Goal: Task Accomplishment & Management: Manage account settings

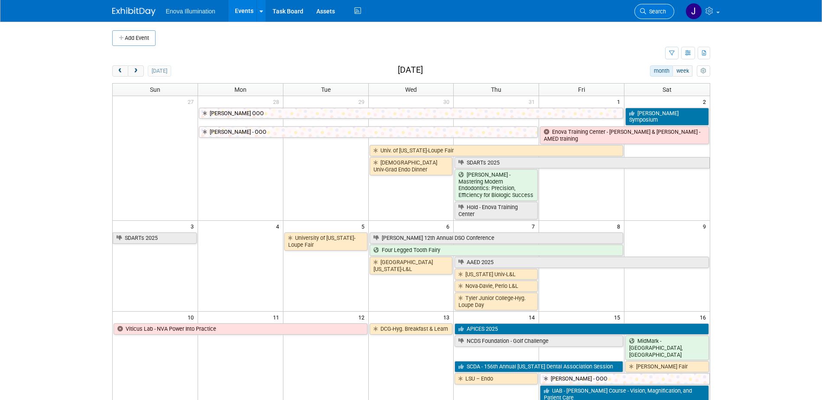
click at [659, 12] on span "Search" at bounding box center [656, 11] width 20 height 7
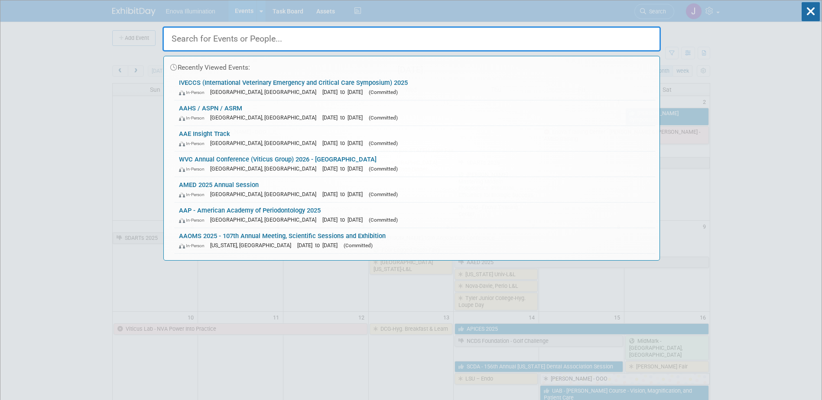
click at [599, 44] on input "text" at bounding box center [412, 38] width 498 height 25
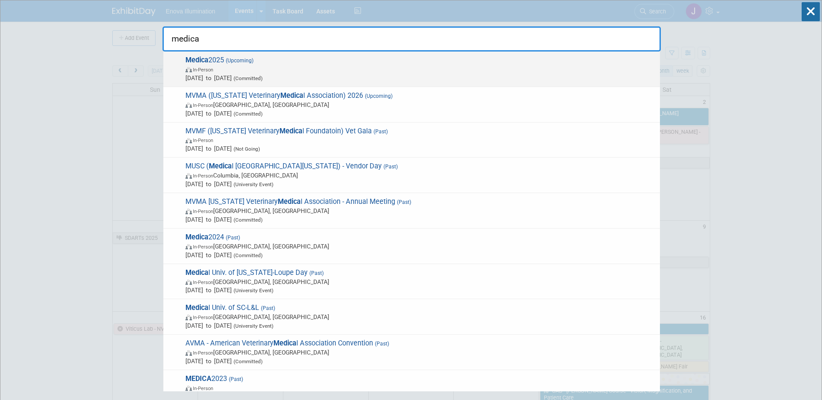
type input "medica"
click at [277, 61] on span "Medica 2025 (Upcoming) In-Person [DATE] to [DATE] (Committed)" at bounding box center [419, 69] width 473 height 26
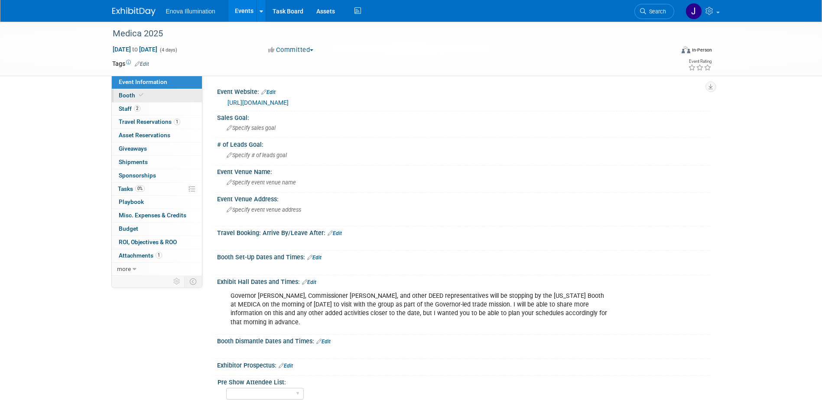
click at [169, 98] on link "Booth" at bounding box center [157, 95] width 90 height 13
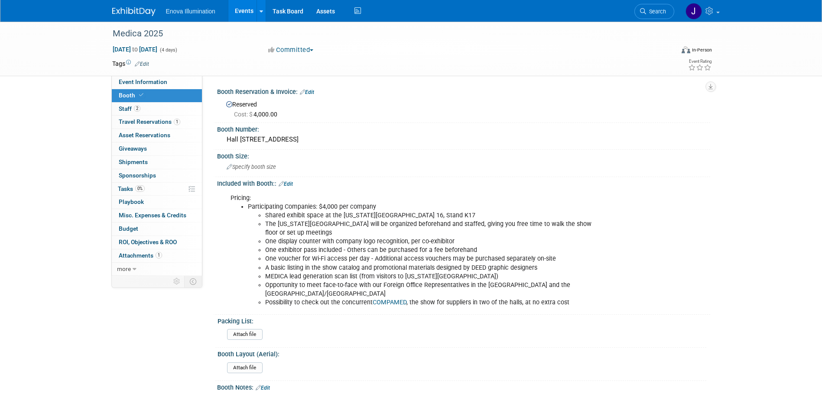
click at [309, 93] on link "Edit" at bounding box center [307, 92] width 14 height 6
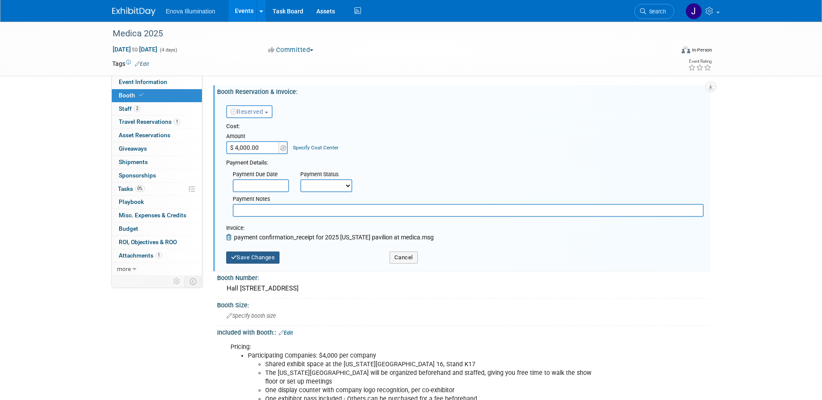
click at [255, 258] on button "Save Changes" at bounding box center [253, 258] width 54 height 12
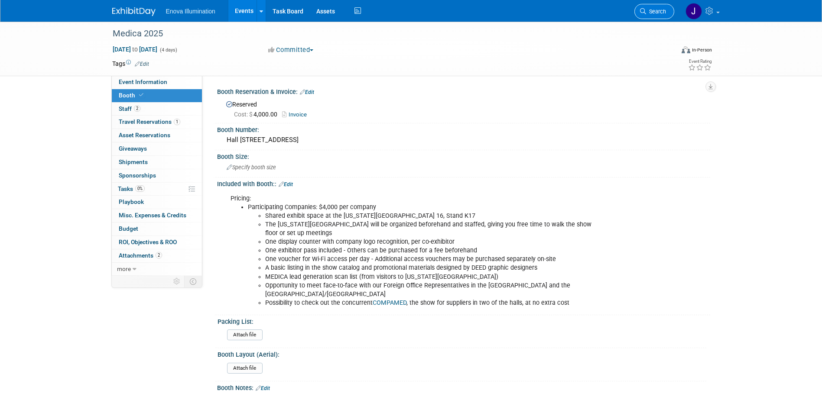
click at [655, 11] on span "Search" at bounding box center [656, 11] width 20 height 7
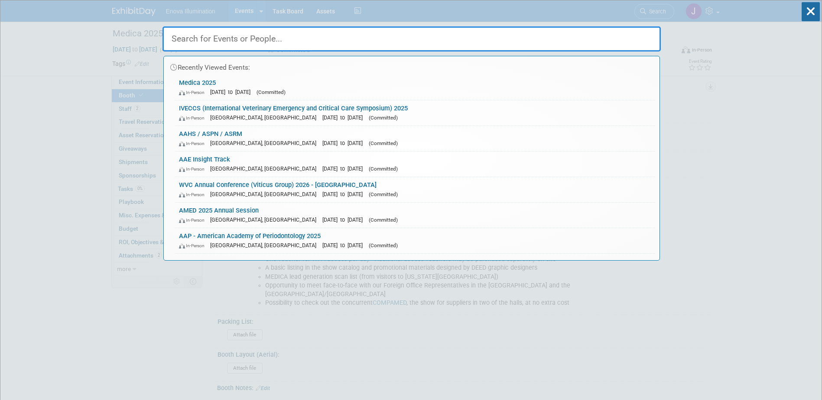
click at [528, 41] on input "text" at bounding box center [412, 38] width 498 height 25
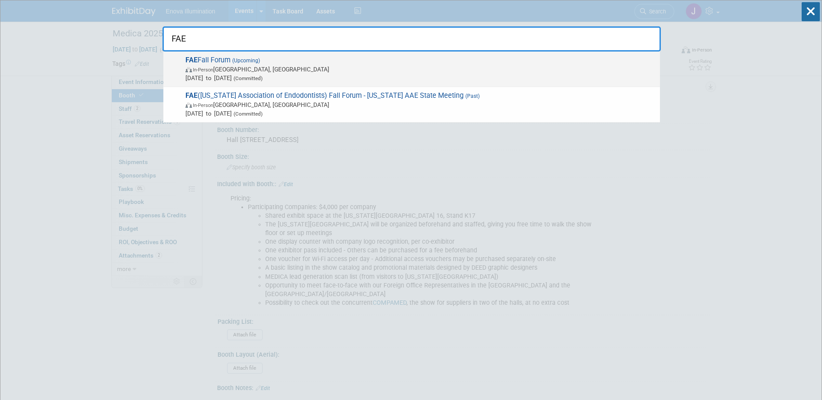
type input "FAE"
click at [258, 63] on span "(Upcoming)" at bounding box center [245, 61] width 29 height 6
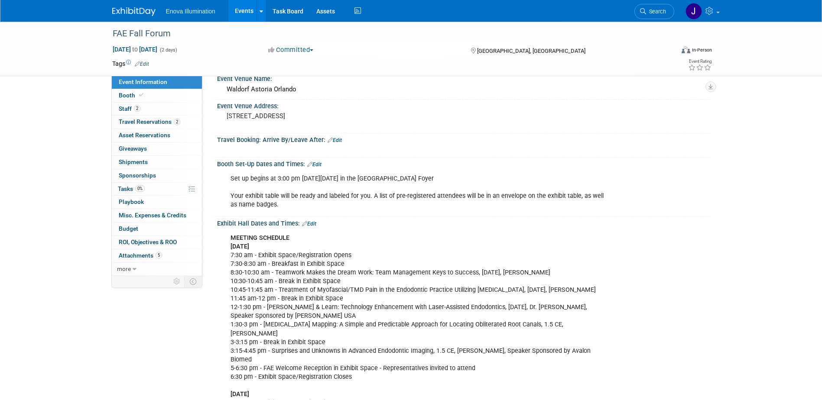
scroll to position [87, 0]
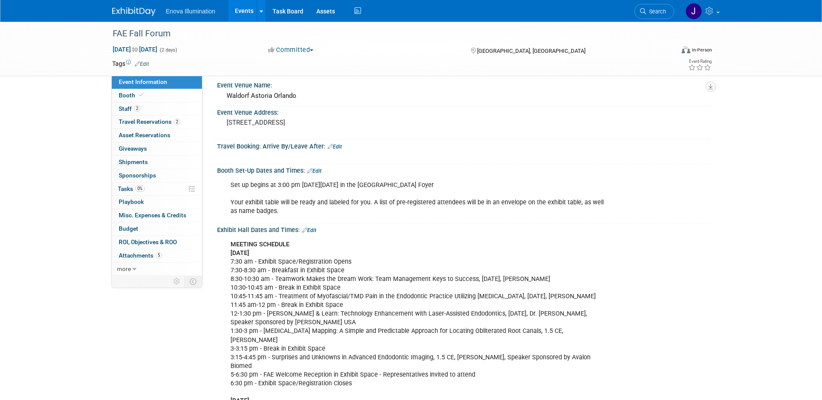
click at [317, 171] on link "Edit" at bounding box center [314, 171] width 14 height 6
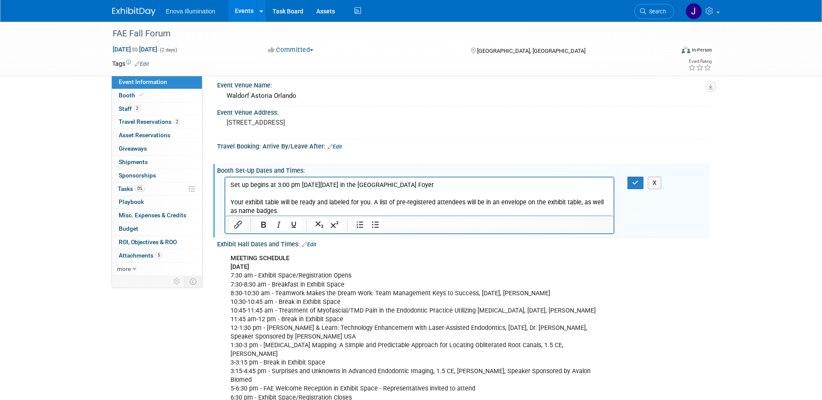
scroll to position [0, 0]
click at [473, 186] on p "Set up begins at 3:00 pm on Thursday, September 18, 2025 in the Grand Ballroom …" at bounding box center [419, 198] width 379 height 35
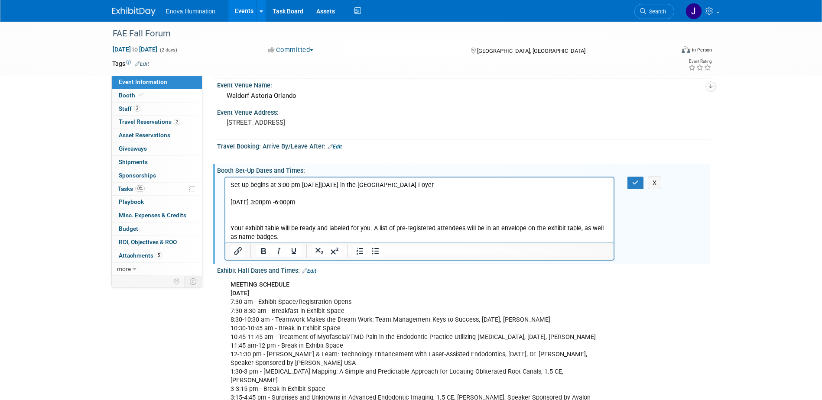
click at [381, 219] on p "Your exhibit table will be ready and labeled for you. A list of pre-registered …" at bounding box center [419, 224] width 379 height 35
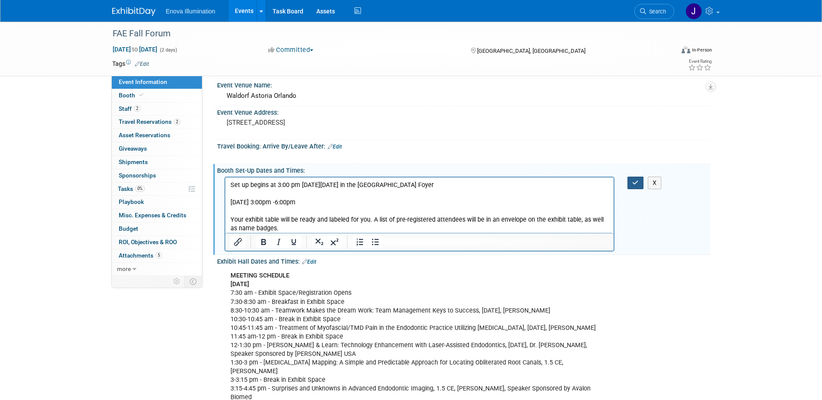
drag, startPoint x: 638, startPoint y: 180, endPoint x: 310, endPoint y: 7, distance: 370.9
click at [638, 180] on icon "button" at bounding box center [635, 183] width 7 height 6
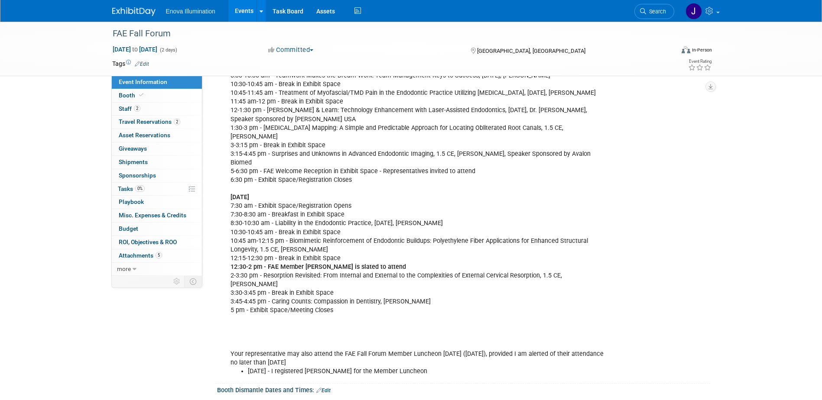
scroll to position [347, 0]
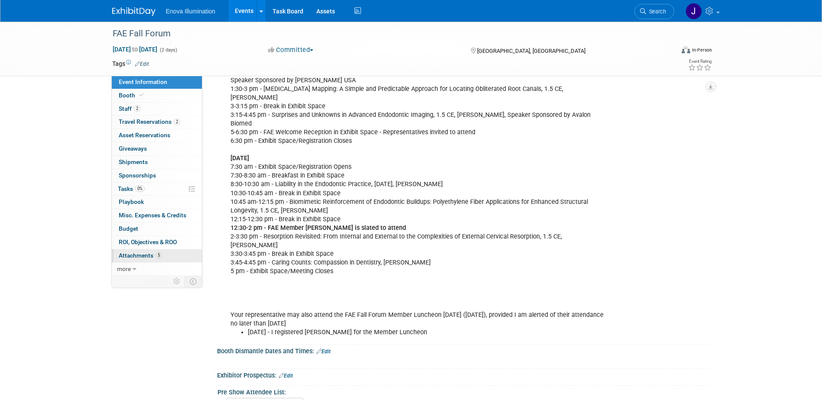
click at [136, 253] on span "Attachments 5" at bounding box center [140, 255] width 43 height 7
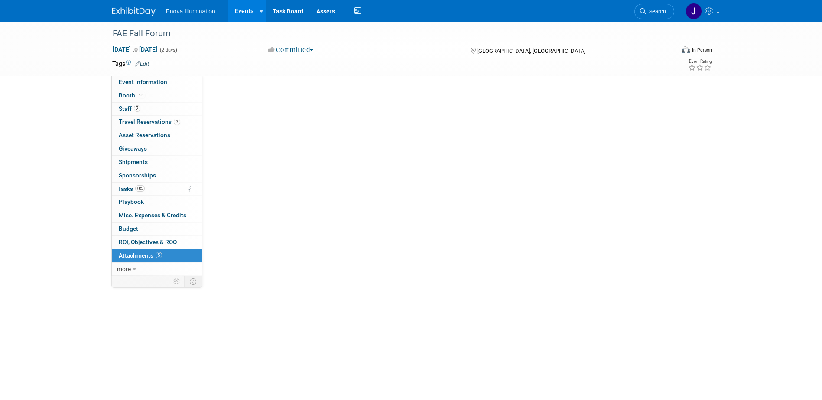
scroll to position [0, 0]
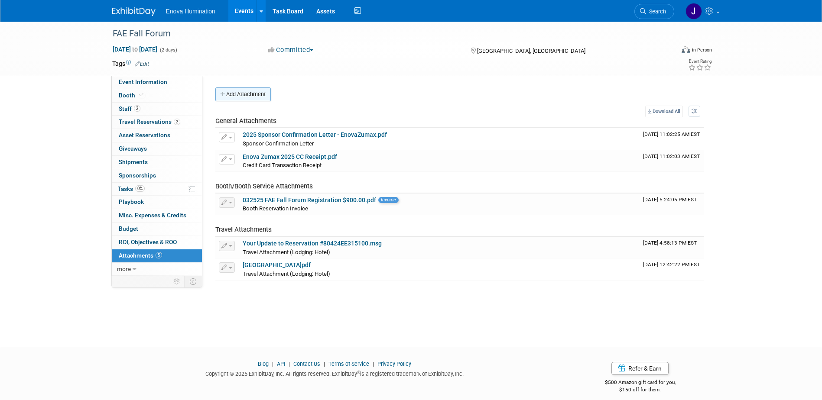
click at [262, 100] on button "Add Attachment" at bounding box center [242, 95] width 55 height 14
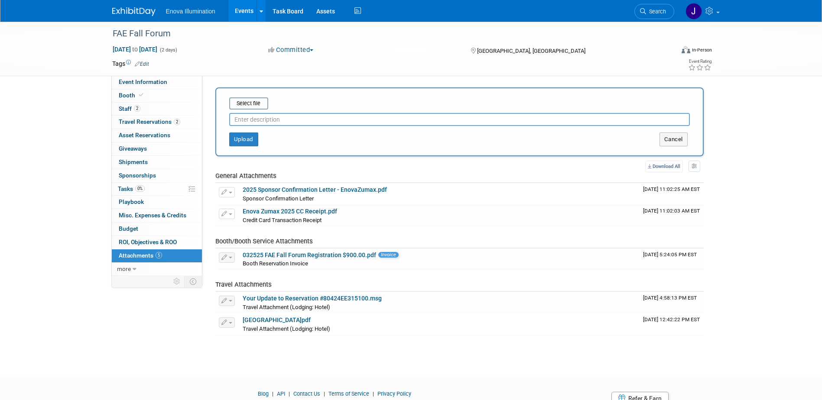
click at [256, 117] on input "text" at bounding box center [459, 119] width 461 height 13
type input "a"
type input "Agenda"
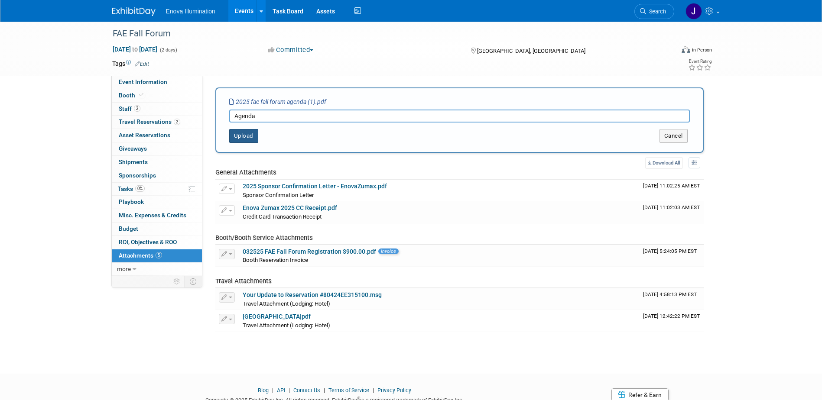
click at [247, 136] on button "Upload" at bounding box center [243, 136] width 29 height 14
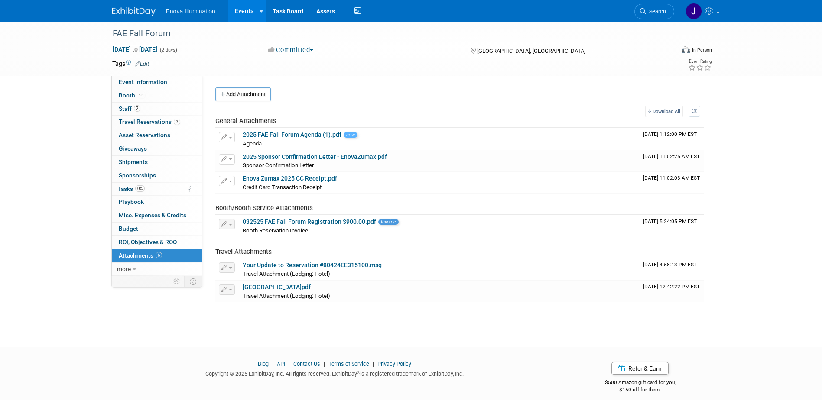
click at [124, 5] on link at bounding box center [139, 7] width 54 height 7
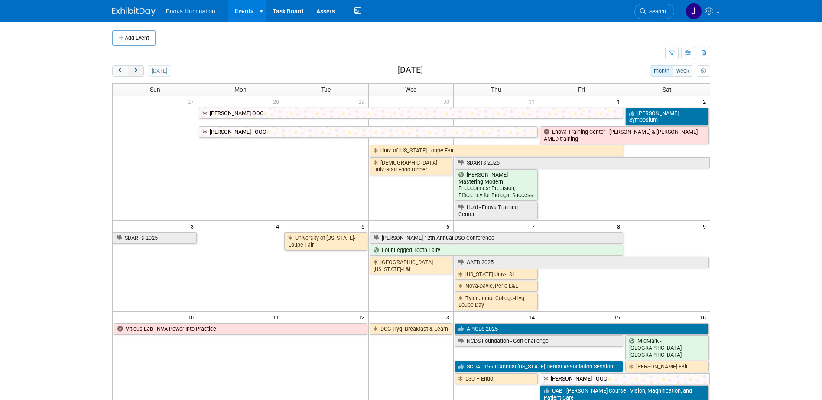
click at [139, 70] on span "next" at bounding box center [136, 71] width 7 height 6
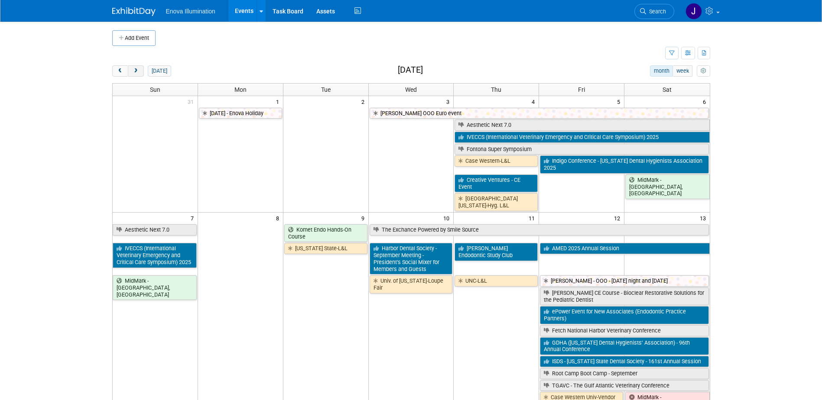
click at [139, 70] on span "next" at bounding box center [136, 71] width 7 height 6
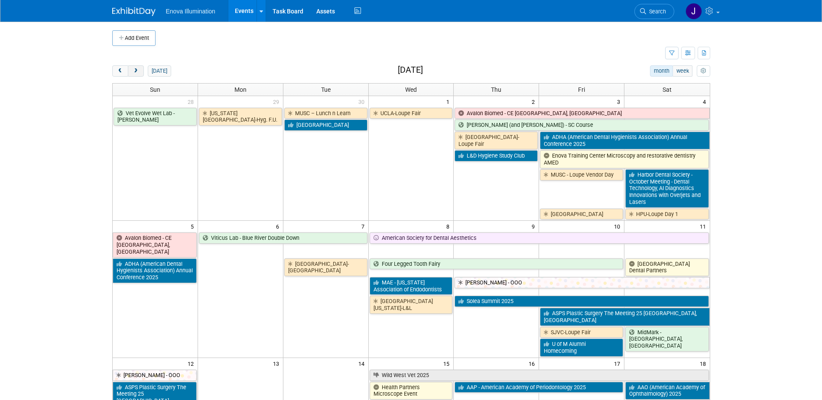
click at [139, 70] on span "next" at bounding box center [136, 71] width 7 height 6
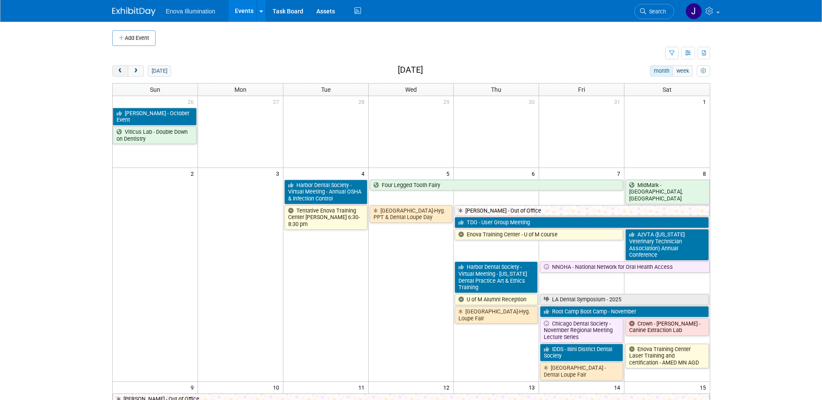
click at [123, 72] on span "prev" at bounding box center [120, 71] width 7 height 6
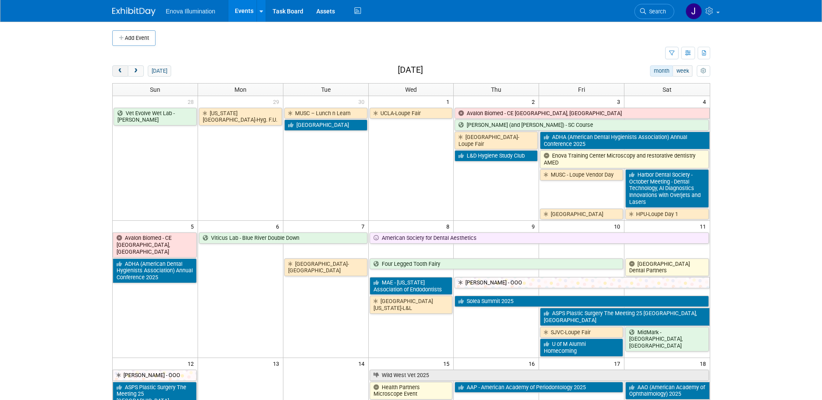
click at [123, 72] on span "prev" at bounding box center [120, 71] width 7 height 6
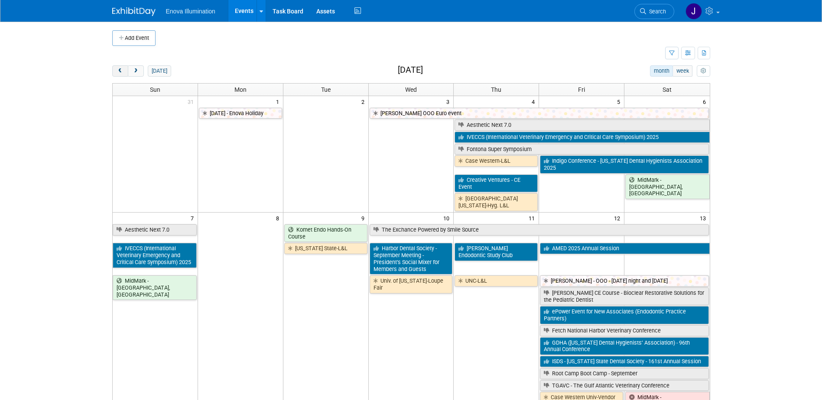
click at [121, 68] on span "prev" at bounding box center [120, 71] width 7 height 6
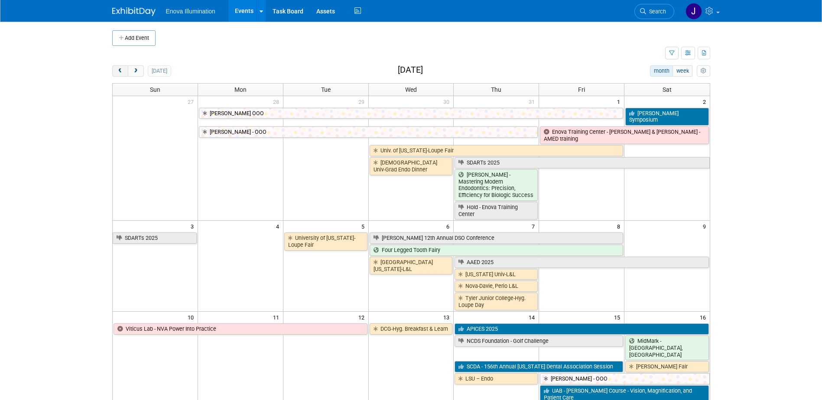
click at [121, 68] on span "prev" at bounding box center [120, 71] width 7 height 6
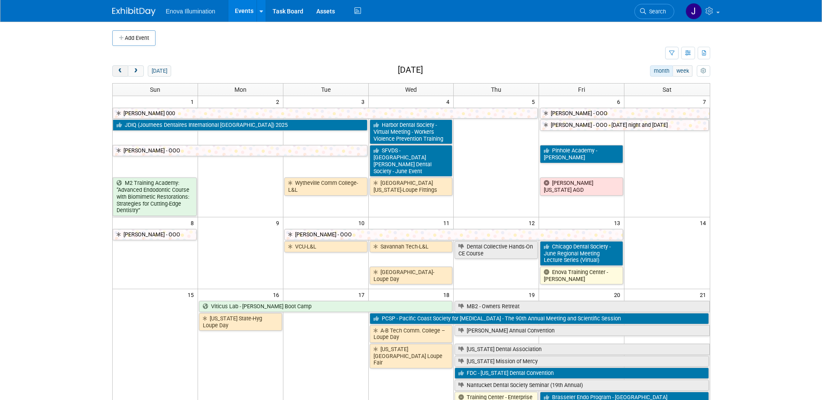
click at [121, 68] on span "prev" at bounding box center [120, 71] width 7 height 6
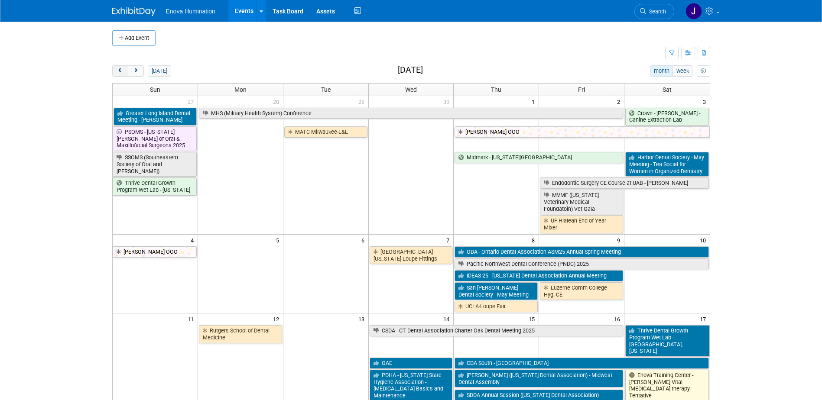
click at [121, 68] on span "prev" at bounding box center [120, 71] width 7 height 6
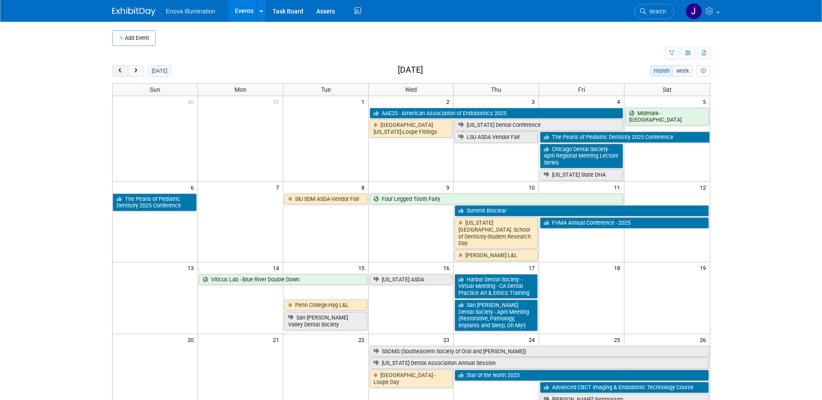
click at [121, 68] on span "prev" at bounding box center [120, 71] width 7 height 6
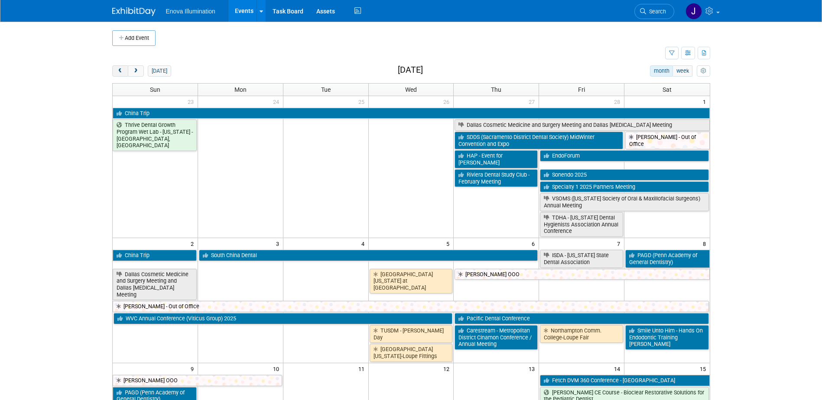
click at [121, 68] on span "prev" at bounding box center [120, 71] width 7 height 6
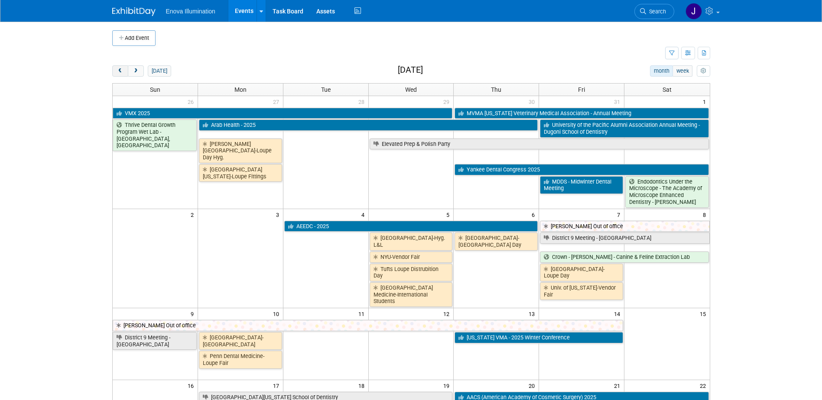
click at [121, 68] on span "prev" at bounding box center [120, 71] width 7 height 6
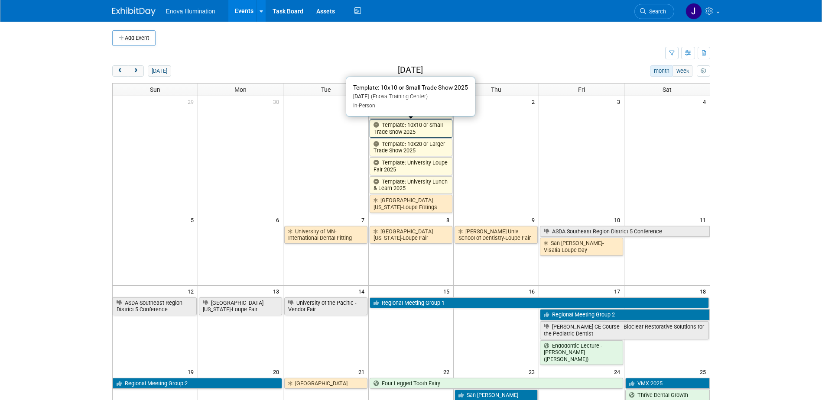
click at [404, 127] on link "Template: 10x10 or Small Trade Show 2025" at bounding box center [411, 129] width 83 height 18
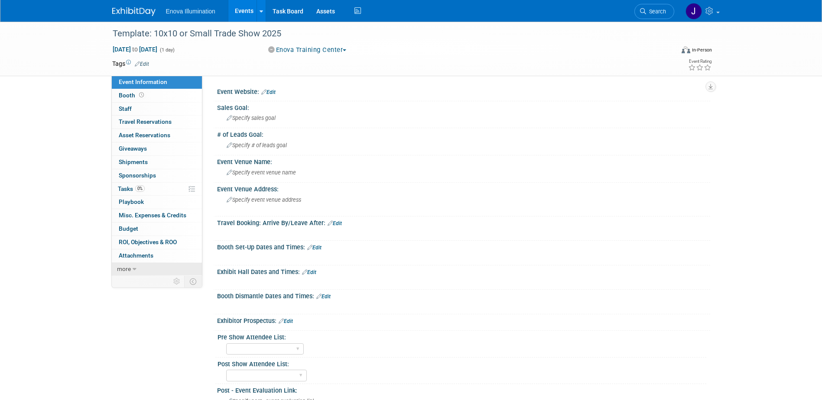
click at [151, 267] on link "more" at bounding box center [157, 269] width 90 height 13
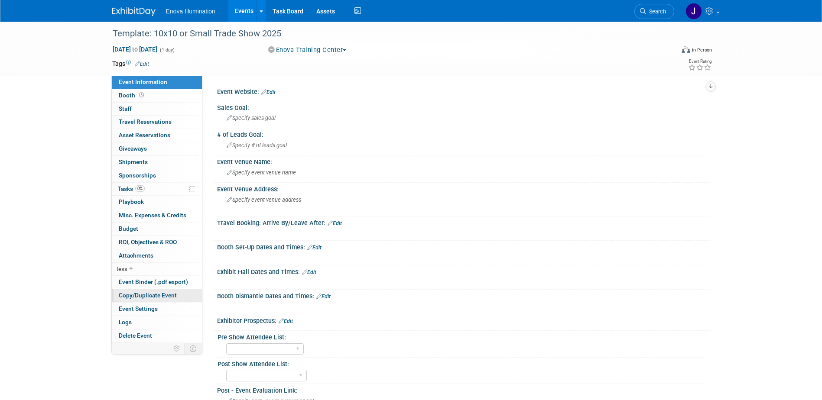
click at [153, 295] on span "Copy/Duplicate Event" at bounding box center [148, 295] width 58 height 7
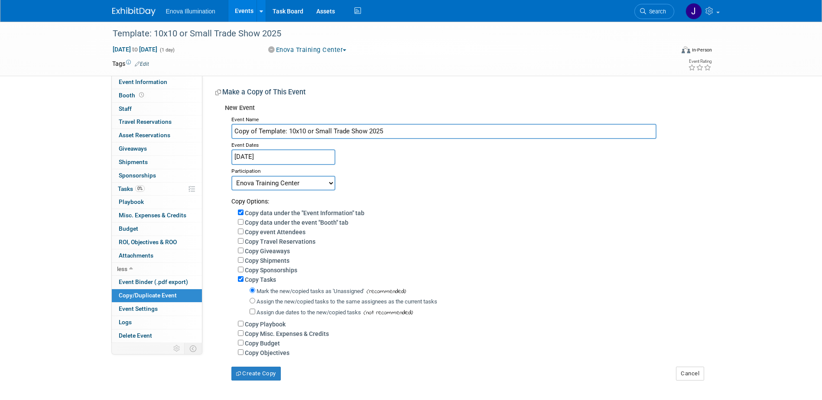
drag, startPoint x: 397, startPoint y: 126, endPoint x: 214, endPoint y: 126, distance: 183.3
click at [214, 126] on div "Event Website: Edit Sales Goal: Specify sales goal # of Leads Goal: Specify # o…" at bounding box center [456, 228] width 508 height 305
click at [330, 132] on input "MN" at bounding box center [443, 131] width 425 height 15
type input "MN ASDA Annual Vendor Fair"
click at [334, 130] on input "MN ASDA Annual Vendor Fair" at bounding box center [443, 131] width 425 height 15
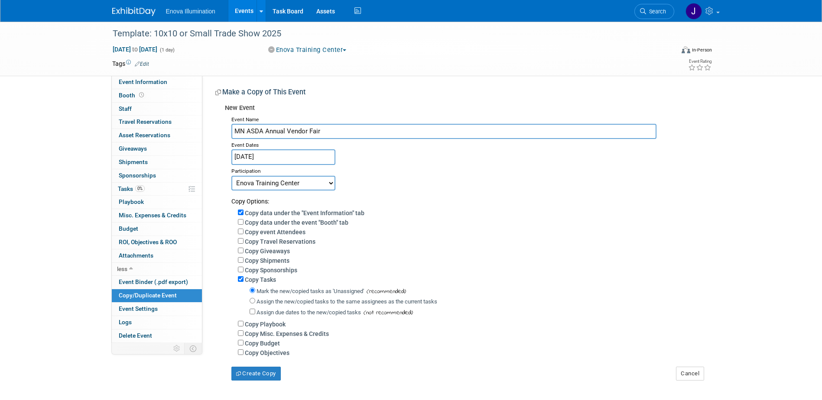
click at [288, 155] on input "Jan 1, 2025" at bounding box center [283, 157] width 104 height 15
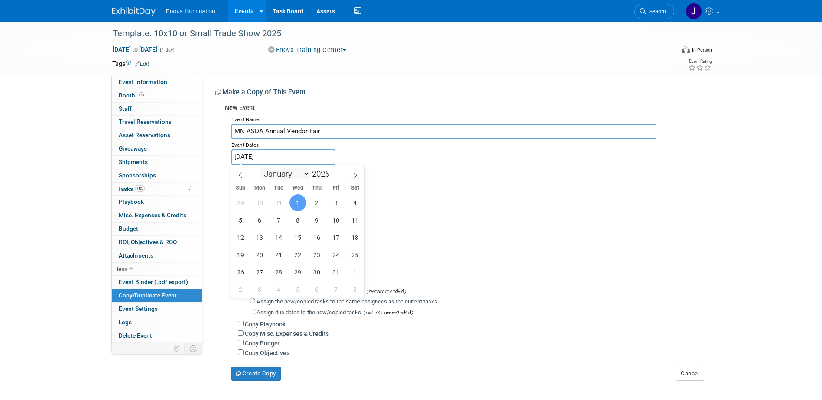
click at [287, 173] on select "January February March April May June July August September October November De…" at bounding box center [285, 174] width 50 height 11
select select "10"
click at [260, 169] on select "January February March April May June July August September October November De…" at bounding box center [285, 174] width 50 height 11
click at [303, 216] on span "5" at bounding box center [298, 220] width 17 height 17
type input "Nov 5, 2025"
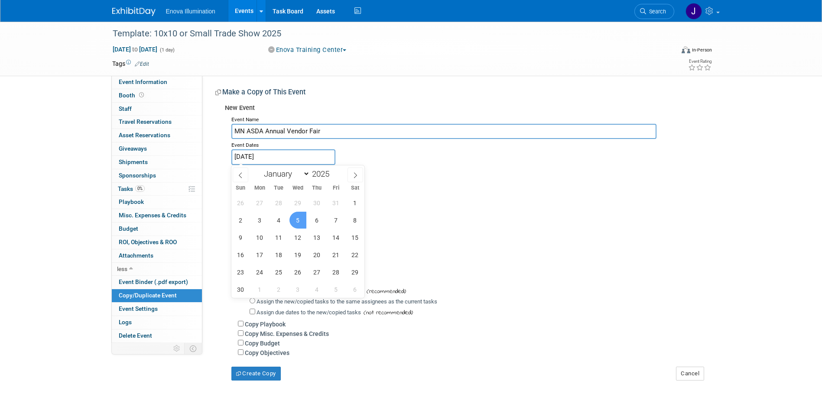
click at [303, 216] on span "5" at bounding box center [298, 220] width 17 height 17
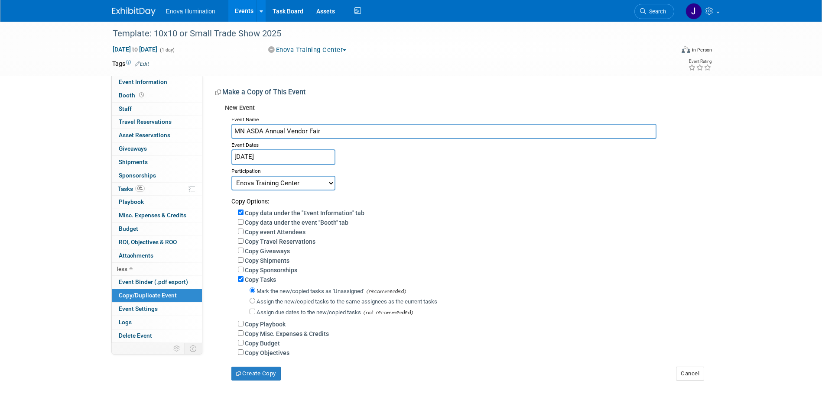
click at [290, 185] on select "Committed Considering Not Going Canceled Enova Training Center University Event…" at bounding box center [283, 183] width 104 height 15
select select "103"
click at [231, 176] on select "Committed Considering Not Going Canceled Enova Training Center University Event…" at bounding box center [283, 183] width 104 height 15
click at [253, 303] on input "Assign the new/copied tasks to the same assignees as the current tasks" at bounding box center [253, 301] width 6 height 6
radio input "true"
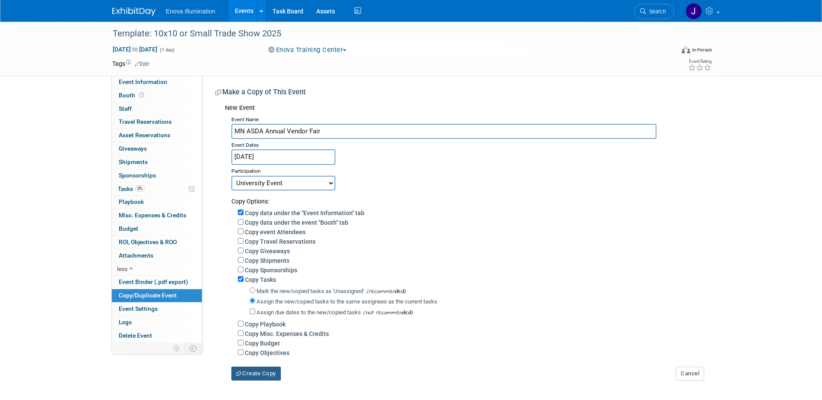
click at [257, 372] on button "Create Copy" at bounding box center [255, 374] width 49 height 14
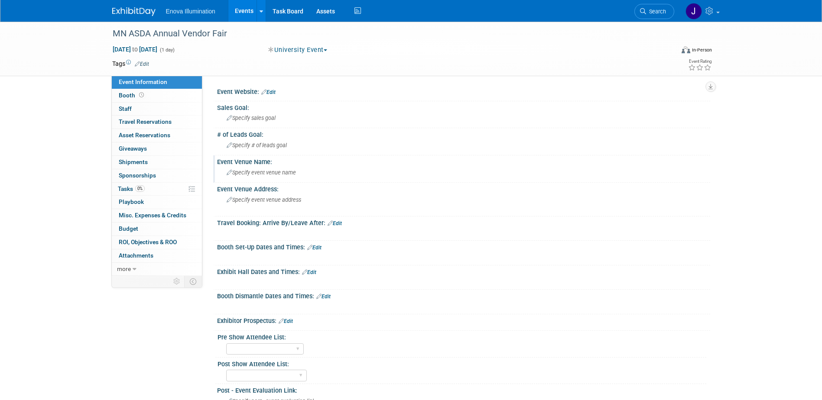
click at [283, 172] on span "Specify event venue name" at bounding box center [261, 172] width 69 height 7
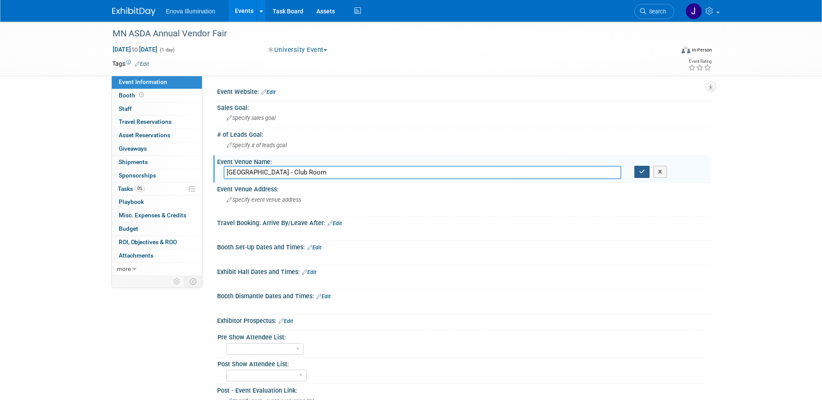
type input "[GEOGRAPHIC_DATA] - Club Room"
click at [639, 169] on icon "button" at bounding box center [642, 172] width 6 height 6
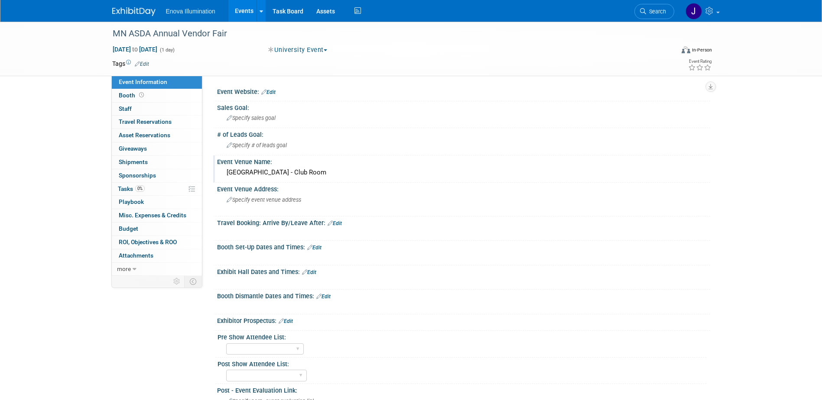
click at [310, 274] on link "Edit" at bounding box center [309, 273] width 14 height 6
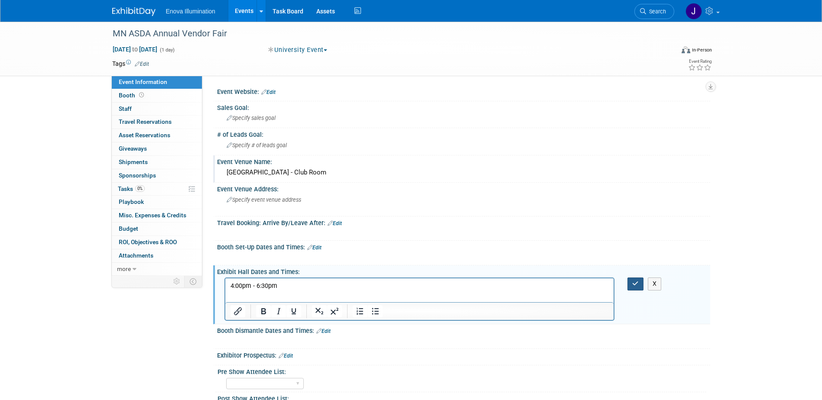
click at [637, 288] on button "button" at bounding box center [636, 284] width 16 height 13
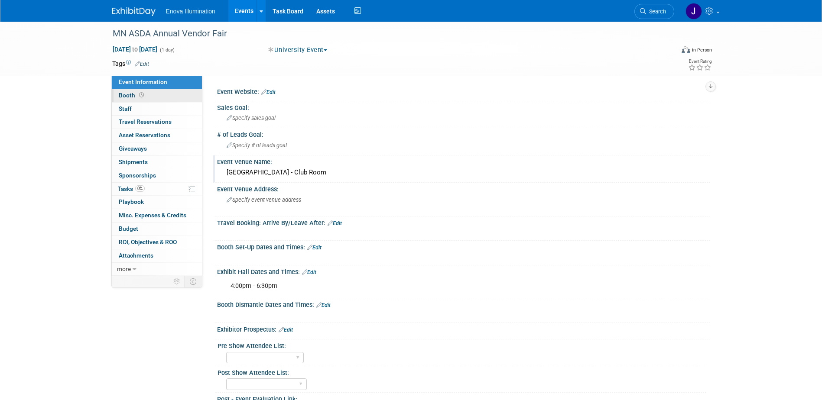
click at [165, 94] on link "Booth" at bounding box center [157, 95] width 90 height 13
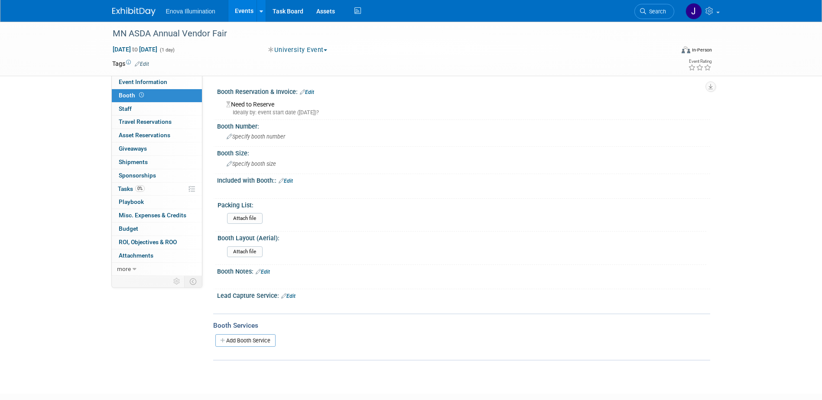
click at [290, 181] on link "Edit" at bounding box center [286, 181] width 14 height 6
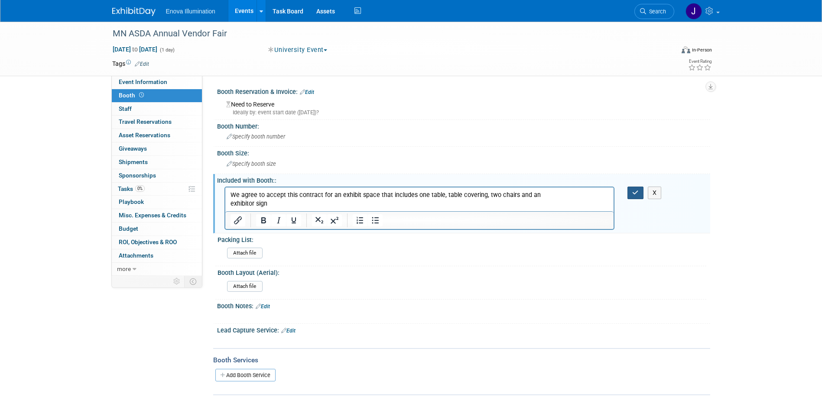
click at [634, 194] on icon "button" at bounding box center [635, 193] width 7 height 6
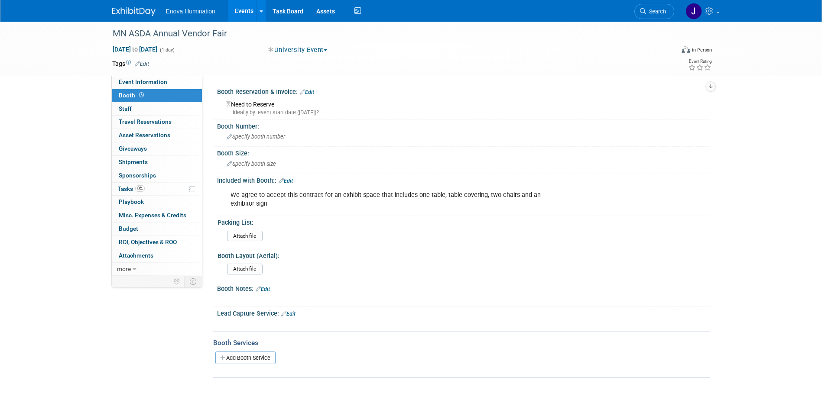
click at [140, 12] on img at bounding box center [133, 11] width 43 height 9
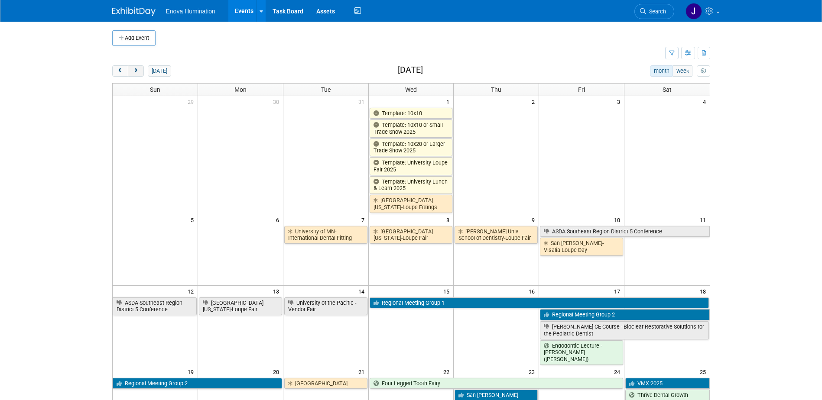
click at [134, 71] on span "next" at bounding box center [136, 71] width 7 height 6
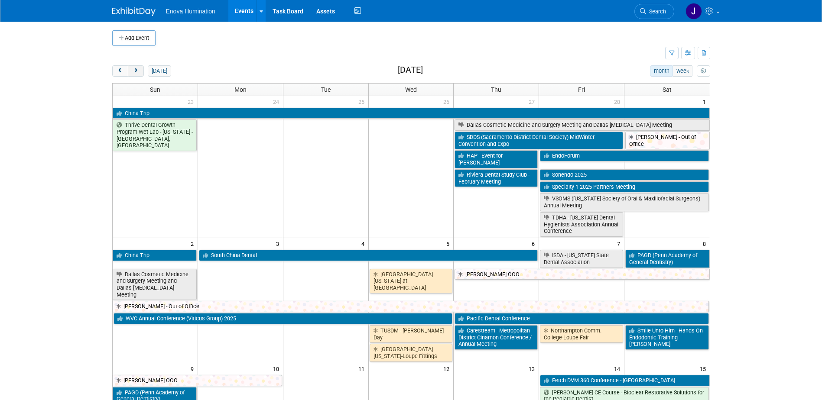
click at [134, 71] on span "next" at bounding box center [136, 71] width 7 height 6
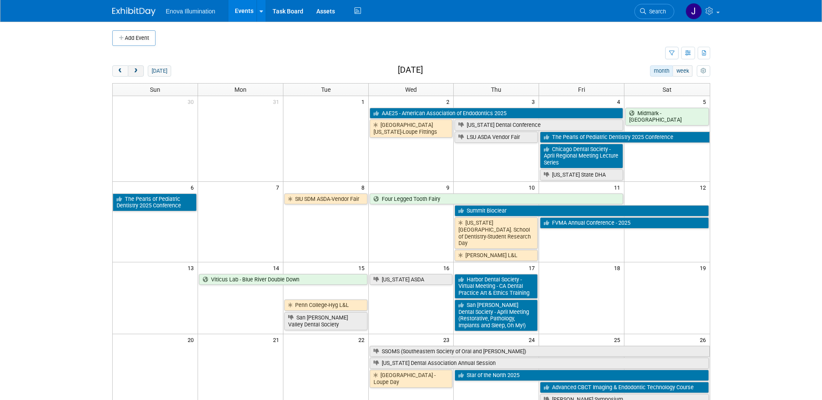
click at [134, 71] on span "next" at bounding box center [136, 71] width 7 height 6
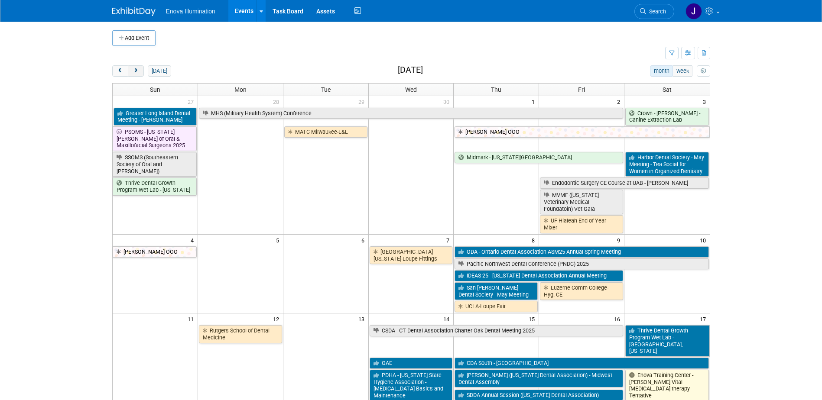
click at [134, 71] on span "next" at bounding box center [136, 71] width 7 height 6
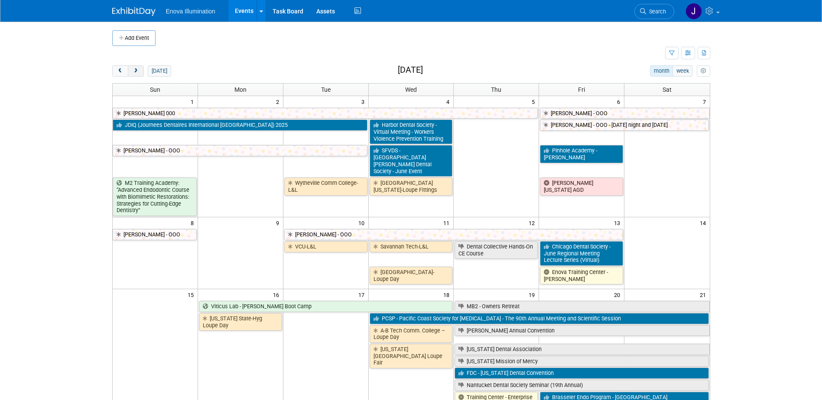
click at [134, 71] on span "next" at bounding box center [136, 71] width 7 height 6
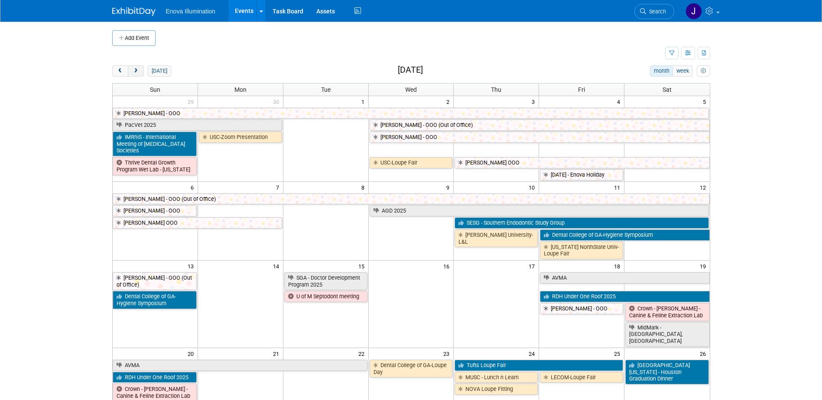
click at [134, 71] on span "next" at bounding box center [136, 71] width 7 height 6
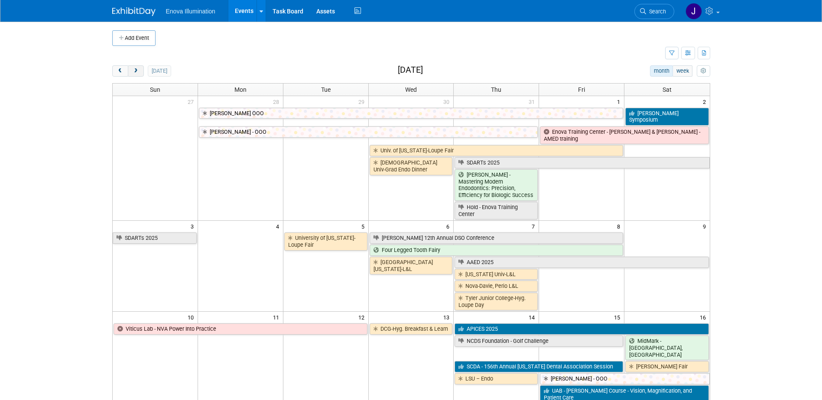
click at [134, 71] on span "next" at bounding box center [136, 71] width 7 height 6
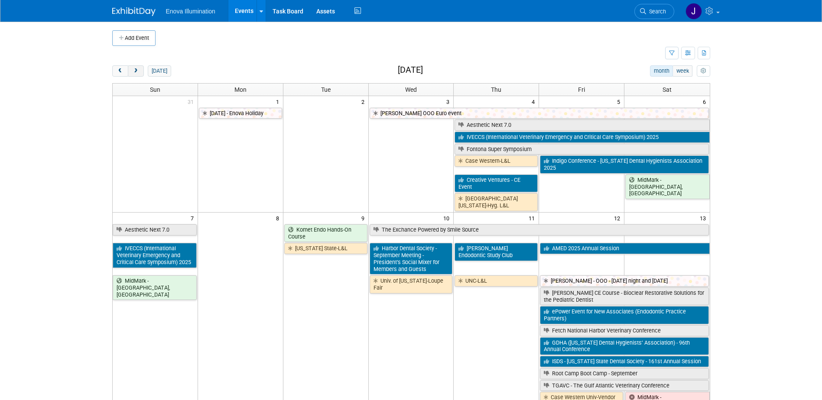
click at [138, 75] on button "next" at bounding box center [136, 70] width 16 height 11
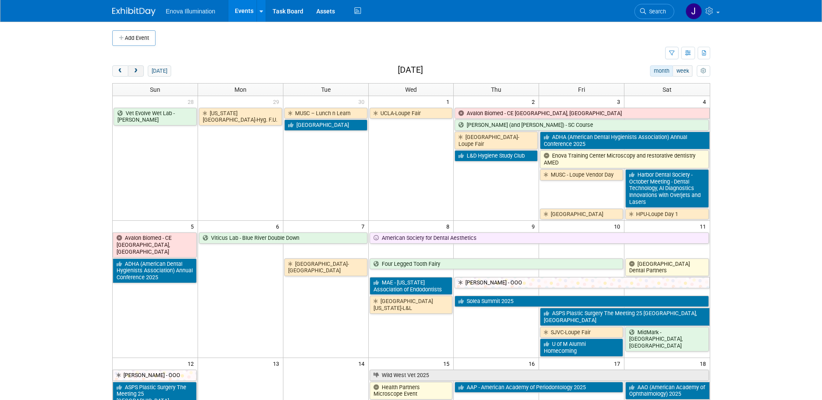
click at [137, 69] on span "next" at bounding box center [136, 71] width 7 height 6
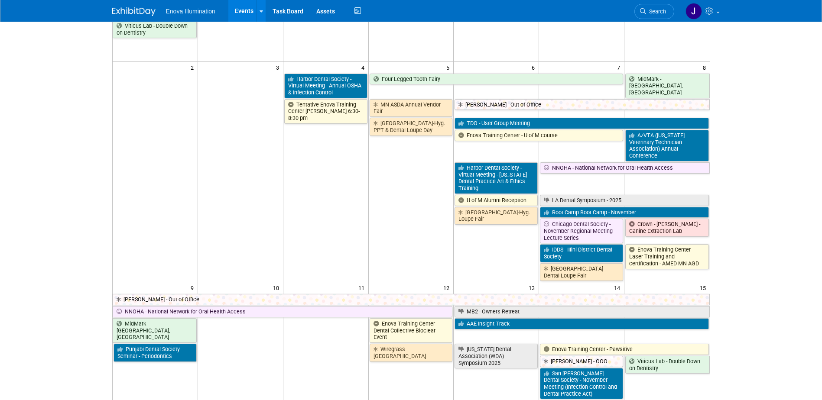
scroll to position [87, 0]
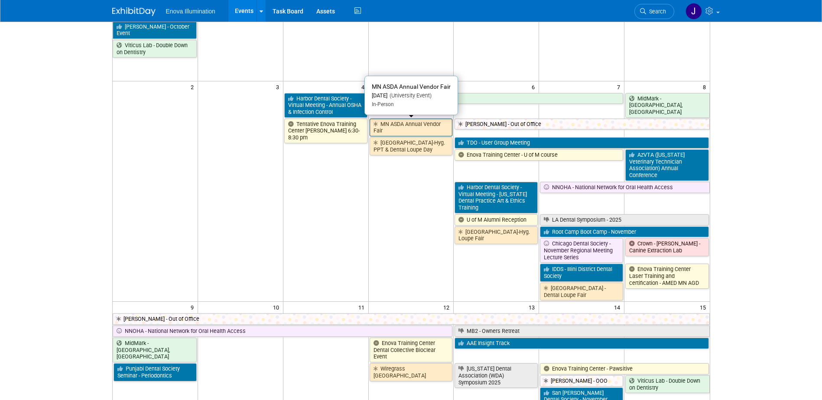
click at [390, 127] on link "MN ASDA Annual Vendor Fair" at bounding box center [411, 128] width 83 height 18
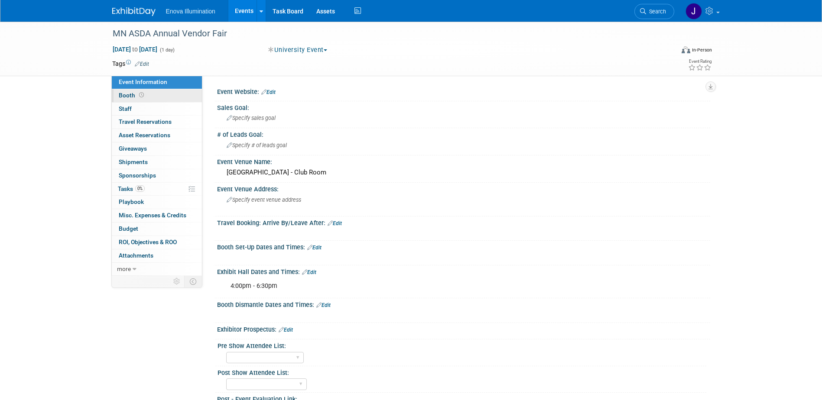
click at [164, 96] on link "Booth" at bounding box center [157, 95] width 90 height 13
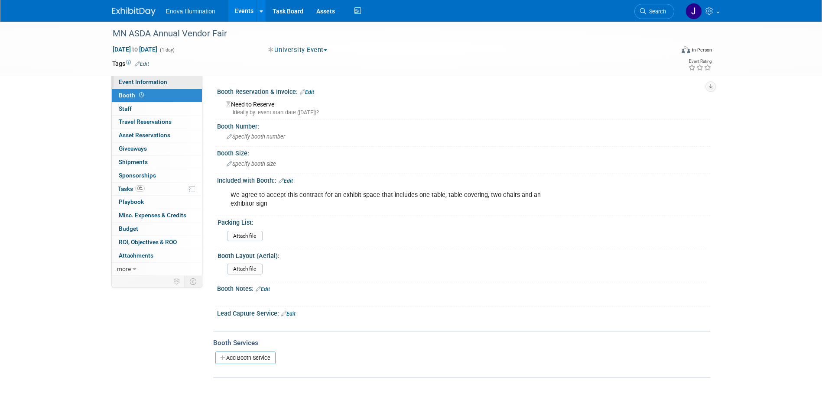
click at [164, 79] on span "Event Information" at bounding box center [143, 81] width 49 height 7
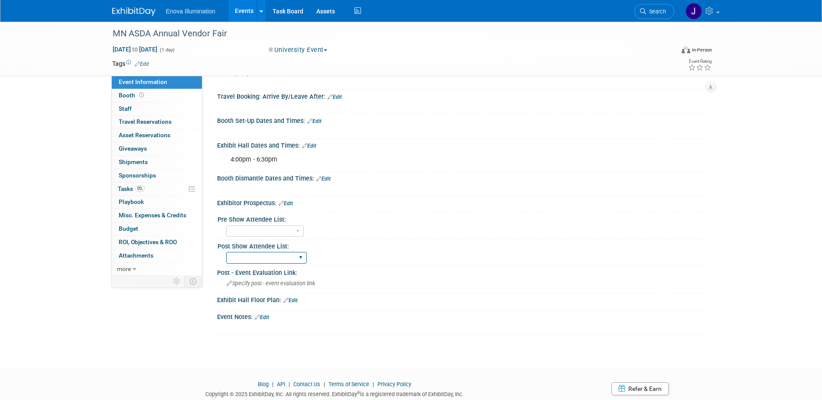
scroll to position [155, 0]
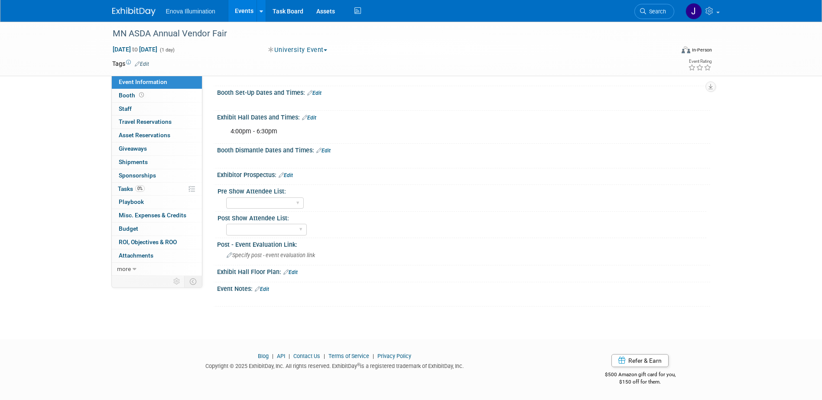
click at [264, 288] on link "Edit" at bounding box center [262, 289] width 14 height 6
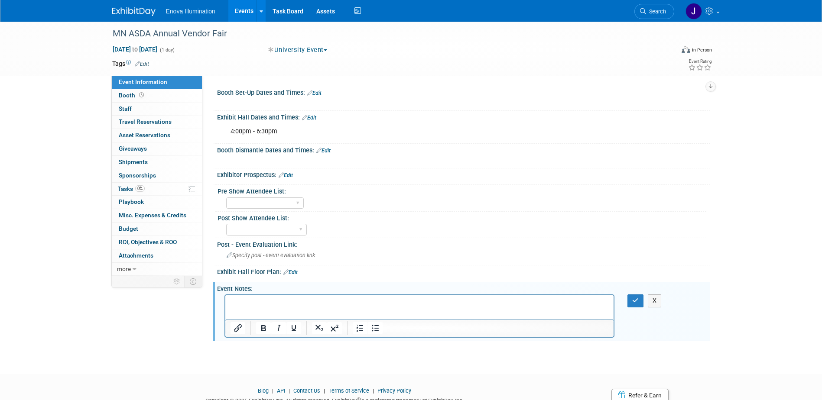
scroll to position [0, 0]
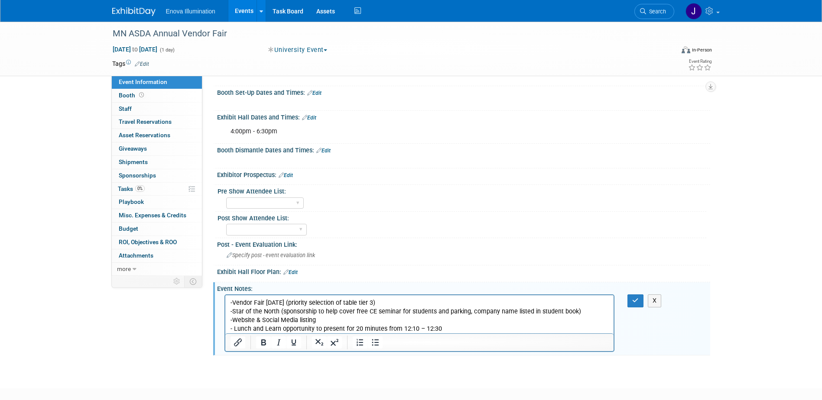
click at [230, 303] on body "-Vendor Fair [DATE] (priority selection of table tier 3) -Star of the North (sp…" at bounding box center [420, 316] width 380 height 35
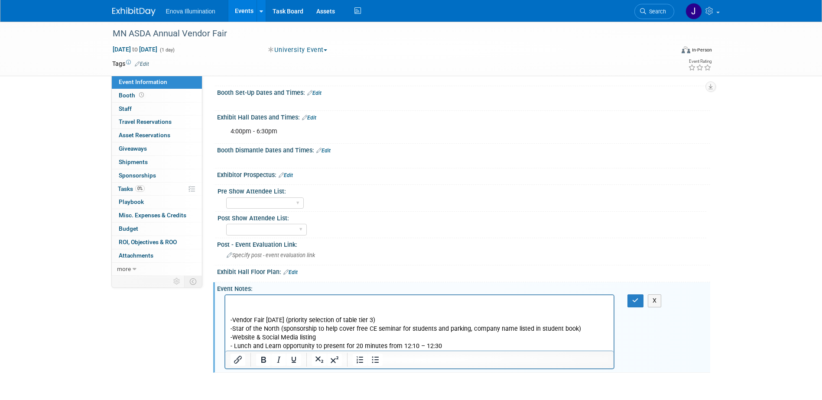
click at [230, 303] on body "-Vendor Fair [DATE] (priority selection of table tier 3) -Star of the North (sp…" at bounding box center [420, 325] width 380 height 52
click at [634, 301] on icon "button" at bounding box center [635, 301] width 7 height 6
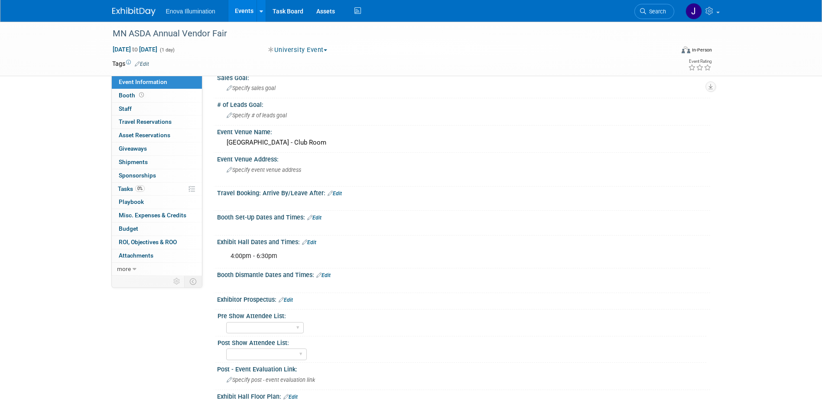
scroll to position [87, 0]
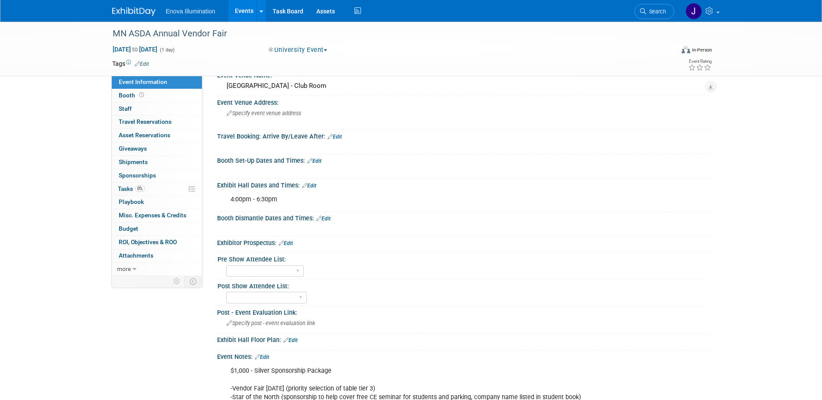
click at [292, 241] on link "Edit" at bounding box center [286, 244] width 14 height 6
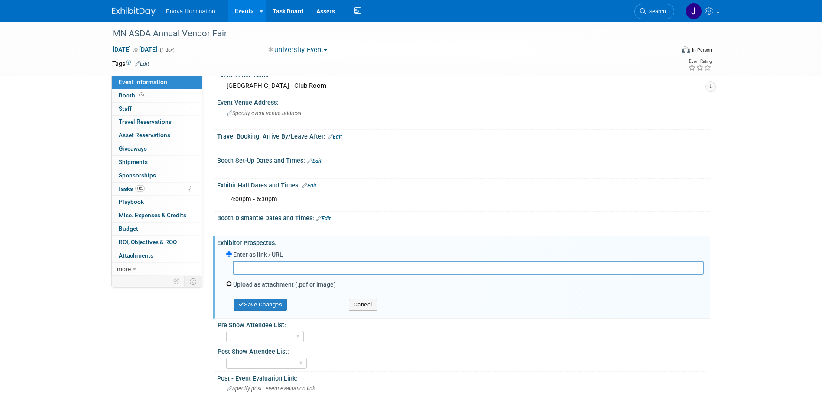
click at [228, 285] on input "Upload as attachment (.pdf or image)" at bounding box center [229, 284] width 6 height 6
radio input "true"
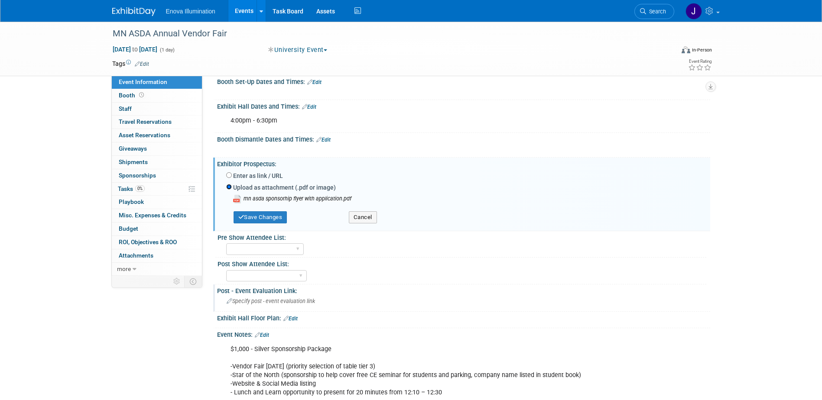
scroll to position [173, 0]
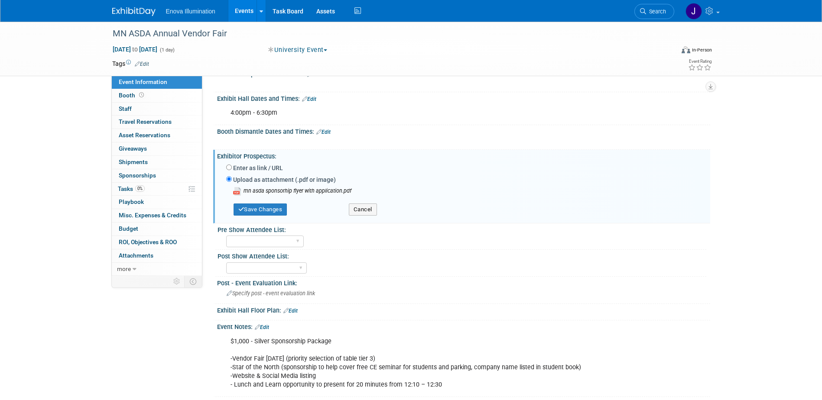
click at [295, 310] on link "Edit" at bounding box center [290, 311] width 14 height 6
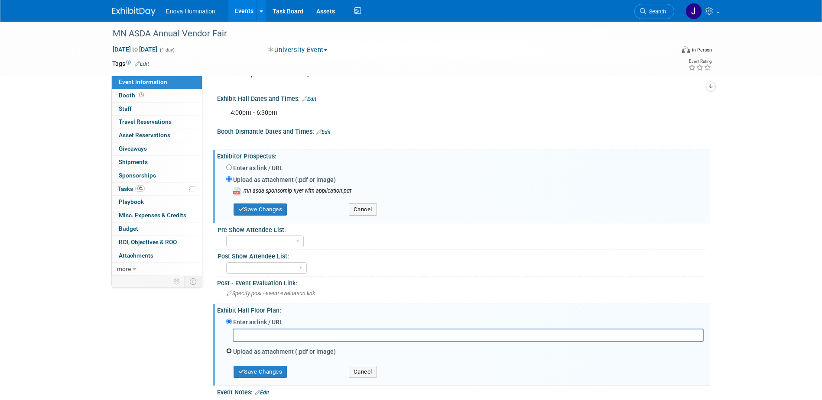
click at [230, 351] on input "Upload as attachment (.pdf or image)" at bounding box center [229, 351] width 6 height 6
radio input "true"
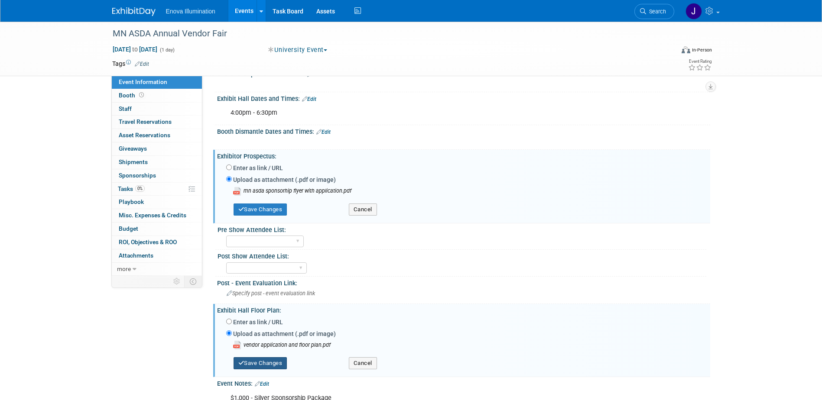
click at [284, 363] on button "Save Changes" at bounding box center [261, 364] width 54 height 12
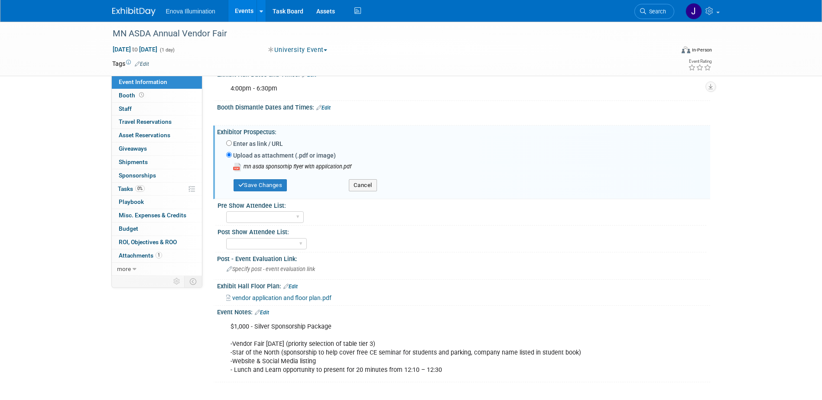
scroll to position [217, 0]
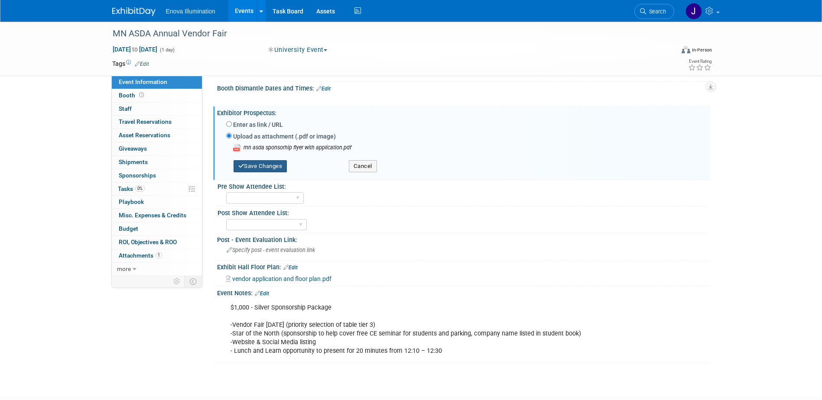
click at [267, 168] on button "Save Changes" at bounding box center [261, 166] width 54 height 12
click at [266, 167] on button "Save Changes" at bounding box center [261, 166] width 54 height 12
click at [332, 208] on div "Post Show Attendee List:" at bounding box center [462, 212] width 489 height 11
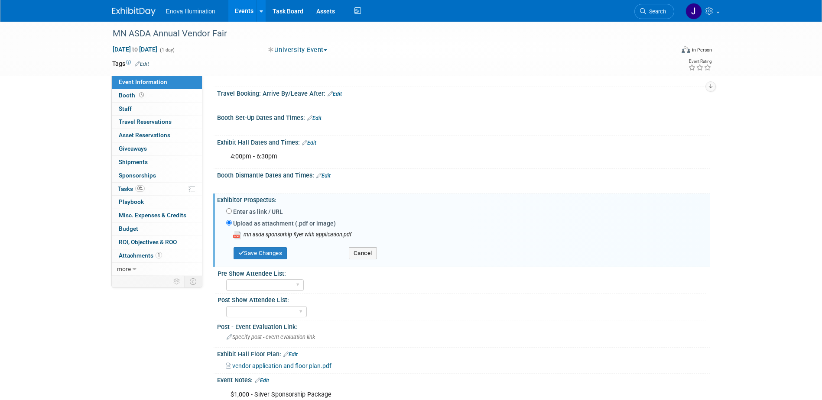
scroll to position [130, 0]
click at [359, 250] on button "Cancel" at bounding box center [363, 253] width 28 height 12
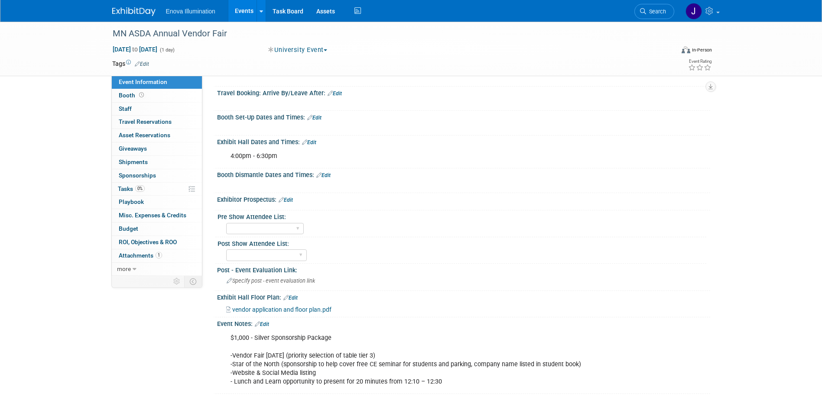
click at [291, 197] on link "Edit" at bounding box center [286, 200] width 14 height 6
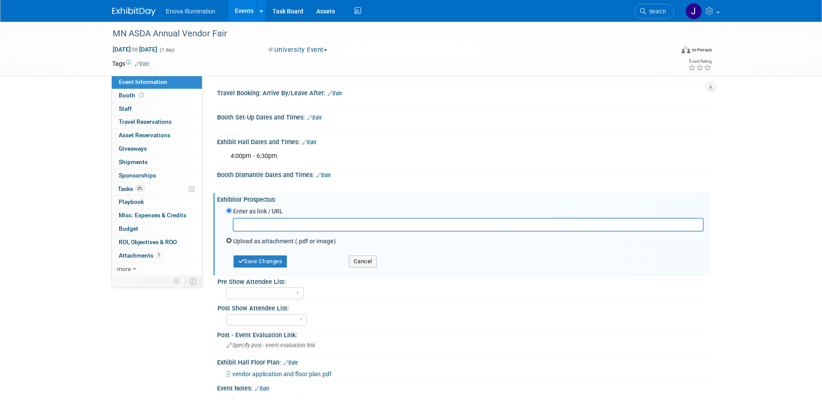
click at [228, 240] on input "Upload as attachment (.pdf or image)" at bounding box center [229, 241] width 6 height 6
radio input "true"
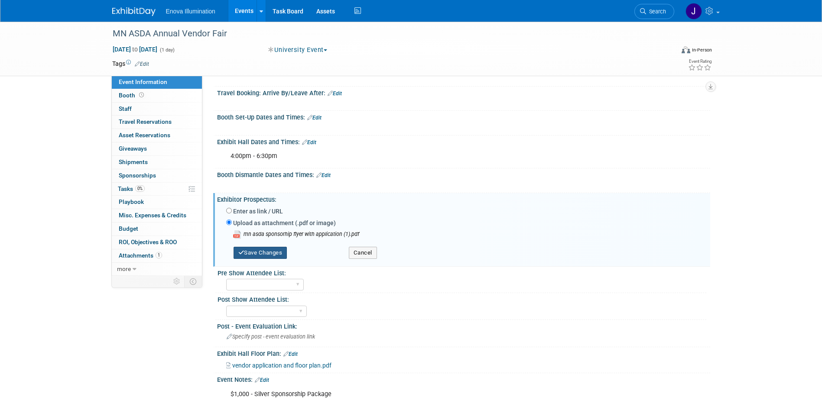
click at [254, 254] on button "Save Changes" at bounding box center [261, 253] width 54 height 12
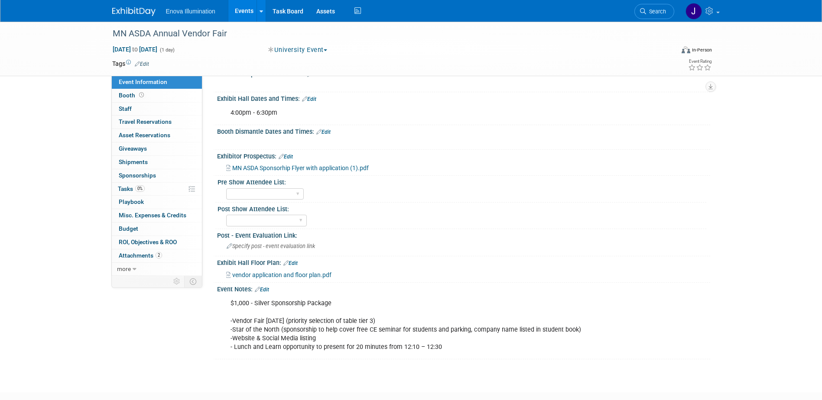
scroll to position [0, 0]
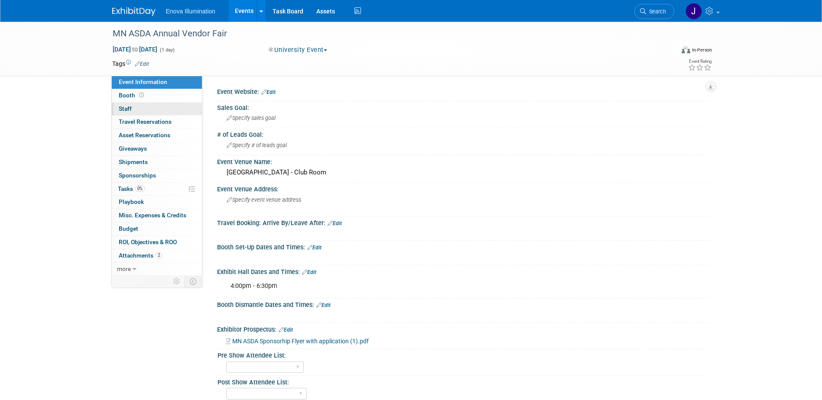
click at [156, 108] on link "0 Staff 0" at bounding box center [157, 109] width 90 height 13
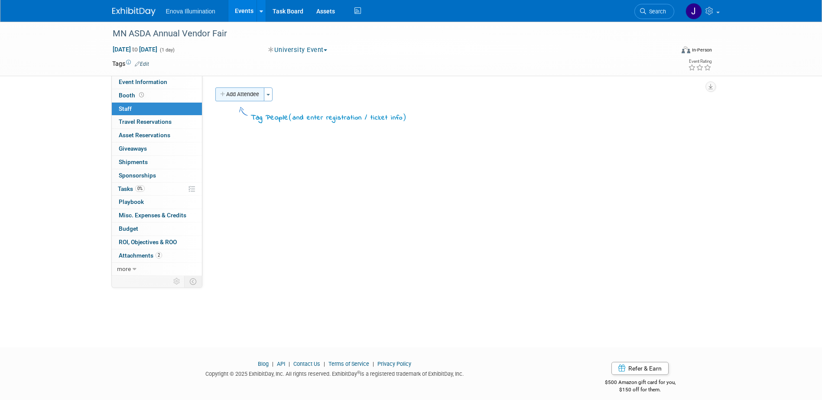
click at [252, 91] on button "Add Attendee" at bounding box center [239, 95] width 49 height 14
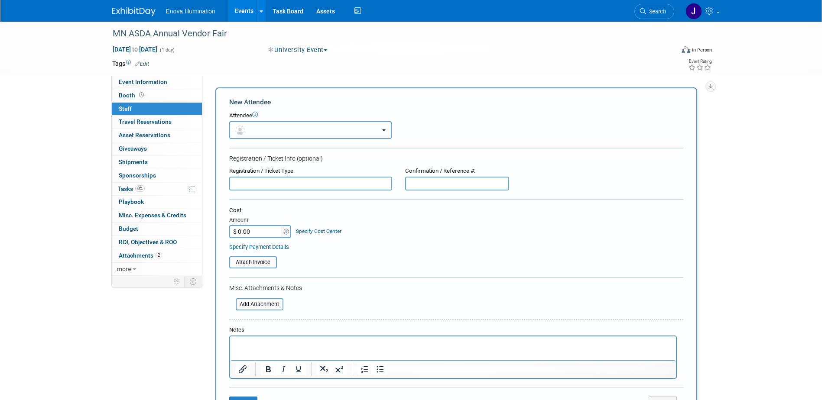
click at [259, 126] on button "button" at bounding box center [310, 130] width 163 height 18
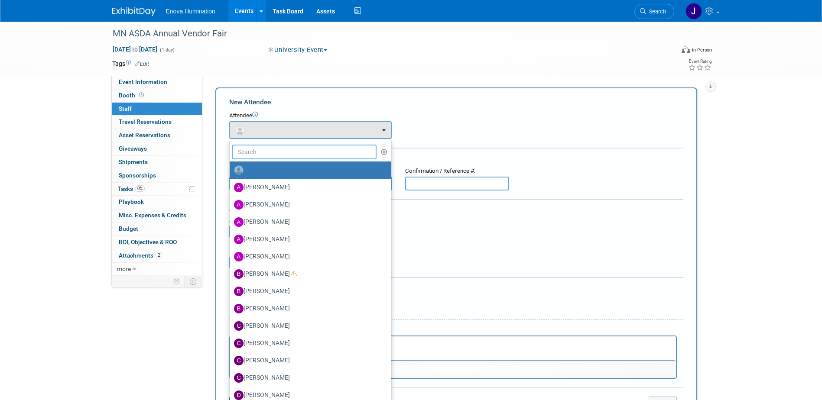
click at [262, 150] on input "text" at bounding box center [304, 152] width 145 height 15
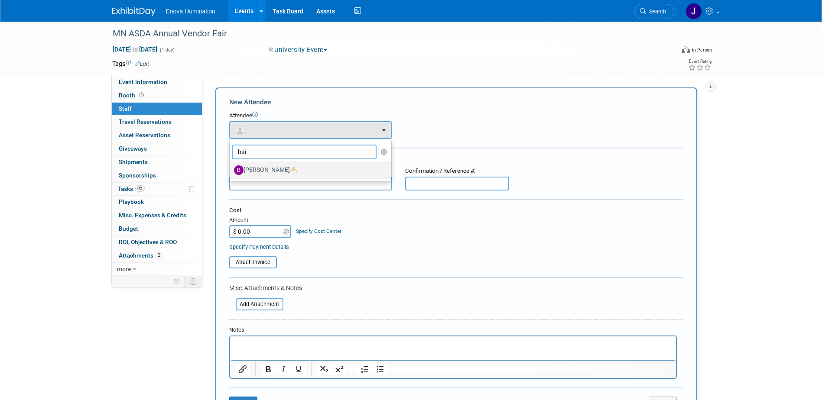
type input "bai"
click at [267, 168] on label "[PERSON_NAME]" at bounding box center [308, 170] width 149 height 14
click at [231, 168] on input "[PERSON_NAME]" at bounding box center [228, 169] width 6 height 6
select select "29f256f5-ef74-4486-9c3b-d7dae2fe89eb"
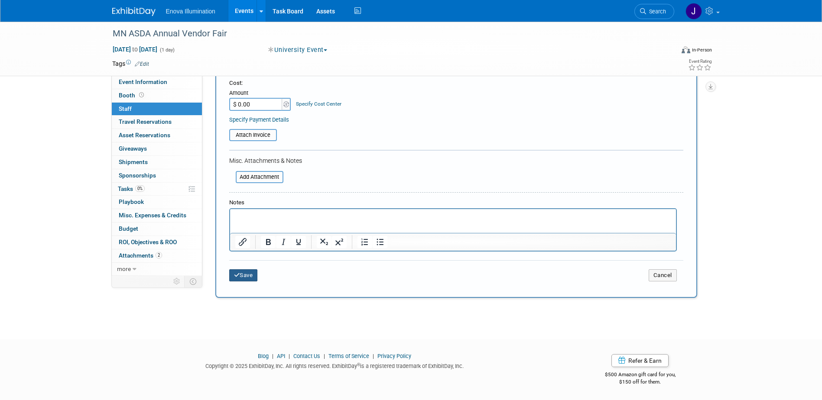
click at [241, 273] on button "Save" at bounding box center [243, 276] width 29 height 12
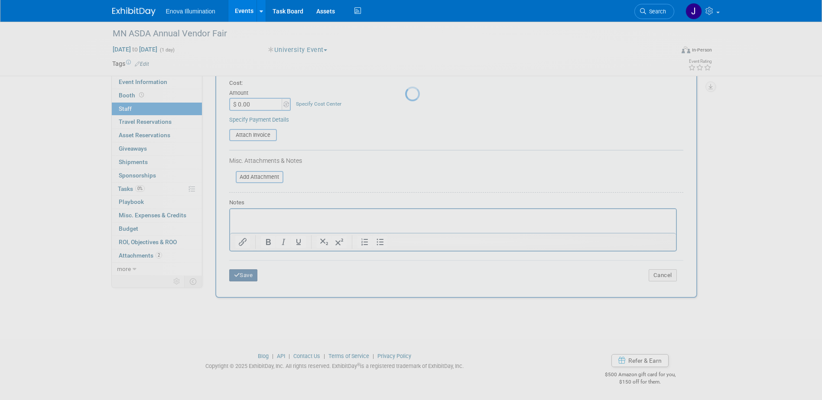
scroll to position [8, 0]
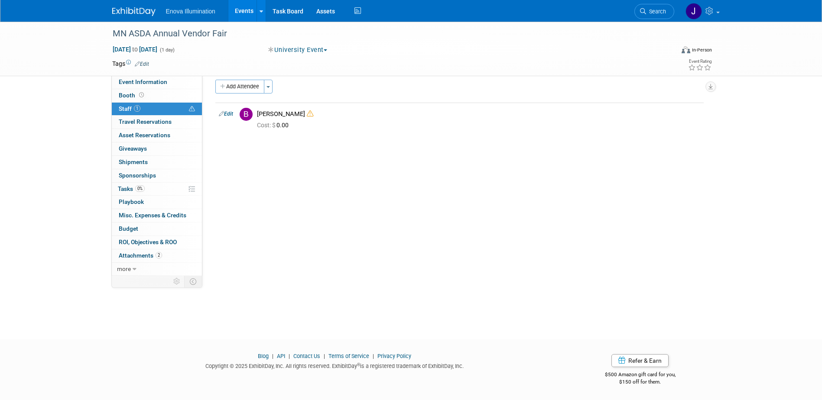
click at [645, 17] on link "Search" at bounding box center [655, 11] width 40 height 15
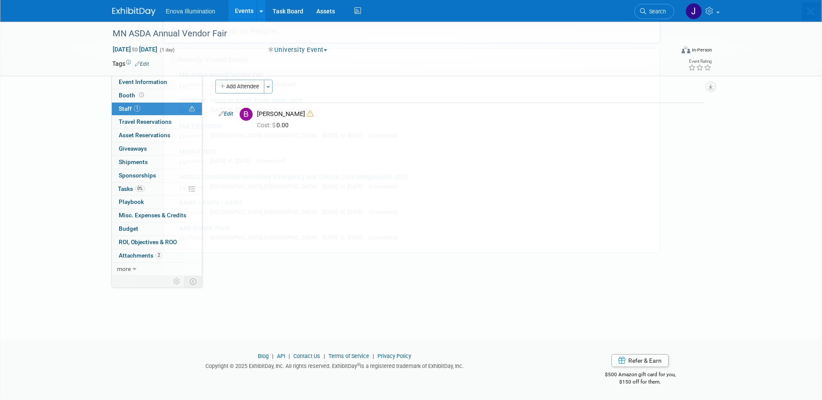
scroll to position [0, 0]
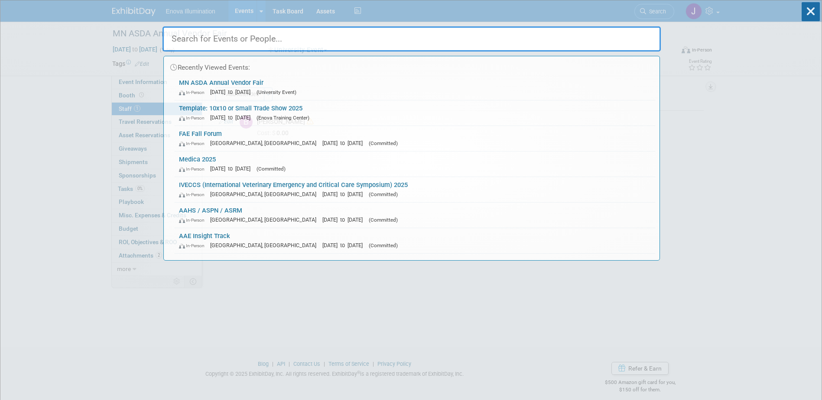
click at [578, 36] on input "text" at bounding box center [412, 38] width 498 height 25
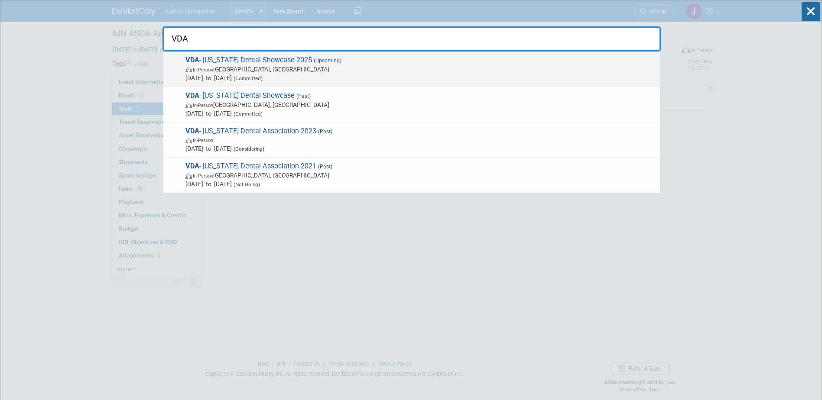
type input "VDA"
click at [220, 68] on span "In-Person Norfolk, VA" at bounding box center [420, 69] width 470 height 9
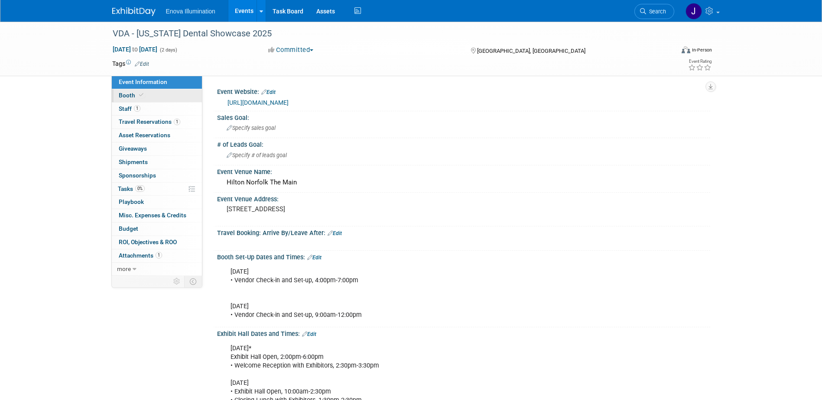
drag, startPoint x: 0, startPoint y: 0, endPoint x: 149, endPoint y: 99, distance: 178.5
click at [149, 99] on link "Booth" at bounding box center [157, 95] width 90 height 13
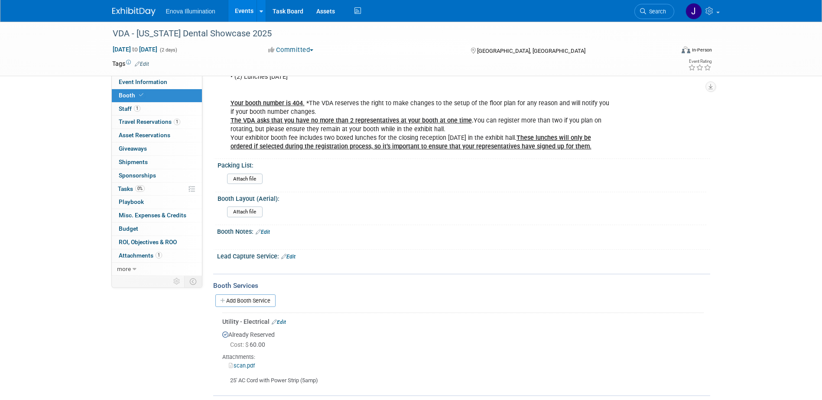
scroll to position [260, 0]
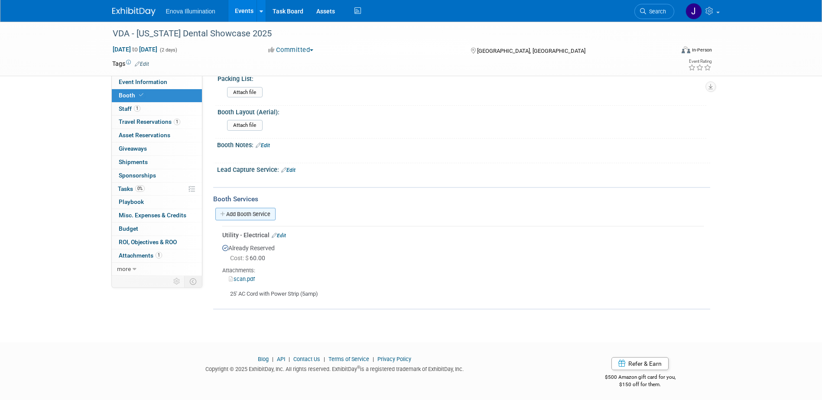
click at [249, 217] on link "Add Booth Service" at bounding box center [245, 214] width 60 height 13
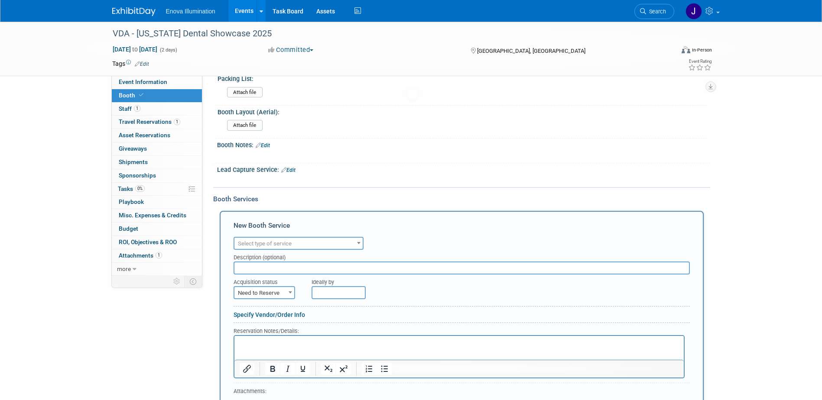
scroll to position [0, 0]
click at [247, 239] on span "Select type of service" at bounding box center [298, 244] width 128 height 12
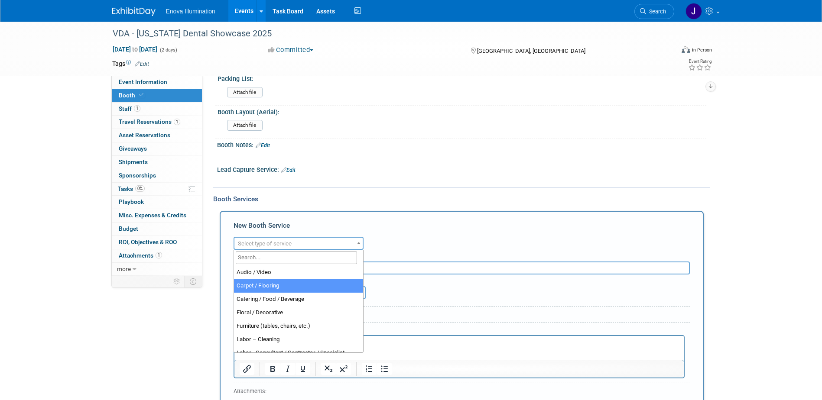
select select "4"
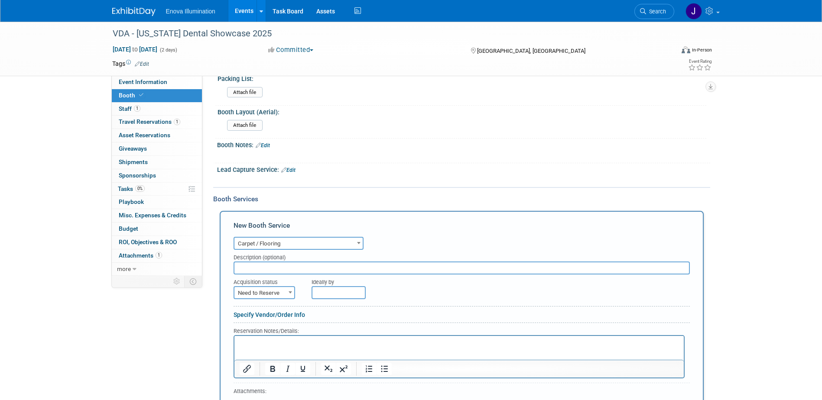
click at [259, 296] on span "Need to Reserve" at bounding box center [264, 293] width 60 height 12
select select "2"
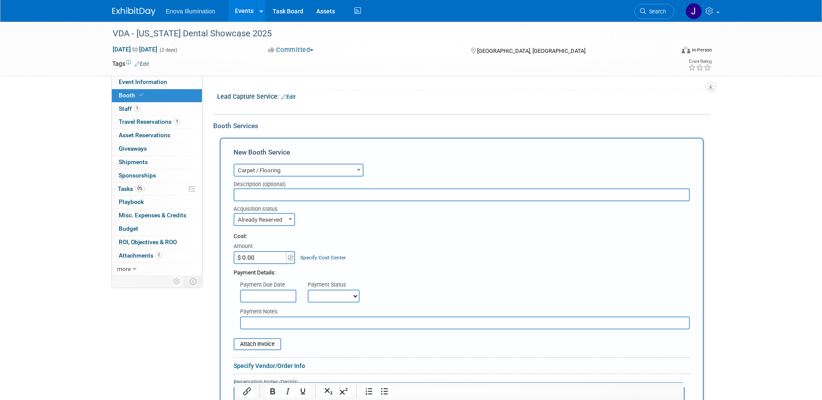
scroll to position [347, 0]
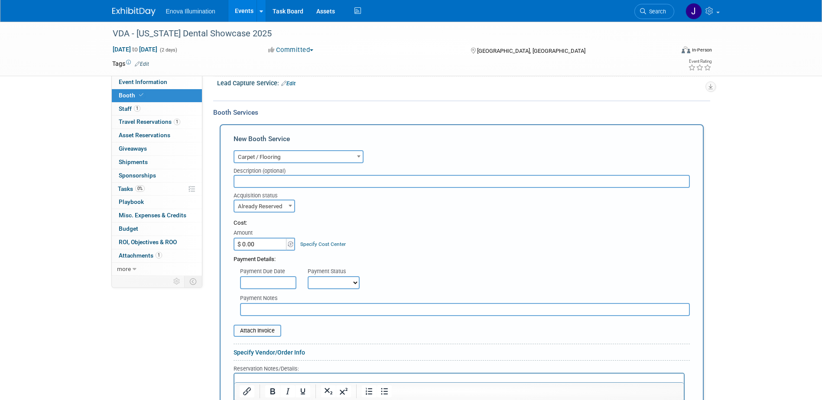
click at [265, 244] on input "$ 0.00" at bounding box center [261, 244] width 54 height 13
type input "$ 147.42"
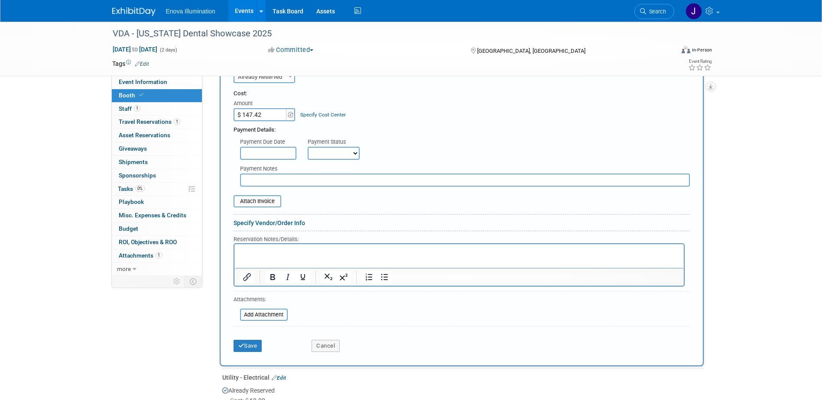
scroll to position [477, 0]
click at [247, 345] on button "Save" at bounding box center [248, 346] width 29 height 12
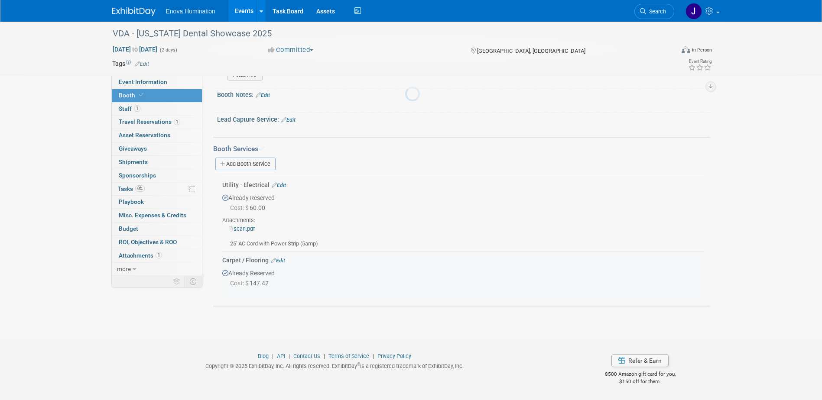
scroll to position [310, 0]
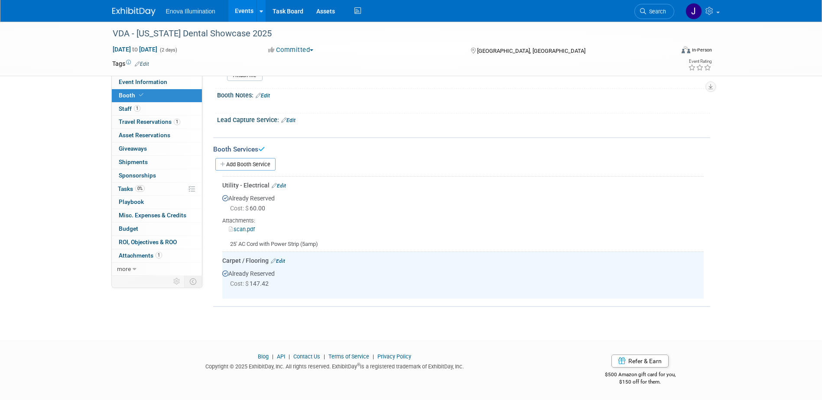
click at [244, 151] on div "Booth Services" at bounding box center [461, 150] width 497 height 10
click at [244, 156] on div "Add Booth Service" at bounding box center [461, 164] width 497 height 20
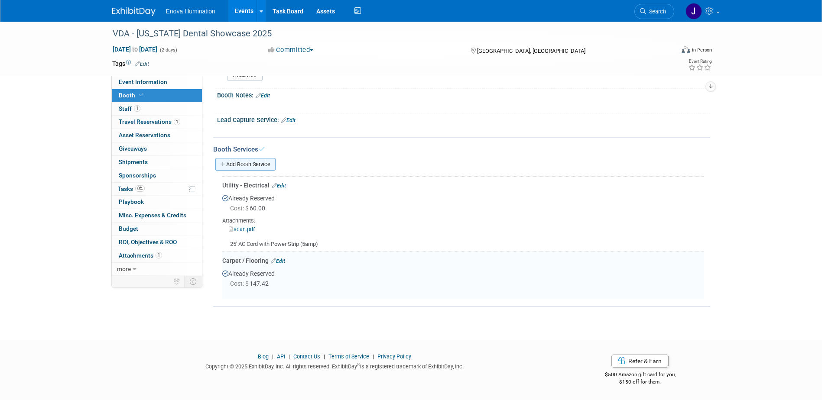
click at [243, 162] on link "Add Booth Service" at bounding box center [245, 164] width 60 height 13
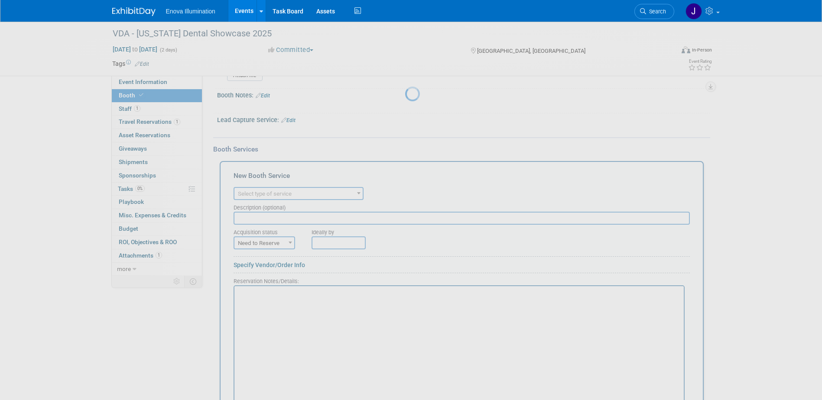
scroll to position [0, 0]
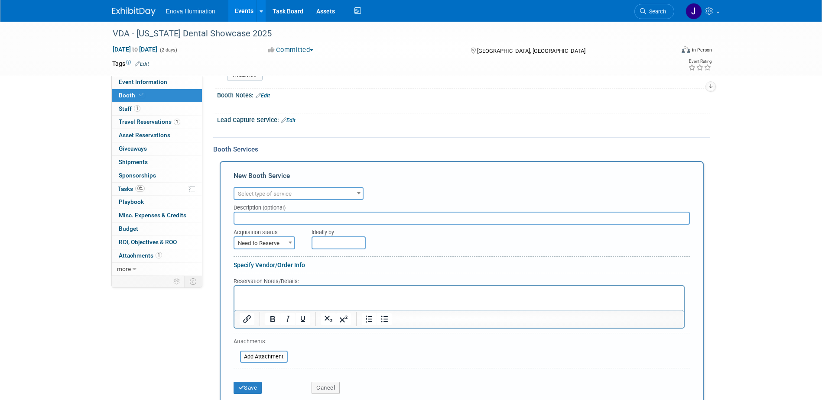
click at [250, 192] on span "Select type of service" at bounding box center [265, 194] width 54 height 7
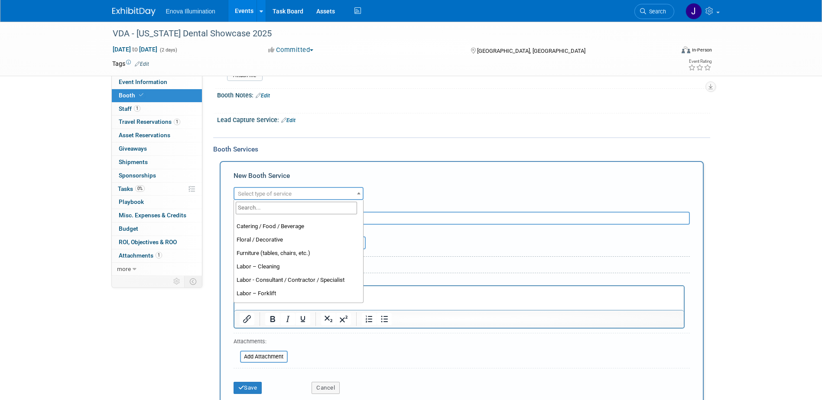
scroll to position [43, 0]
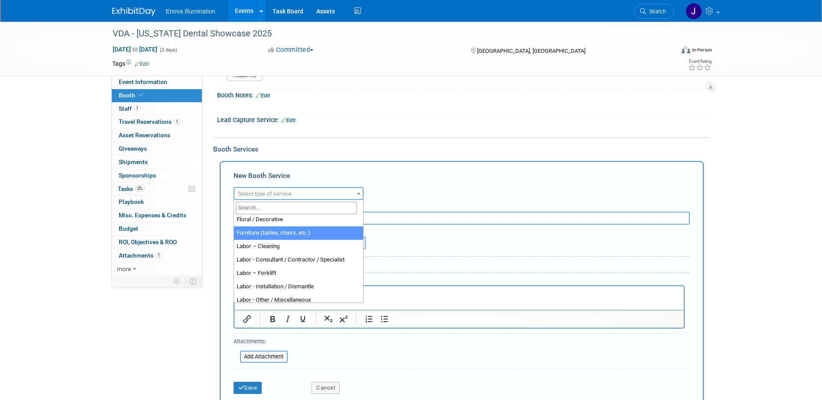
select select "6"
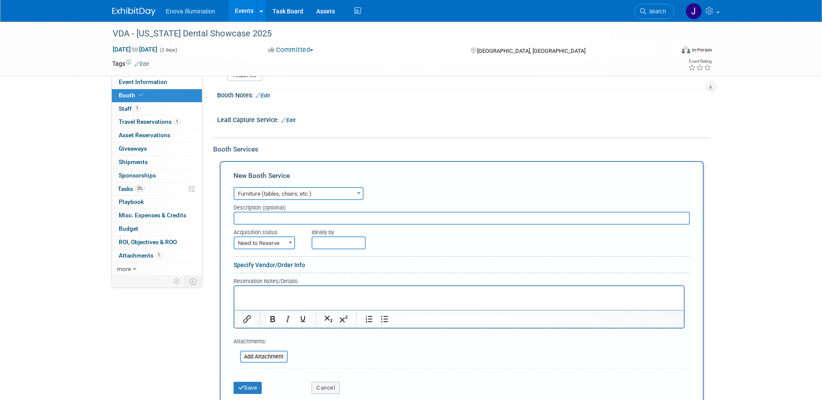
click at [257, 218] on input "text" at bounding box center [462, 218] width 456 height 13
type input "Low Chair"
click at [266, 242] on span "Need to Reserve" at bounding box center [264, 244] width 60 height 12
select select "2"
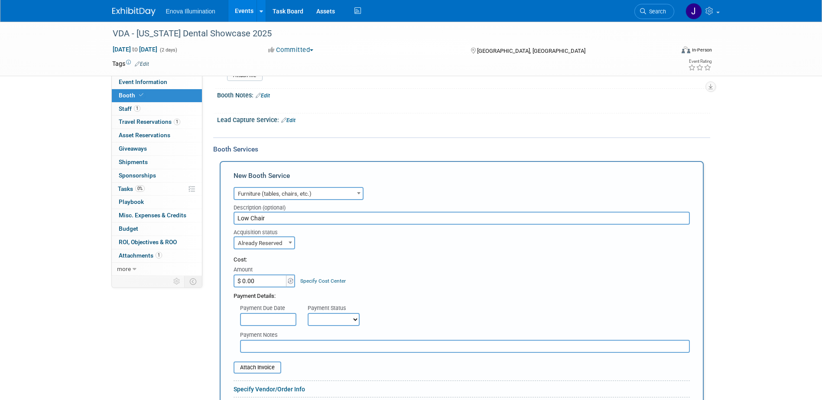
click at [258, 284] on input "$ 0.00" at bounding box center [261, 281] width 54 height 13
type input "$ 49.50"
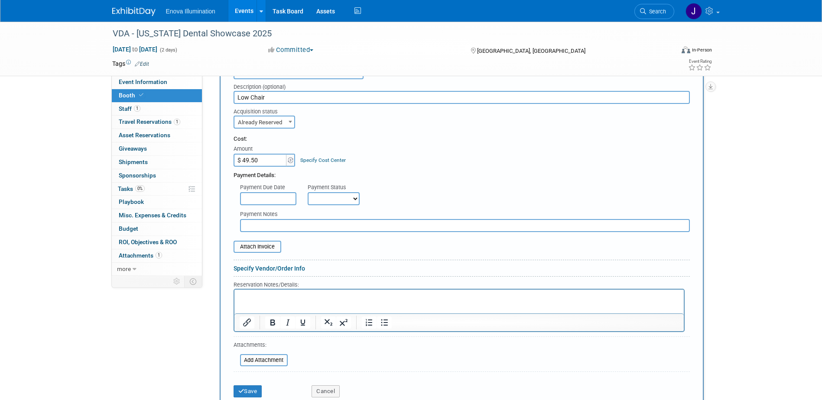
scroll to position [440, 0]
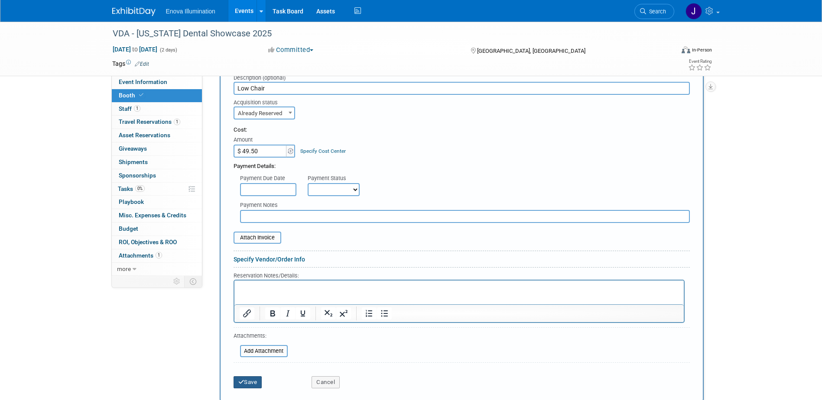
click at [250, 381] on button "Save" at bounding box center [248, 383] width 29 height 12
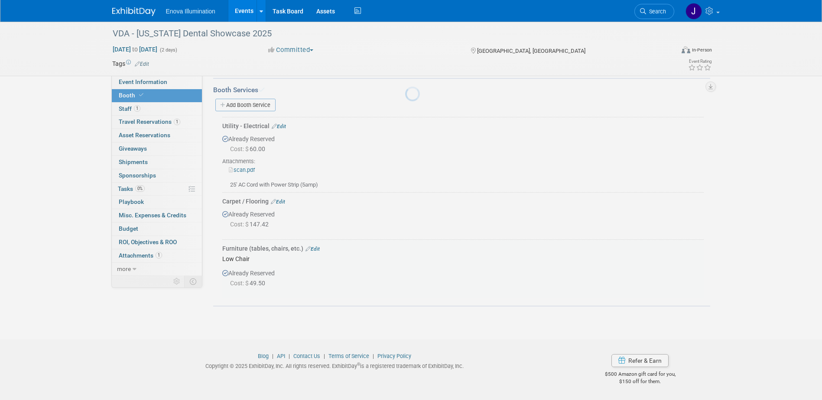
scroll to position [369, 0]
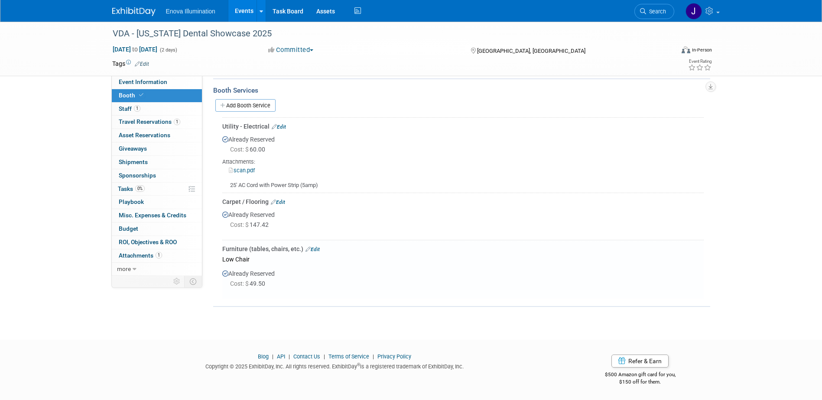
click at [284, 199] on link "Edit" at bounding box center [278, 202] width 14 height 6
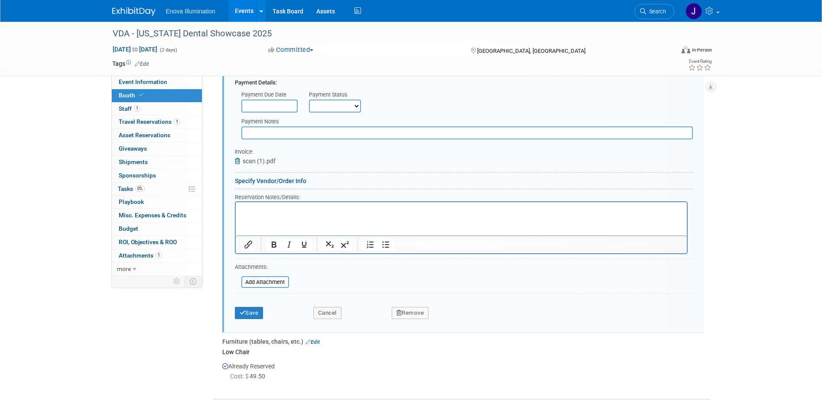
scroll to position [637, 0]
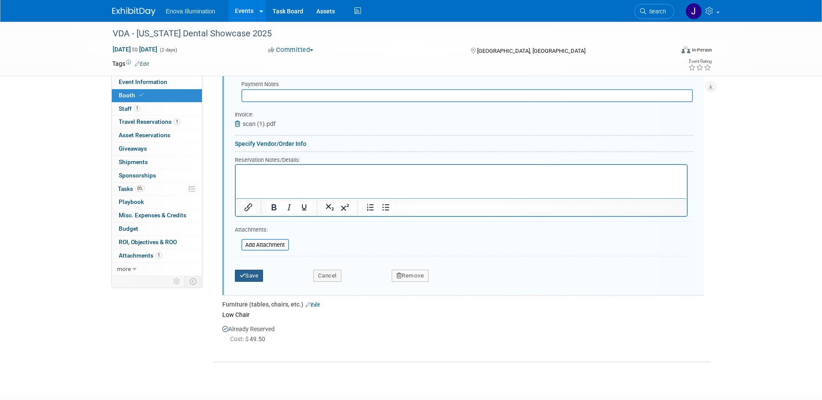
click at [258, 276] on button "Save" at bounding box center [249, 276] width 29 height 12
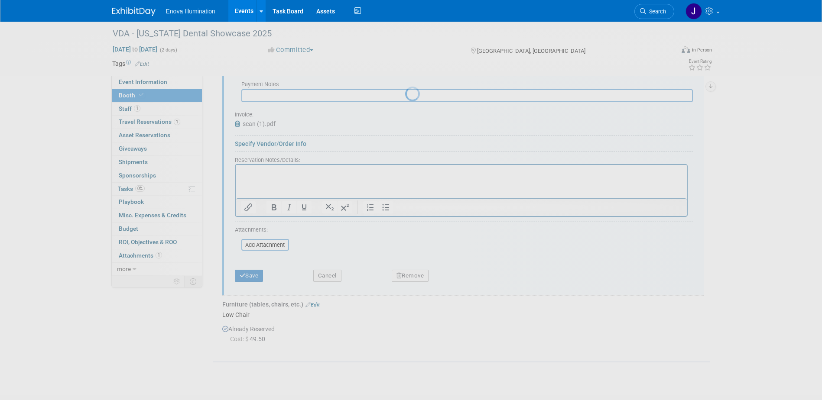
scroll to position [369, 0]
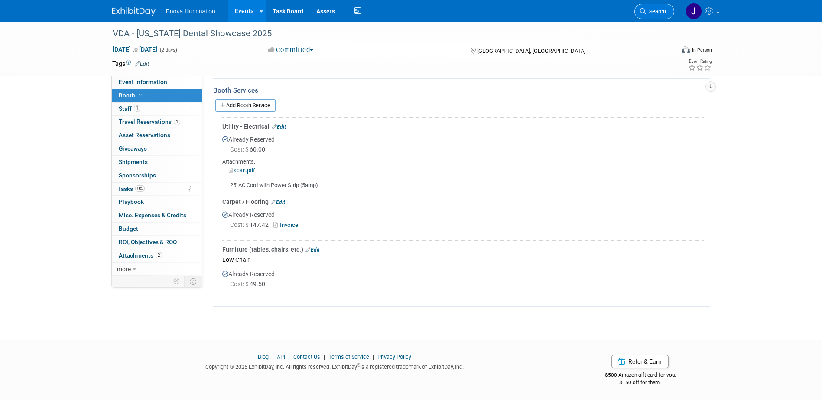
click at [640, 12] on icon at bounding box center [643, 11] width 6 height 6
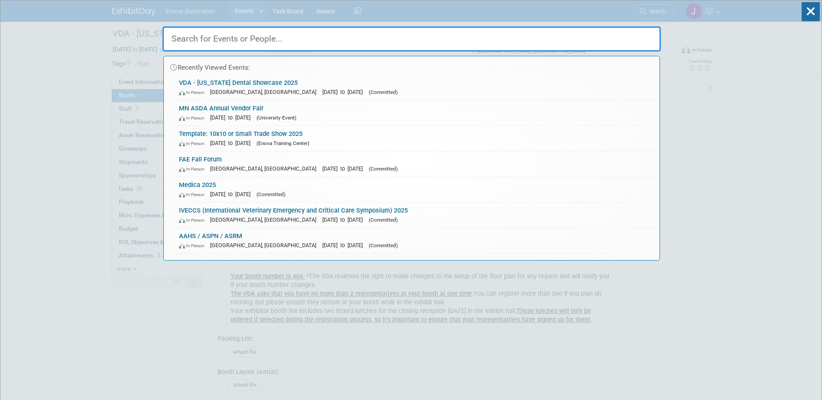
click at [582, 33] on input "text" at bounding box center [412, 38] width 498 height 25
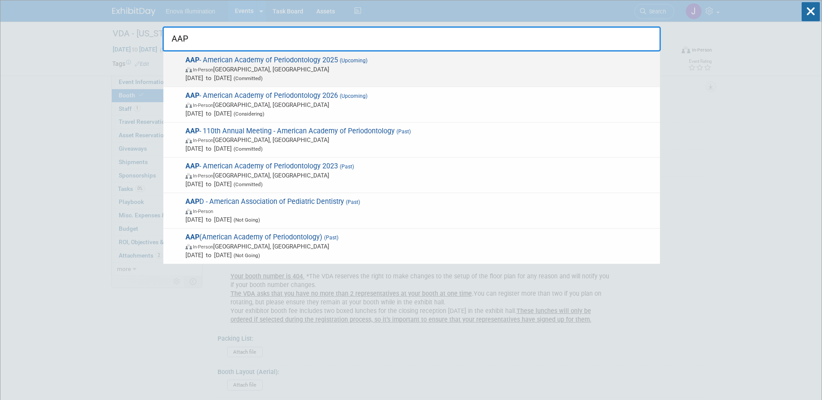
type input "AAP"
click at [213, 72] on span "In-Person" at bounding box center [203, 70] width 20 height 6
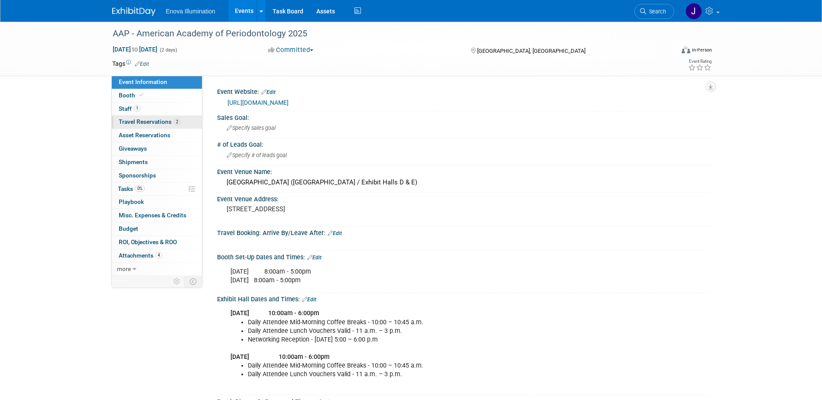
click at [124, 122] on span "Travel Reservations 2" at bounding box center [150, 121] width 62 height 7
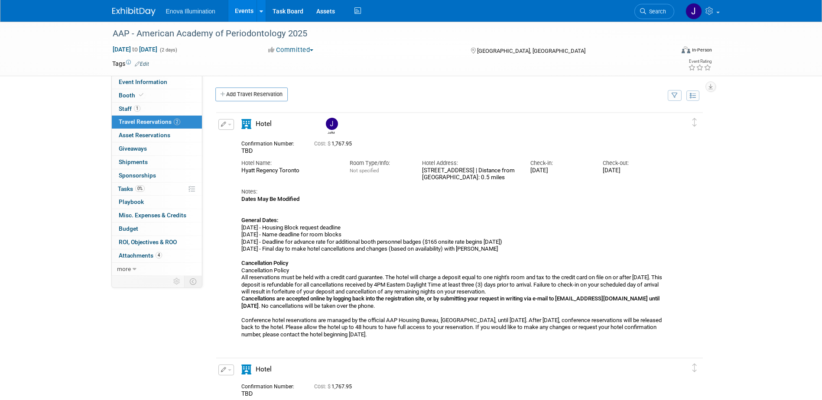
click at [264, 87] on div "Event Website: Edit [URL][DOMAIN_NAME] Sales Goal: Specify sales goal # of Lead…" at bounding box center [456, 176] width 508 height 200
click at [263, 92] on link "Add Travel Reservation" at bounding box center [251, 95] width 72 height 14
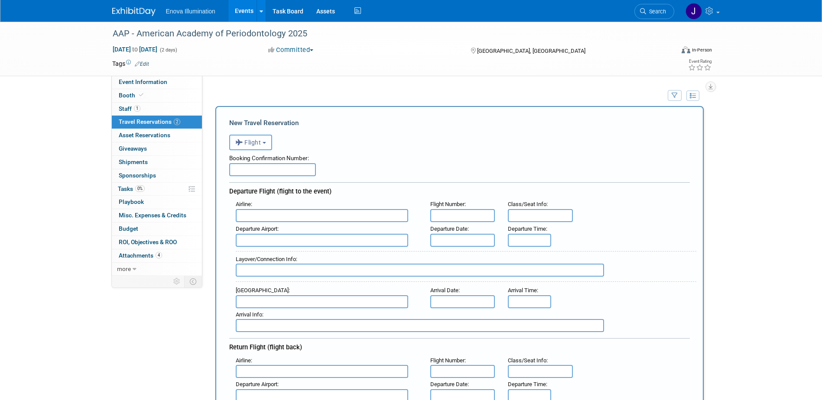
click at [248, 142] on span "Flight" at bounding box center [248, 142] width 26 height 7
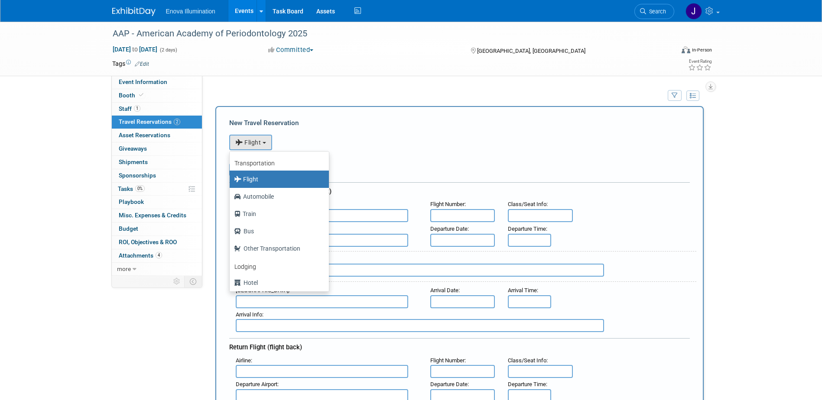
click at [250, 185] on label "Flight" at bounding box center [277, 179] width 86 height 14
click at [231, 181] on input "Flight" at bounding box center [228, 179] width 6 height 6
drag, startPoint x: 452, startPoint y: 150, endPoint x: 429, endPoint y: 146, distance: 23.8
click at [452, 150] on div "<i class="fas fa-plane" style="padding: 6px 4px 6px 1px;"></i> Flight <i class=…" at bounding box center [459, 142] width 461 height 18
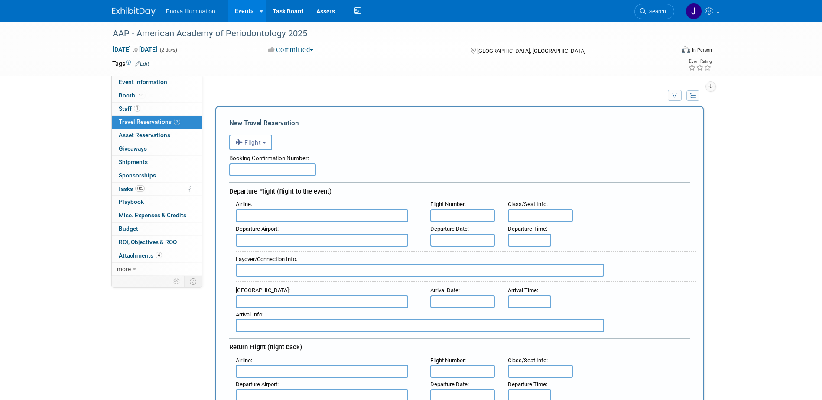
paste input "HLLLV9"
type input "HLLLV9"
click at [248, 217] on input "text" at bounding box center [322, 215] width 172 height 13
click at [251, 241] on span "Delta Air Lines (DAL)" at bounding box center [326, 245] width 180 height 14
type input "Delta Air Lines (DAL)"
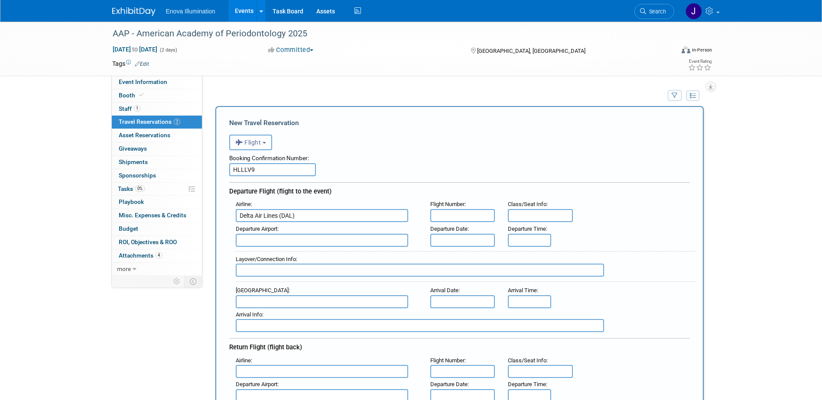
click at [470, 217] on input "text" at bounding box center [462, 215] width 65 height 13
type input "DL1626"
click at [258, 273] on input "text" at bounding box center [420, 270] width 368 height 13
type input "[GEOGRAPHIC_DATA]"
click at [265, 301] on input "text" at bounding box center [322, 302] width 172 height 13
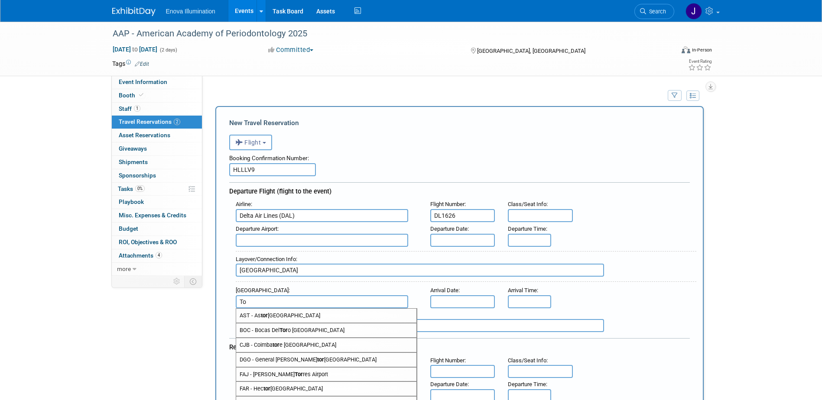
type input "T"
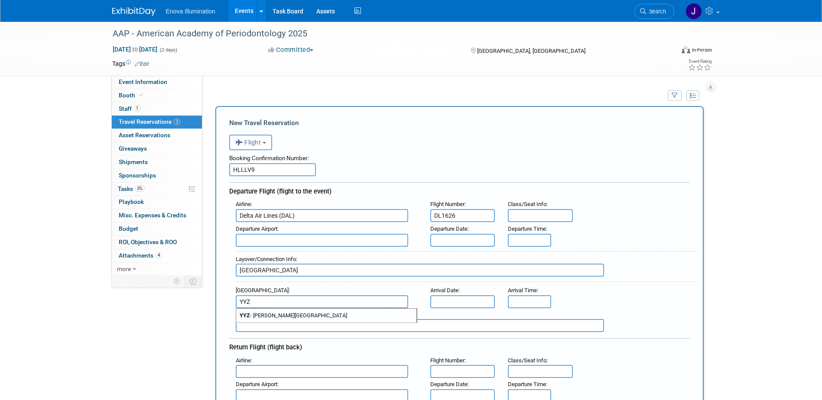
click at [269, 312] on span "YYZ - [PERSON_NAME][GEOGRAPHIC_DATA]" at bounding box center [326, 316] width 180 height 14
type input "YYZ - [PERSON_NAME][GEOGRAPHIC_DATA]"
click at [462, 238] on input "text" at bounding box center [462, 240] width 65 height 13
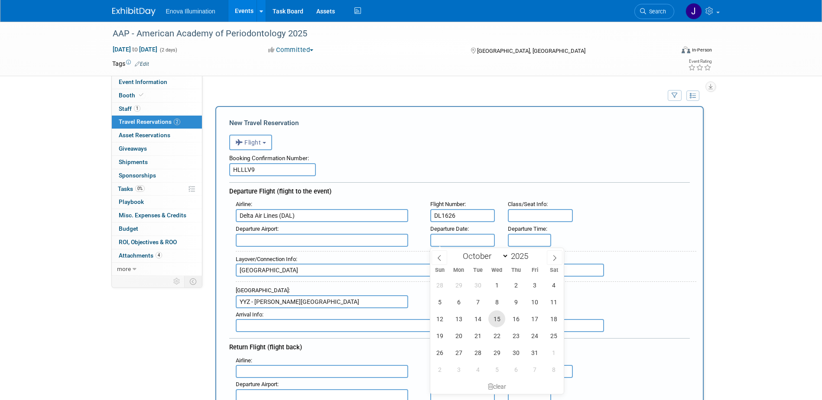
click at [496, 319] on span "15" at bounding box center [496, 319] width 17 height 17
type input "Oct 15, 2025"
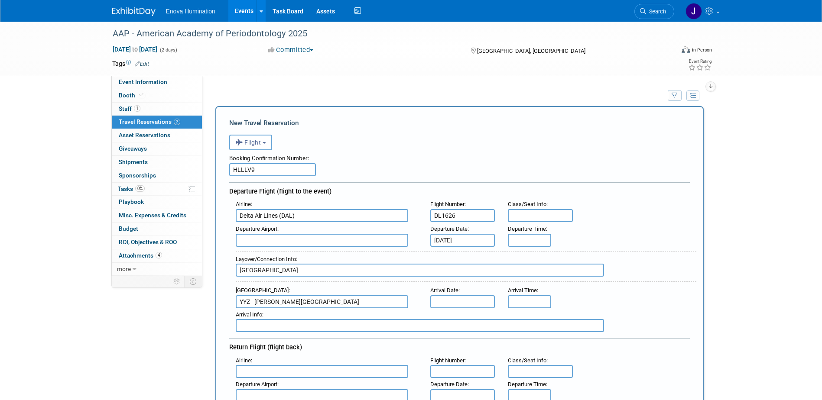
click at [455, 304] on input "text" at bounding box center [462, 302] width 65 height 13
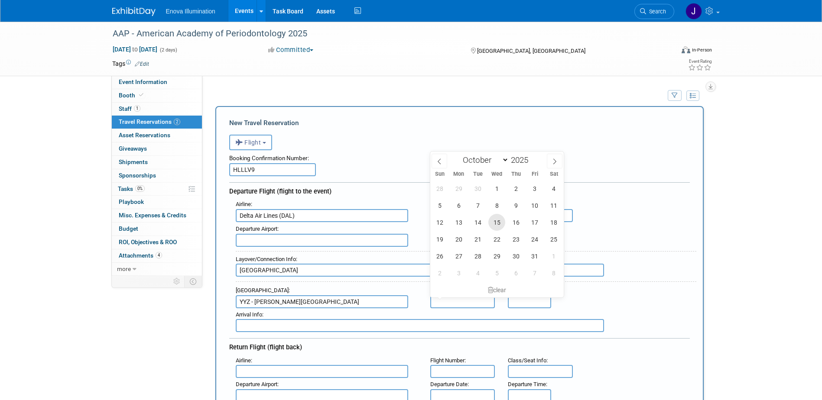
click at [502, 221] on span "15" at bounding box center [496, 222] width 17 height 17
type input "Oct 15, 2025"
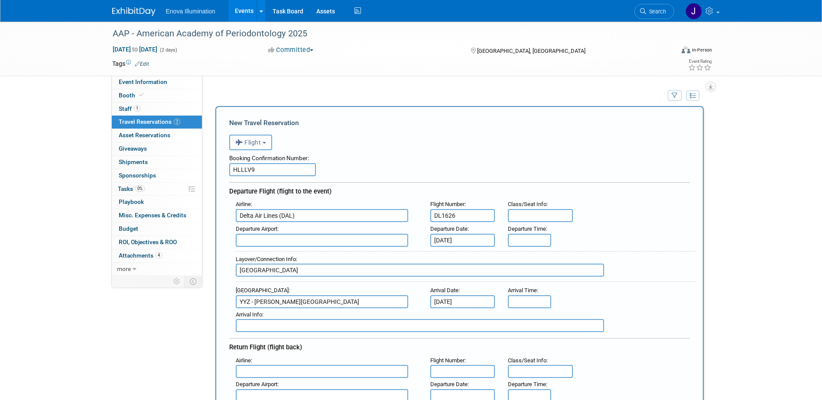
scroll to position [43, 0]
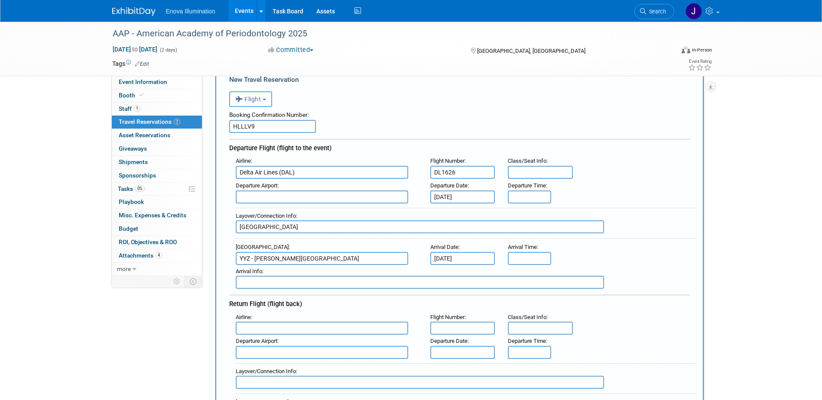
click at [246, 329] on input "text" at bounding box center [322, 328] width 172 height 13
click at [253, 355] on span "Delta Air Lines (DAL)" at bounding box center [326, 357] width 180 height 14
type input "Delta Air Lines (DAL)"
click at [448, 331] on input "text" at bounding box center [462, 328] width 65 height 13
type input "DL5031"
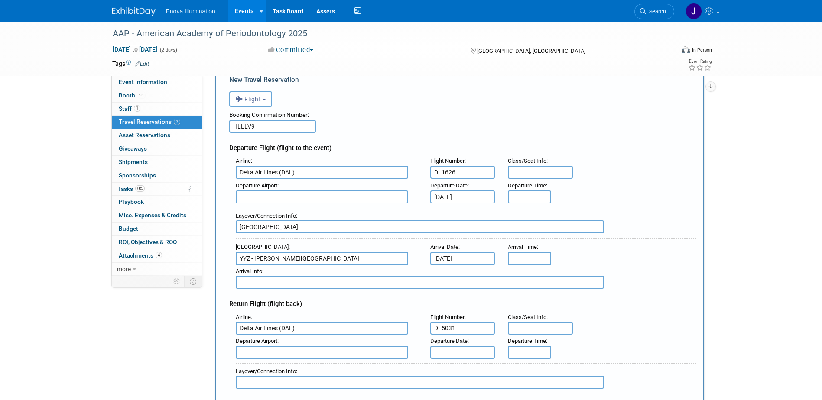
click at [288, 352] on input "text" at bounding box center [322, 352] width 172 height 13
click at [291, 370] on span "YYZ - Lester B. Pearson International Airport" at bounding box center [326, 367] width 180 height 14
type input "YYZ - Lester B. Pearson International Airport"
click at [438, 354] on input "text" at bounding box center [462, 352] width 65 height 13
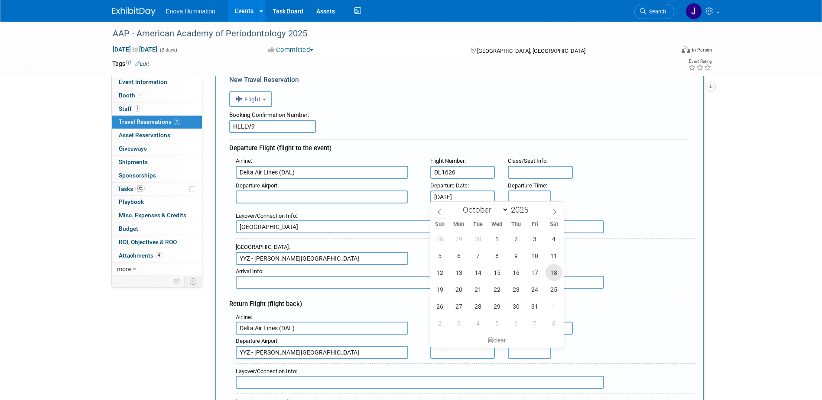
click at [549, 275] on span "18" at bounding box center [554, 272] width 17 height 17
type input "Oct 18, 2025"
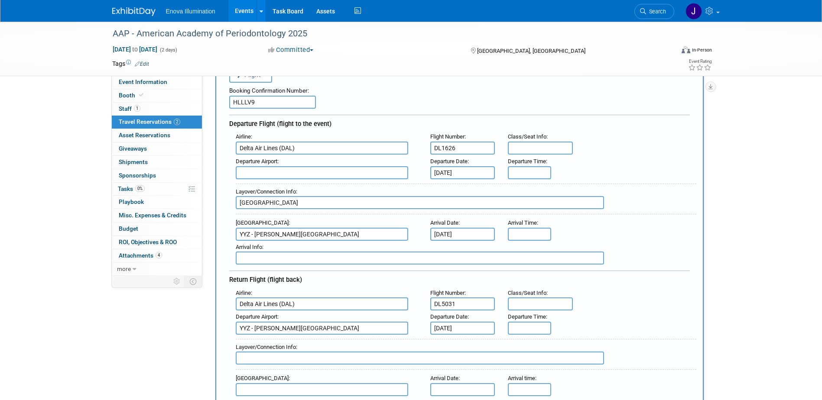
scroll to position [87, 0]
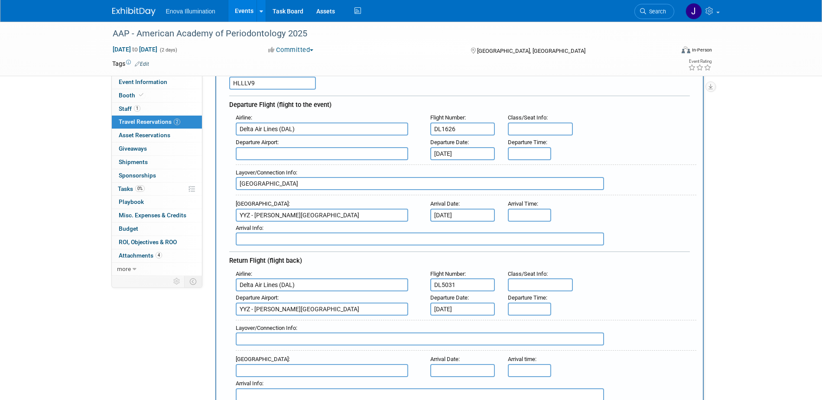
click at [270, 366] on input "text" at bounding box center [322, 370] width 172 height 13
click at [267, 340] on input "text" at bounding box center [420, 339] width 368 height 13
type input "Detroit"
click at [270, 368] on input "text" at bounding box center [322, 370] width 172 height 13
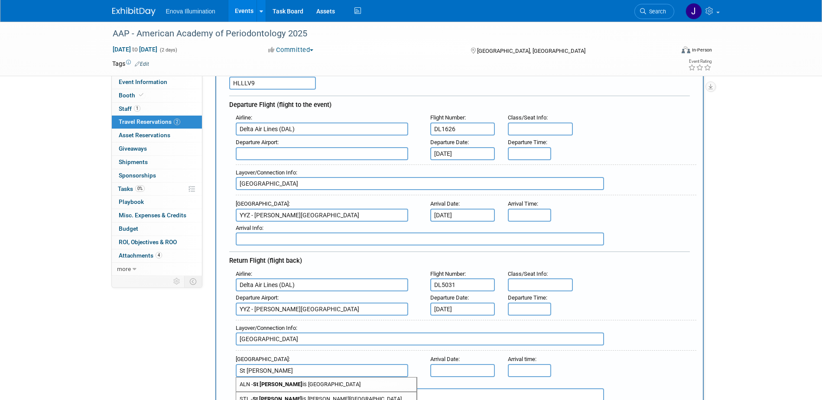
click at [266, 397] on strong "St Lou" at bounding box center [277, 399] width 49 height 7
type input "STL - St Louis Lambert International Airport"
click at [253, 154] on input "text" at bounding box center [322, 153] width 172 height 13
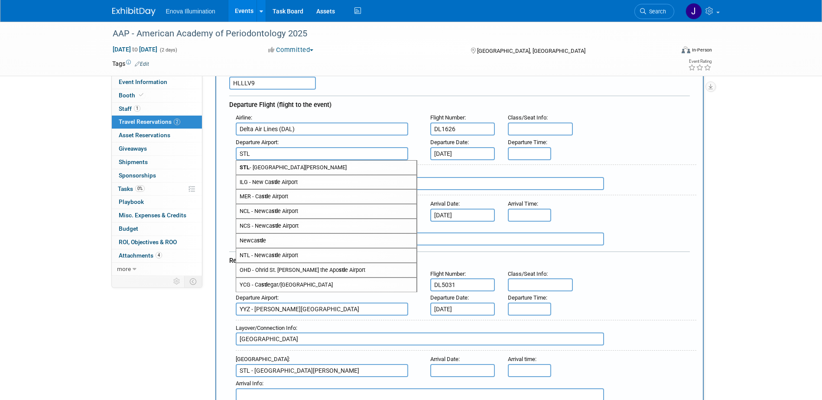
click at [264, 168] on span "STL - St Louis Lambert International Airport" at bounding box center [326, 168] width 180 height 14
type input "STL - St Louis Lambert International Airport"
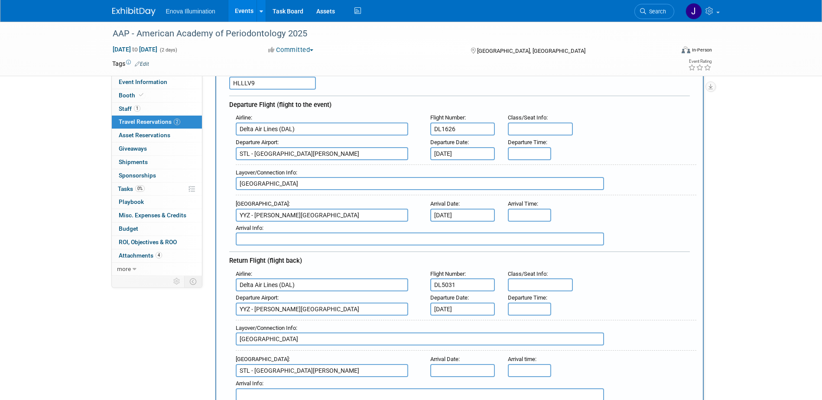
scroll to position [130, 0]
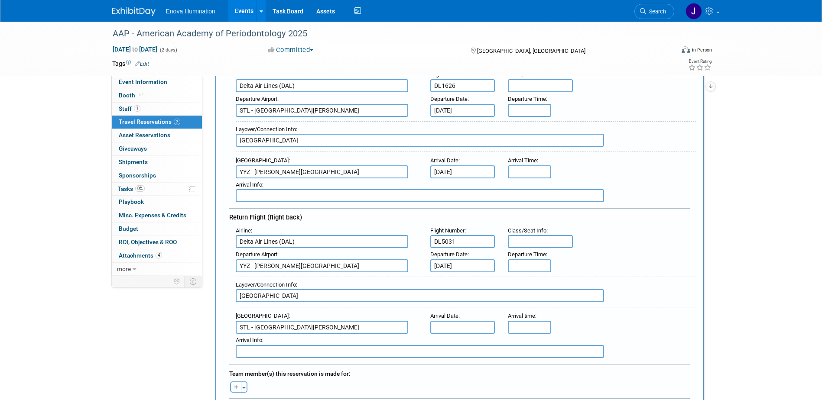
click at [434, 324] on input "text" at bounding box center [462, 327] width 65 height 13
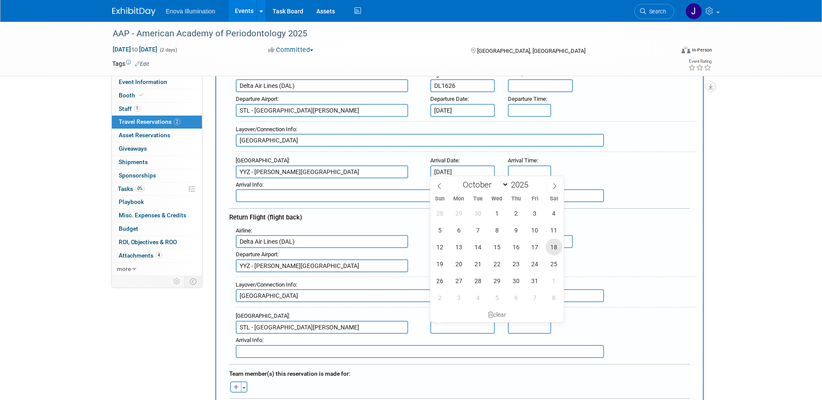
click at [554, 245] on span "18" at bounding box center [554, 247] width 17 height 17
type input "Oct 18, 2025"
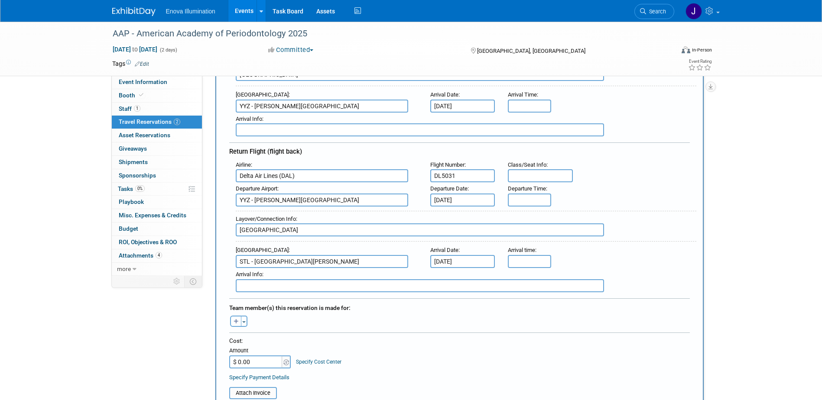
scroll to position [217, 0]
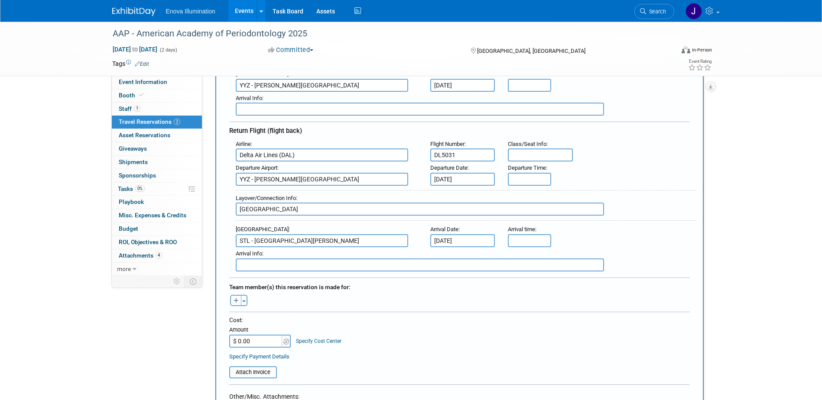
click at [238, 299] on icon "button" at bounding box center [236, 302] width 5 height 6
select select
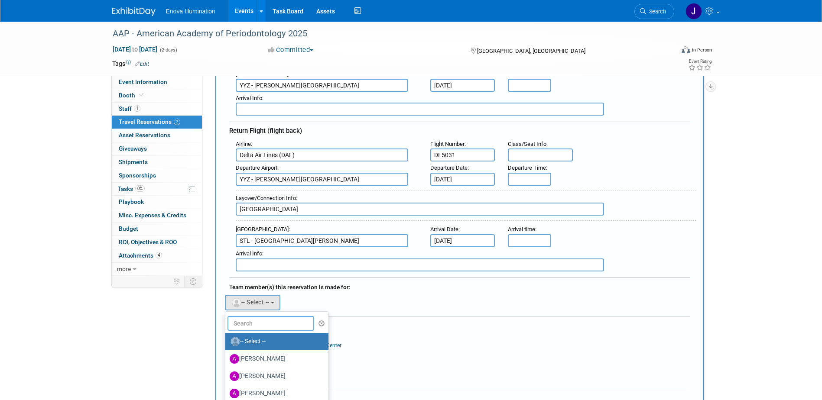
click at [248, 319] on input "text" at bounding box center [271, 323] width 87 height 15
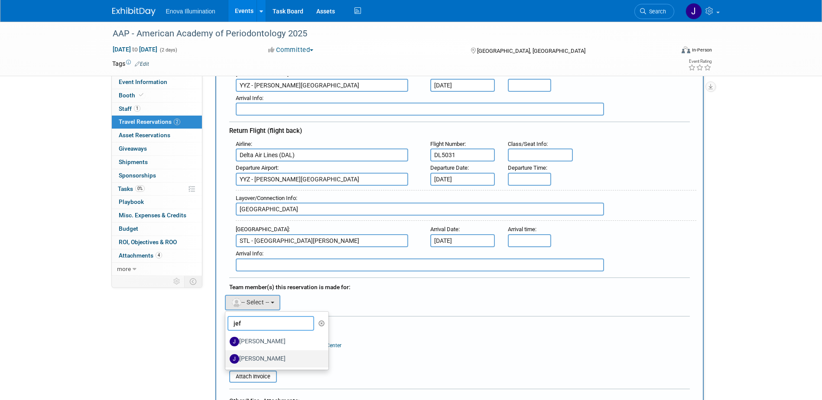
type input "jef"
click at [253, 355] on label "JeffM Metcalf" at bounding box center [275, 359] width 91 height 14
click at [227, 355] on input "JeffM Metcalf" at bounding box center [224, 358] width 6 height 6
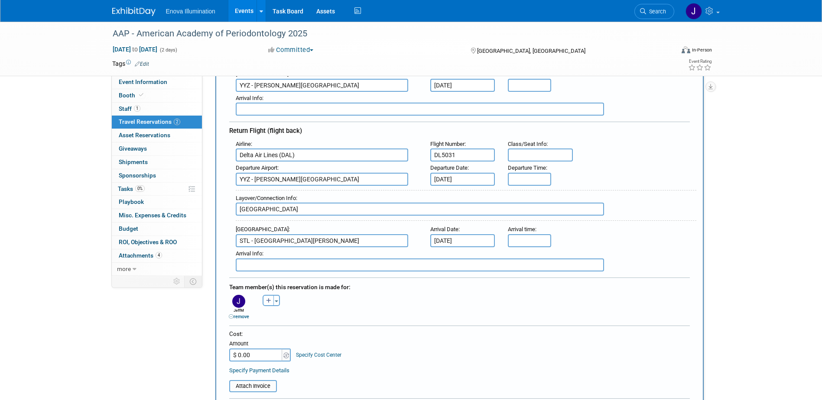
click at [252, 354] on input "$ 0.00" at bounding box center [256, 355] width 54 height 13
type input "$ 654.03"
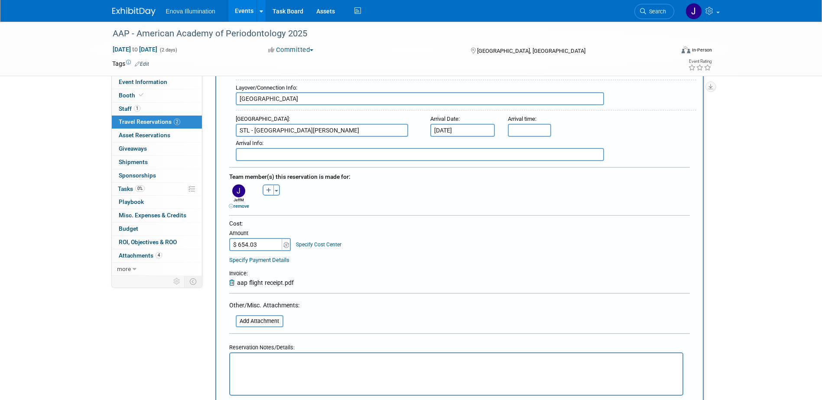
scroll to position [390, 0]
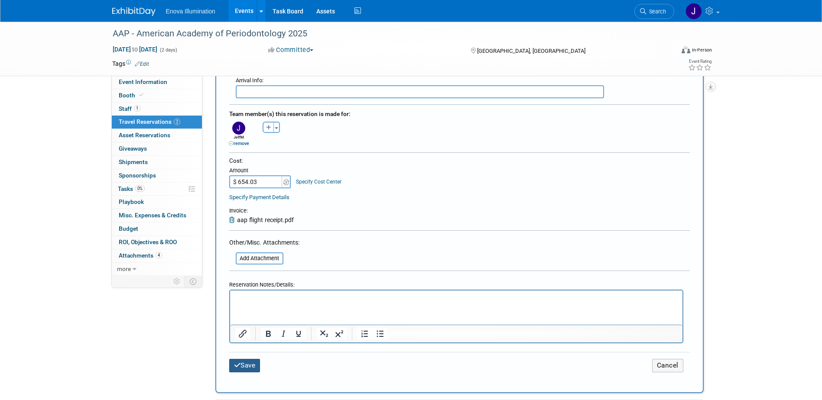
click at [251, 362] on button "Save" at bounding box center [244, 365] width 31 height 13
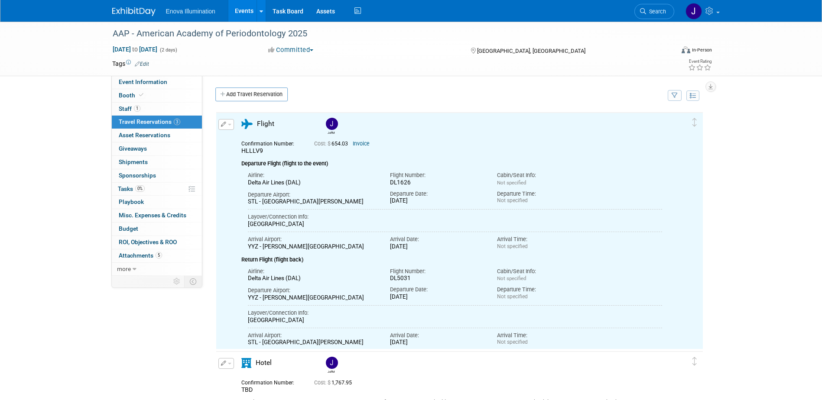
scroll to position [0, 0]
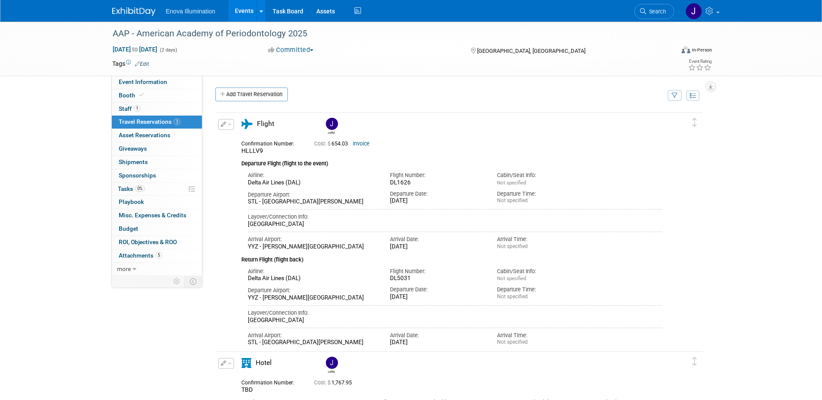
click at [667, 13] on link "Search" at bounding box center [655, 11] width 40 height 15
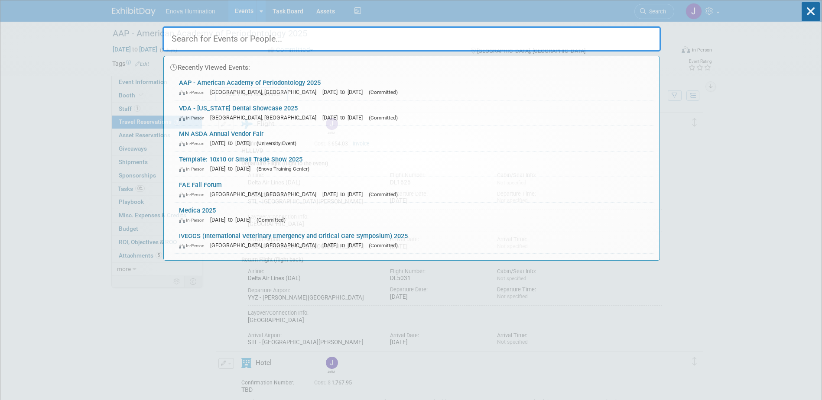
click at [609, 43] on input "text" at bounding box center [412, 38] width 498 height 25
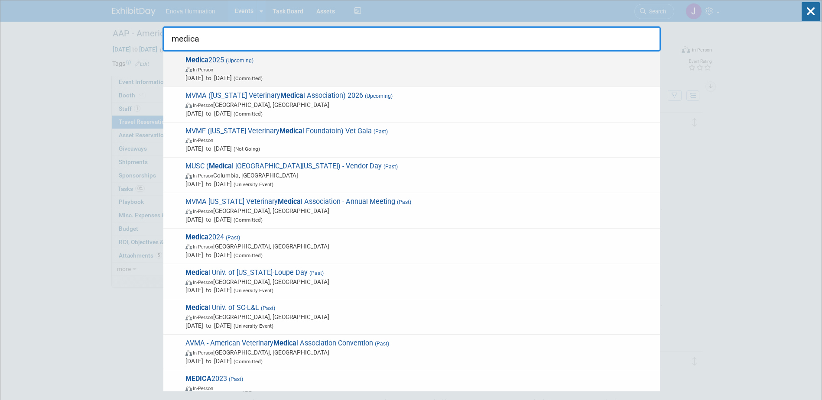
type input "medica"
click at [248, 60] on span "(Upcoming)" at bounding box center [238, 61] width 29 height 6
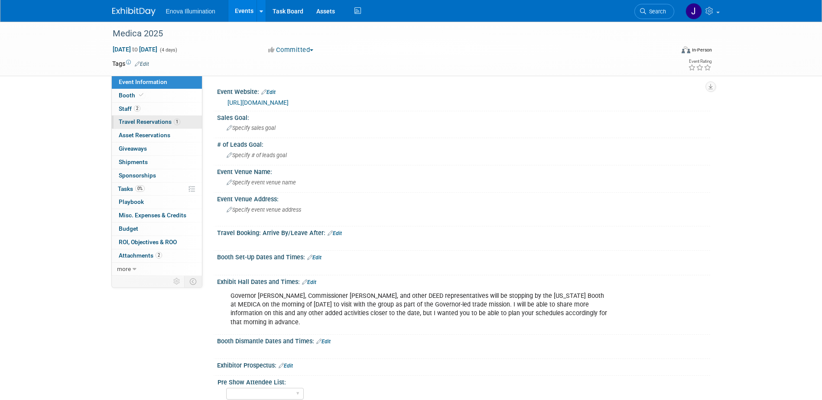
click at [152, 117] on link "1 Travel Reservations 1" at bounding box center [157, 122] width 90 height 13
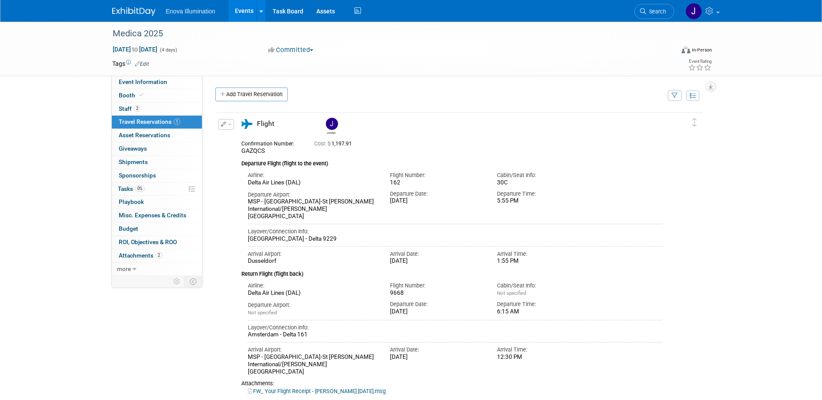
click at [249, 100] on link "Add Travel Reservation" at bounding box center [251, 95] width 72 height 14
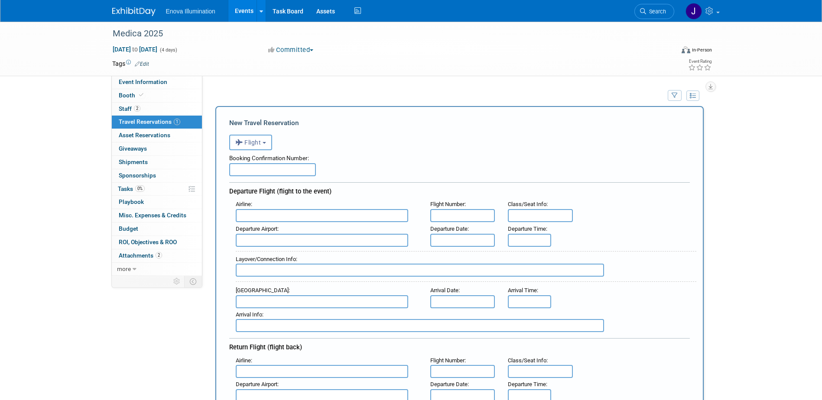
click at [257, 170] on input "text" at bounding box center [272, 169] width 87 height 13
paste input "HKQS4W"
type input "HKQS4W"
click at [259, 220] on input "text" at bounding box center [322, 215] width 172 height 13
type input "s"
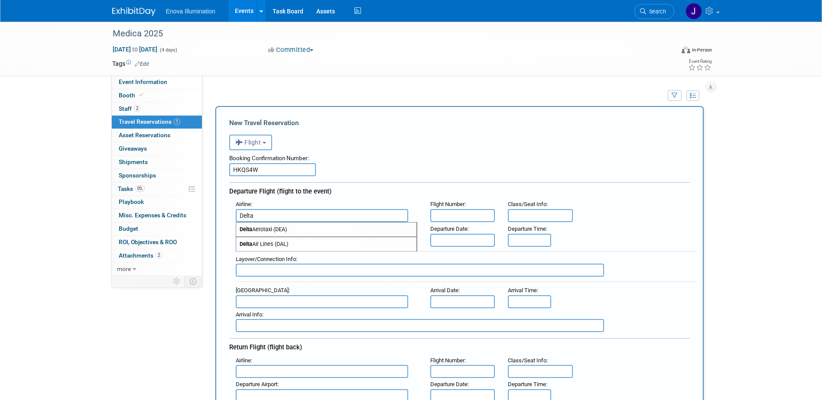
click at [268, 247] on span "Delta Air Lines (DAL)" at bounding box center [326, 245] width 180 height 14
type input "Delta Air Lines (DAL)"
click at [265, 246] on input "text" at bounding box center [322, 240] width 172 height 13
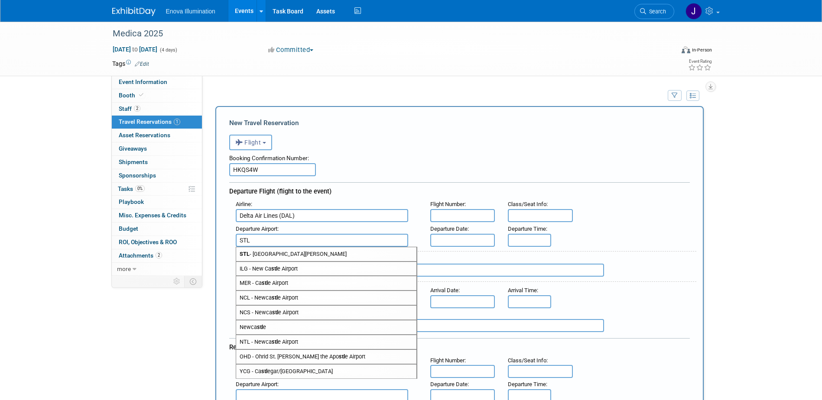
click at [268, 257] on span "STL - St Louis Lambert International Airport" at bounding box center [326, 254] width 180 height 14
type input "STL - St Louis Lambert International Airport"
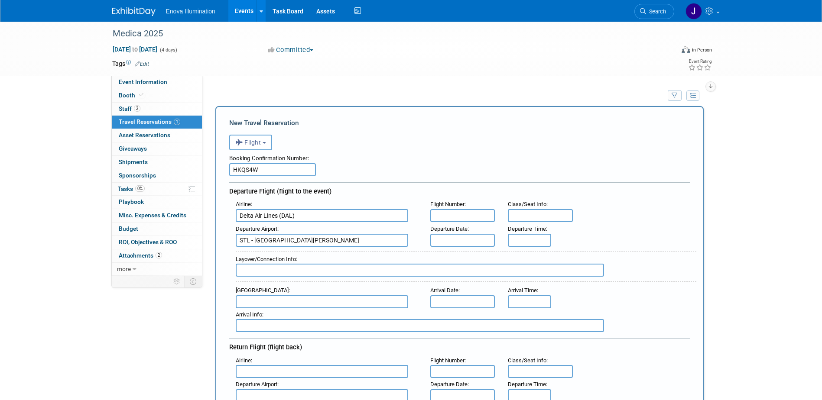
click at [462, 219] on input "text" at bounding box center [462, 215] width 65 height 13
type input "DL5416"
click at [455, 236] on input "text" at bounding box center [462, 240] width 65 height 13
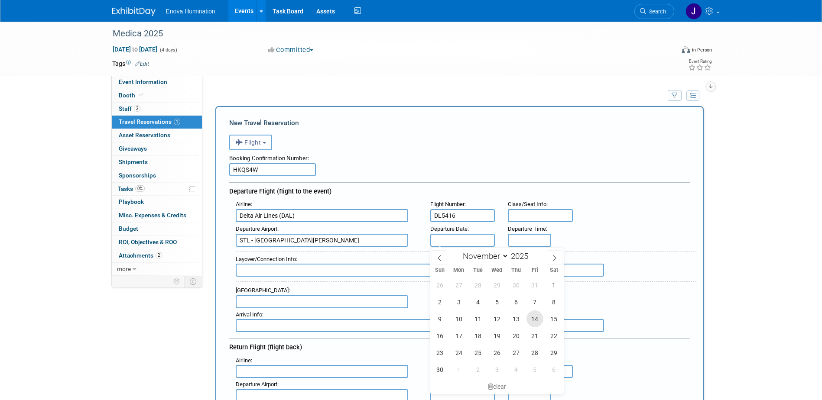
click at [534, 320] on span "14" at bounding box center [535, 319] width 17 height 17
type input "Nov 14, 2025"
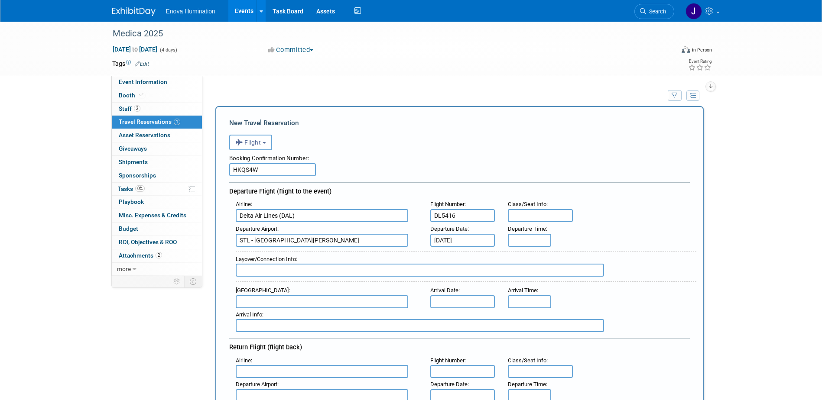
click at [286, 274] on input "text" at bounding box center [420, 270] width 368 height 13
click at [260, 273] on input "JFK - Ams / AMS" at bounding box center [420, 270] width 368 height 13
click at [288, 273] on input "JFK - AMS / AMS" at bounding box center [420, 270] width 368 height 13
type input "JFK - AMS / AMS to DUS"
click at [272, 301] on input "text" at bounding box center [322, 302] width 172 height 13
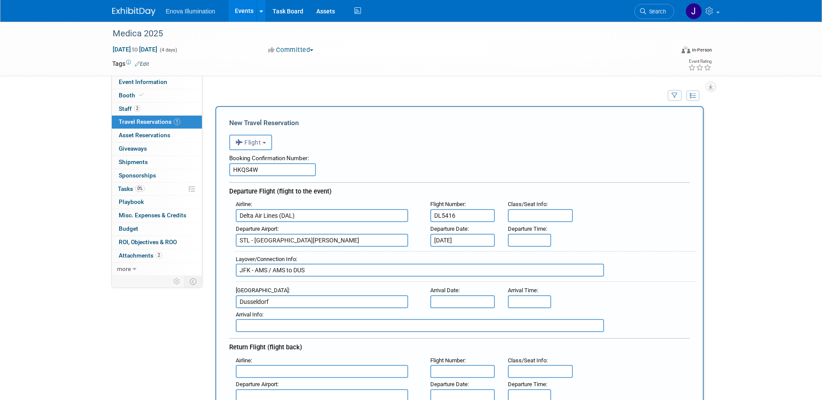
type input "Dusseldorf"
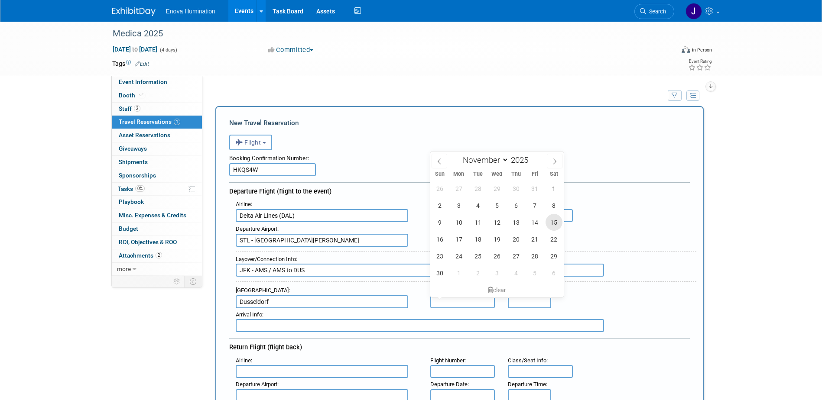
click at [549, 222] on span "15" at bounding box center [554, 222] width 17 height 17
type input "Nov 15, 2025"
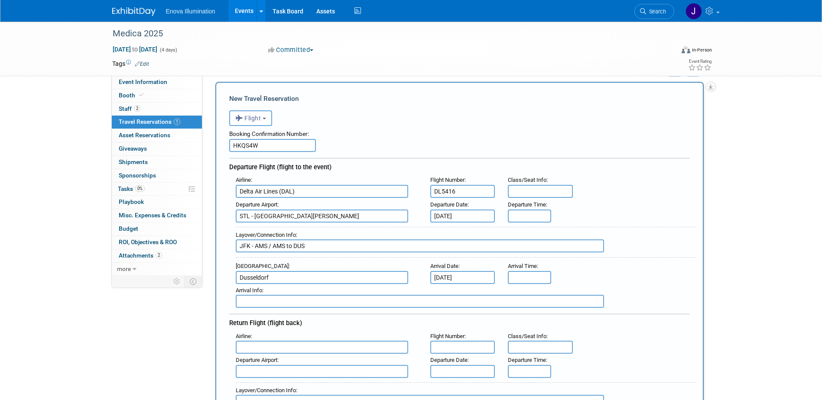
scroll to position [43, 0]
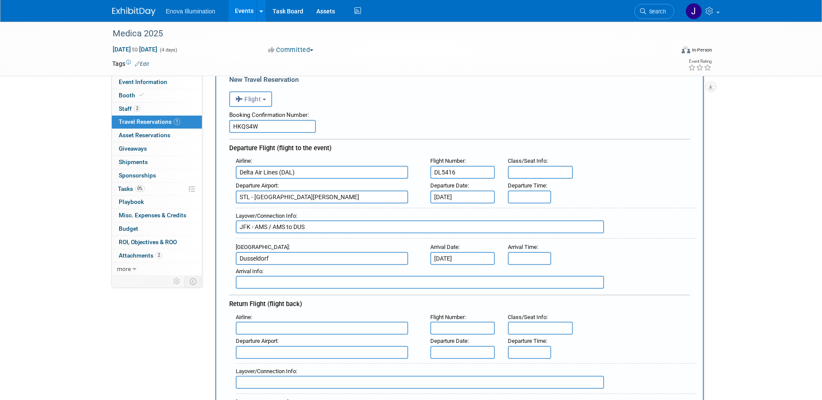
click at [243, 324] on input "text" at bounding box center [322, 328] width 172 height 13
click at [270, 355] on span "Delta Air Lines (DAL)" at bounding box center [326, 357] width 180 height 14
type input "Delta Air Lines (DAL)"
click at [472, 325] on input "text" at bounding box center [462, 328] width 65 height 13
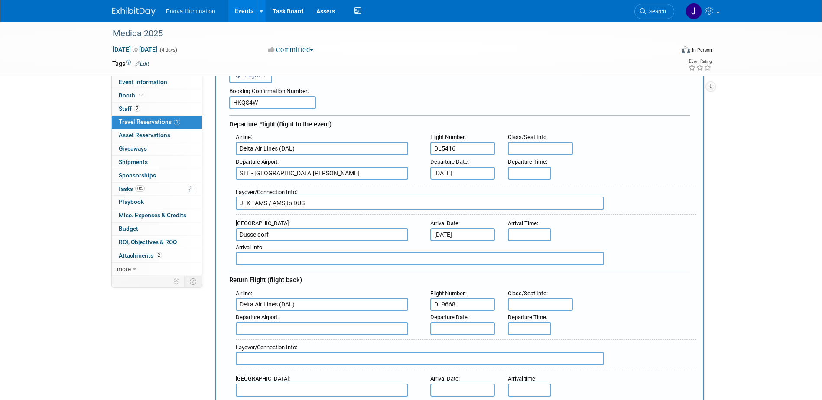
scroll to position [87, 0]
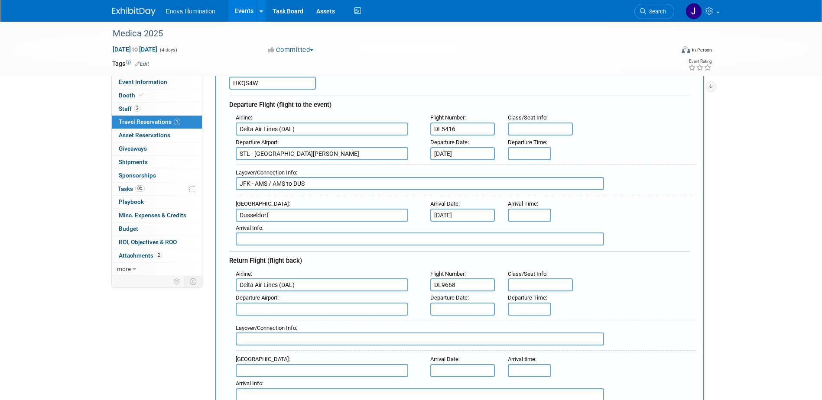
type input "DL9668"
click at [242, 311] on input "text" at bounding box center [322, 309] width 172 height 13
type input "Dusseldorf"
click at [253, 337] on input "text" at bounding box center [420, 339] width 368 height 13
type input "DUS - AMS / AMS - STL"
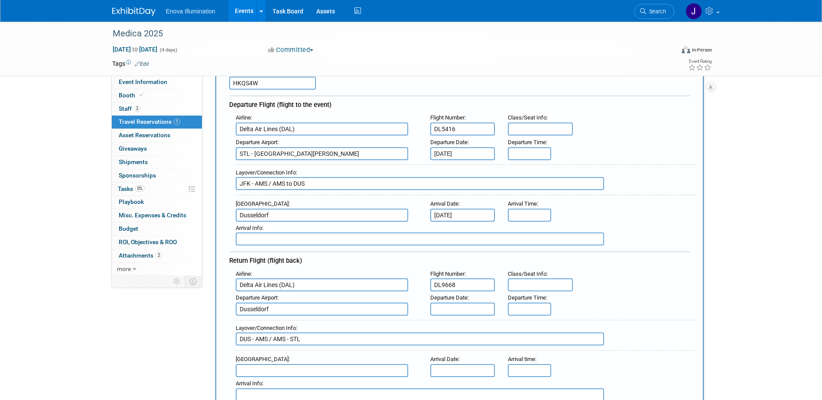
click at [254, 371] on input "text" at bounding box center [322, 370] width 172 height 13
click at [260, 380] on span "STL - St Louis Lambert International Airport" at bounding box center [326, 385] width 180 height 14
type input "STL - St Louis Lambert International Airport"
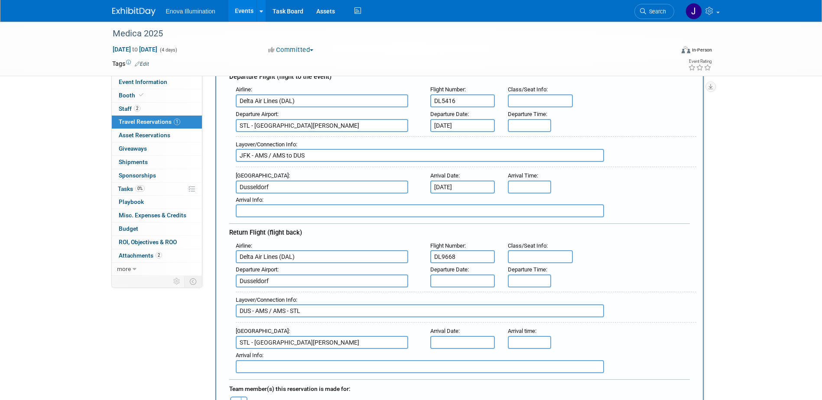
scroll to position [130, 0]
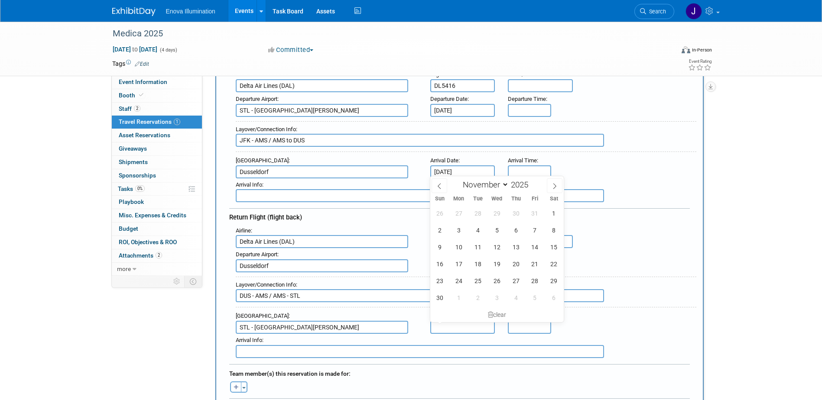
click at [442, 324] on input "text" at bounding box center [462, 327] width 65 height 13
click at [422, 278] on div "Layover/Connection Info : DUS - AMS / AMS - STL" at bounding box center [466, 292] width 461 height 31
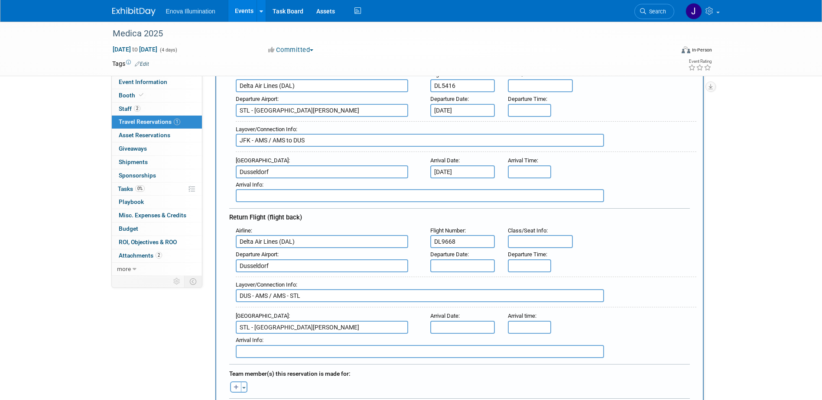
click at [441, 270] on input "text" at bounding box center [462, 266] width 65 height 13
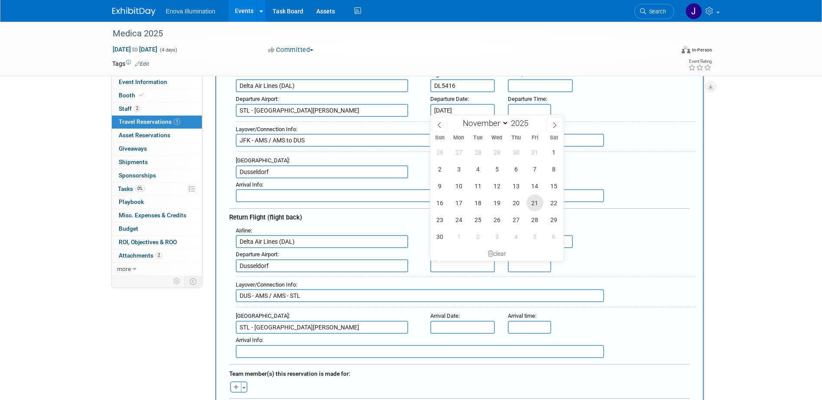
click at [536, 201] on span "21" at bounding box center [535, 203] width 17 height 17
type input "Nov 21, 2025"
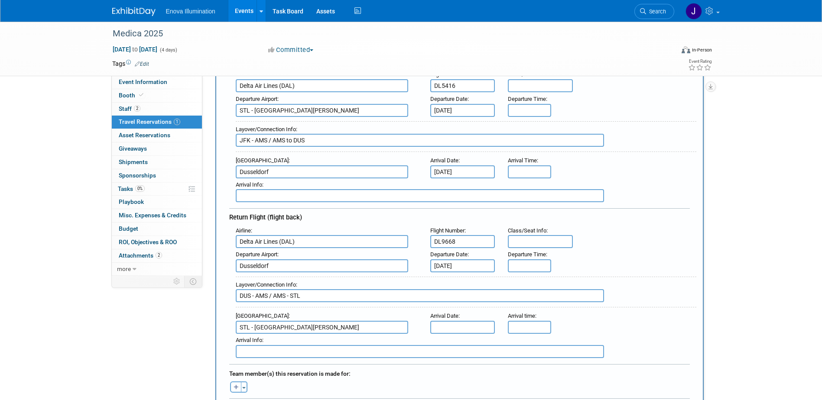
click at [453, 328] on input "text" at bounding box center [462, 327] width 65 height 13
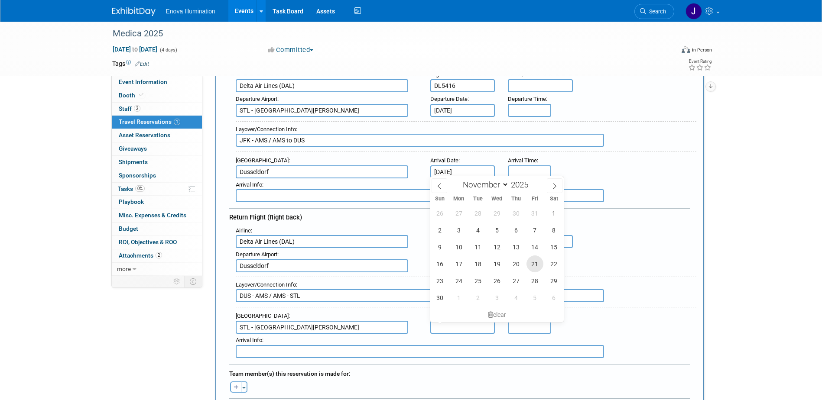
click at [534, 263] on span "21" at bounding box center [535, 264] width 17 height 17
type input "Nov 21, 2025"
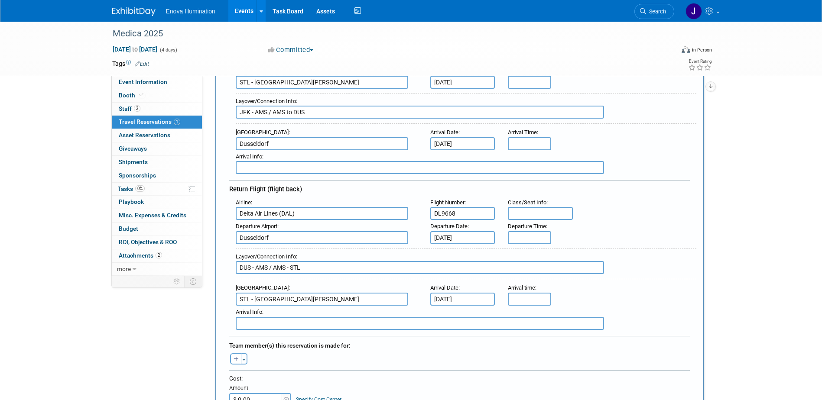
scroll to position [173, 0]
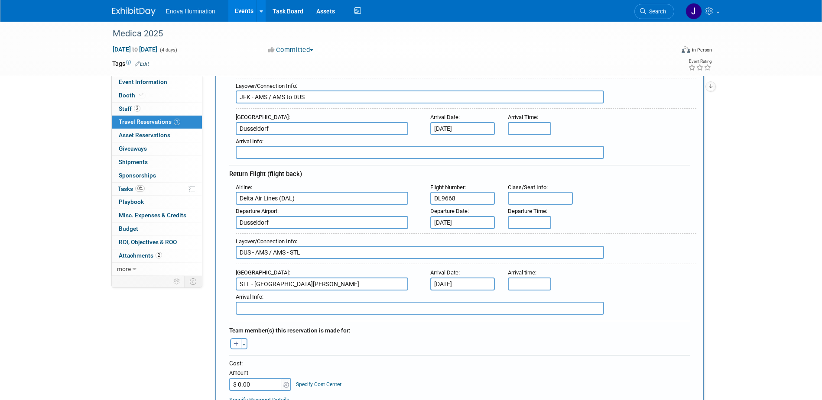
click at [232, 344] on button "button" at bounding box center [235, 343] width 11 height 11
select select
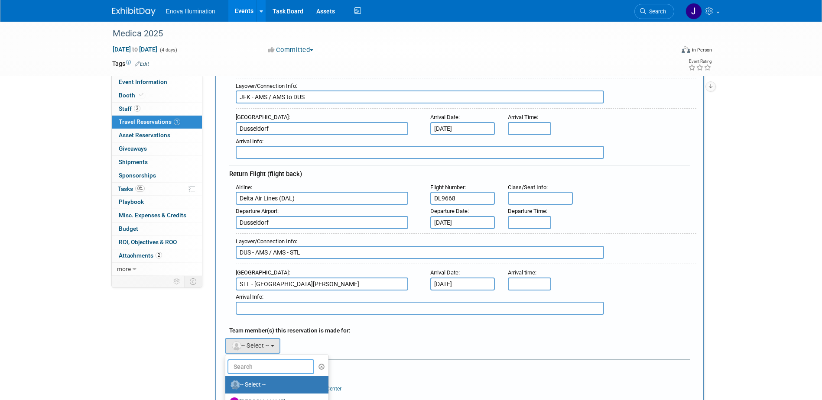
click at [246, 360] on input "text" at bounding box center [271, 367] width 87 height 15
type input "jef"
click at [256, 394] on link "JeffM Metcalf" at bounding box center [277, 402] width 104 height 17
click at [257, 397] on label "JeffM Metcalf" at bounding box center [275, 403] width 91 height 14
click at [227, 399] on input "JeffM Metcalf" at bounding box center [224, 402] width 6 height 6
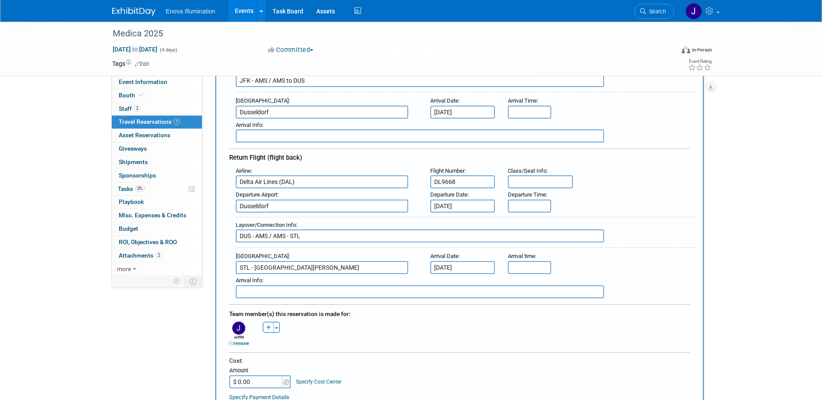
scroll to position [217, 0]
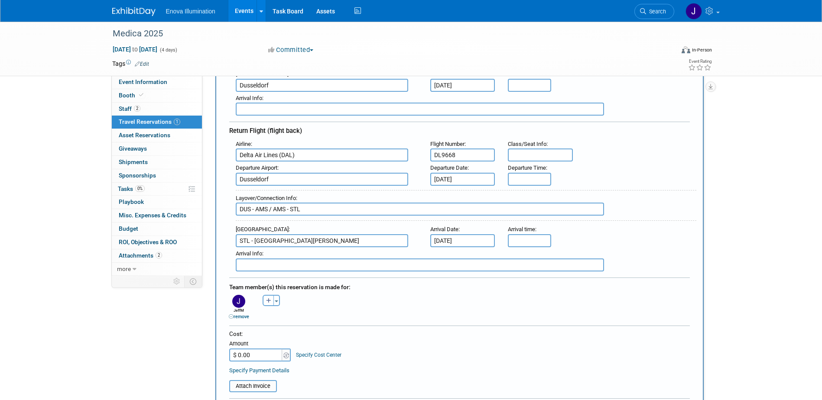
click at [260, 355] on input "$ 0.00" at bounding box center [256, 355] width 54 height 13
type input "$ 1,215.91"
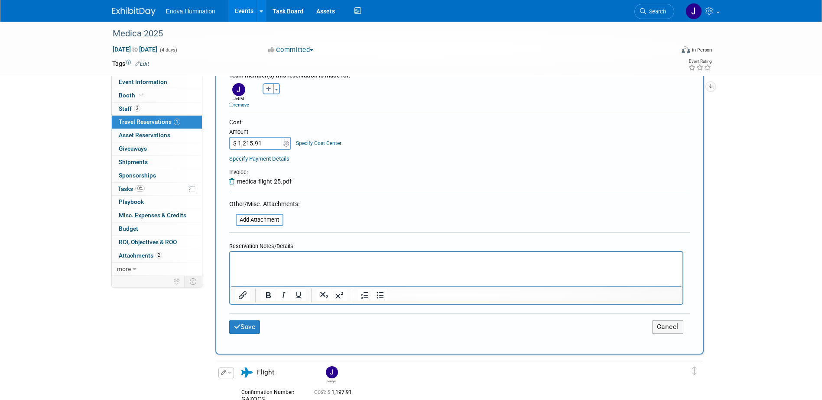
scroll to position [433, 0]
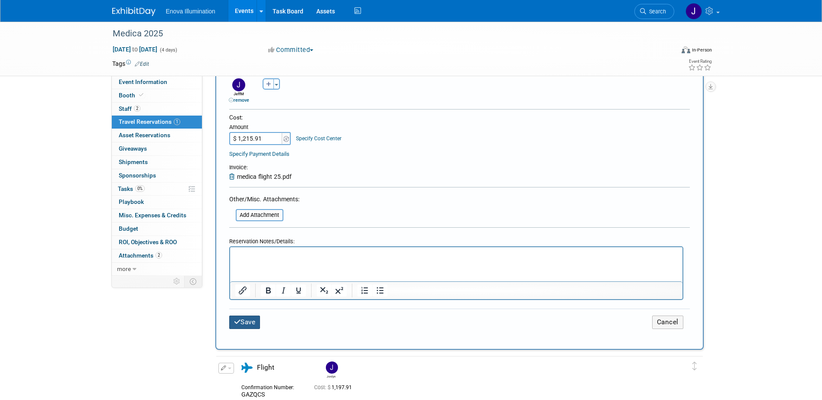
click at [251, 322] on button "Save" at bounding box center [244, 322] width 31 height 13
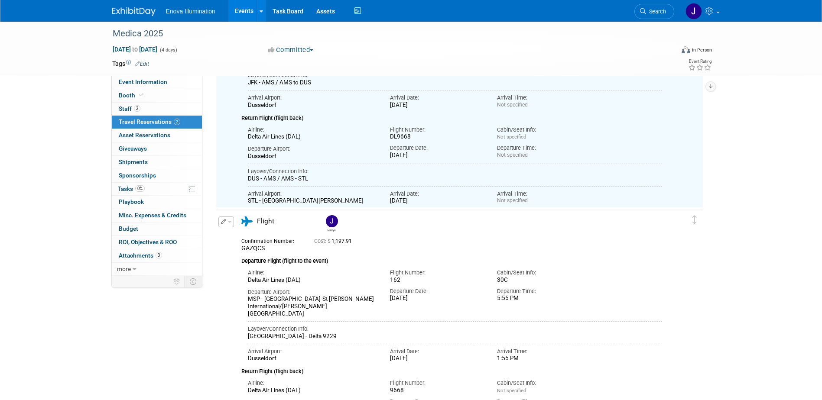
scroll to position [173, 0]
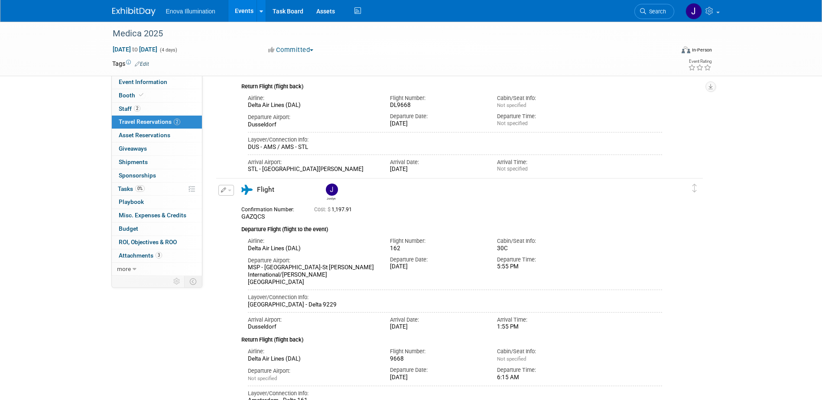
click at [143, 76] on div "Medica 2025 Nov 17, 2025 to Nov 20, 2025 (4 days) Nov 17, 2025 to Nov 20, 2025 …" at bounding box center [411, 49] width 611 height 54
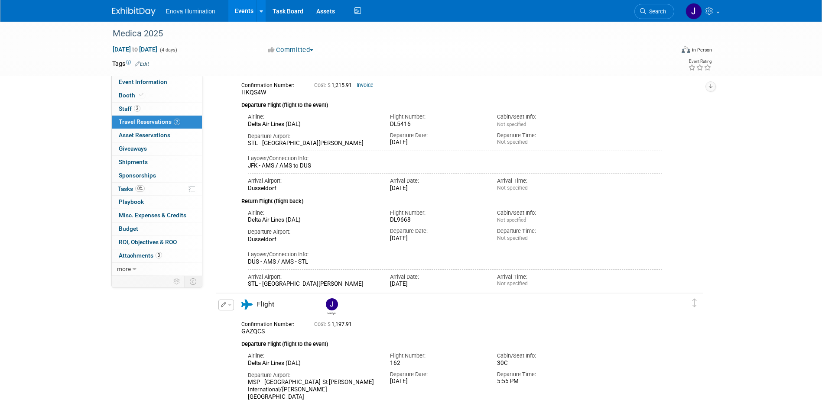
scroll to position [43, 0]
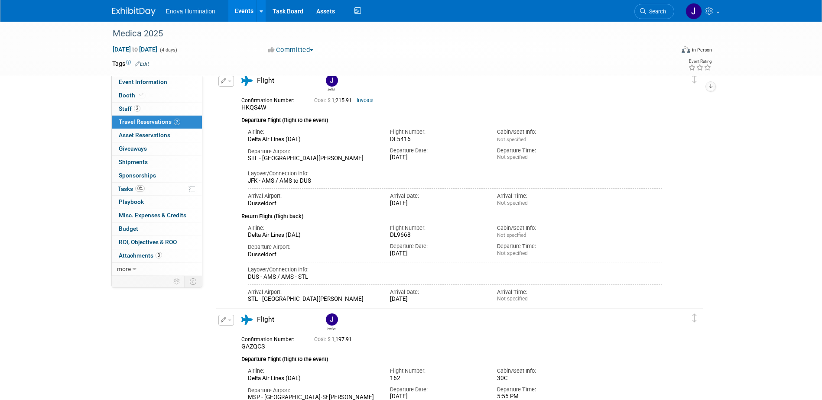
click at [133, 9] on img at bounding box center [133, 11] width 43 height 9
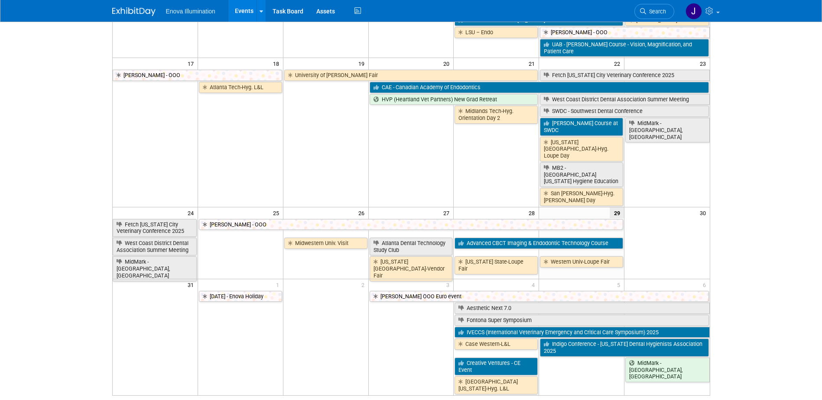
scroll to position [390, 0]
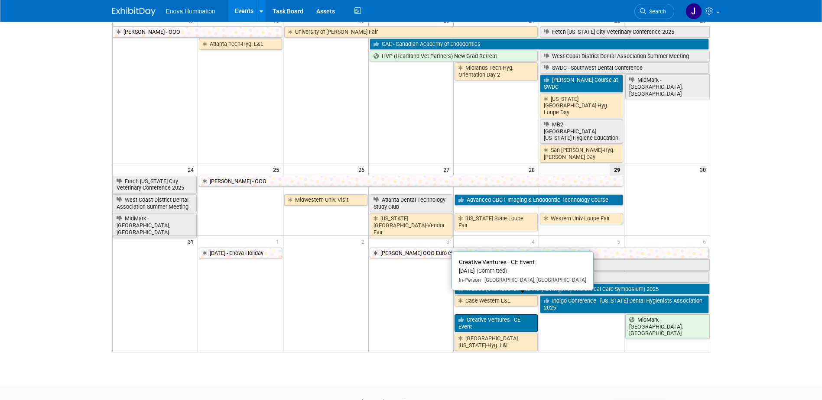
click at [495, 315] on link "Creative Ventures - CE Event" at bounding box center [496, 324] width 83 height 18
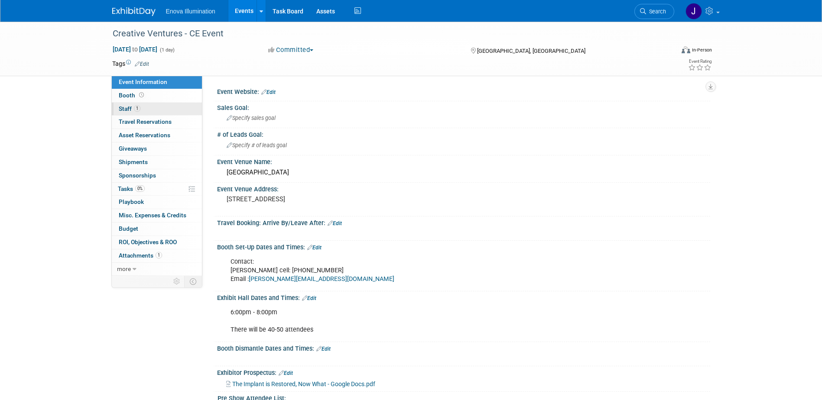
click at [129, 110] on span "Staff 1" at bounding box center [130, 108] width 22 height 7
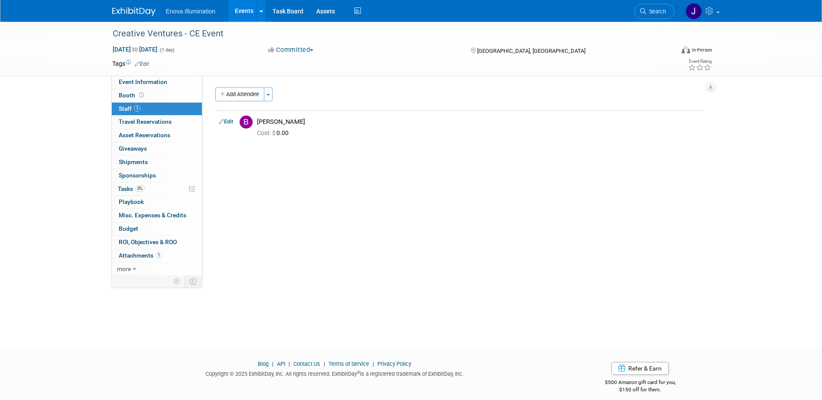
click at [143, 9] on img at bounding box center [133, 11] width 43 height 9
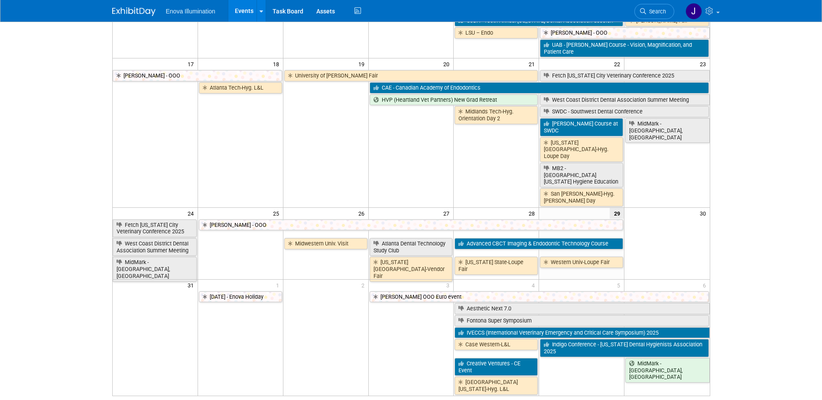
scroll to position [347, 0]
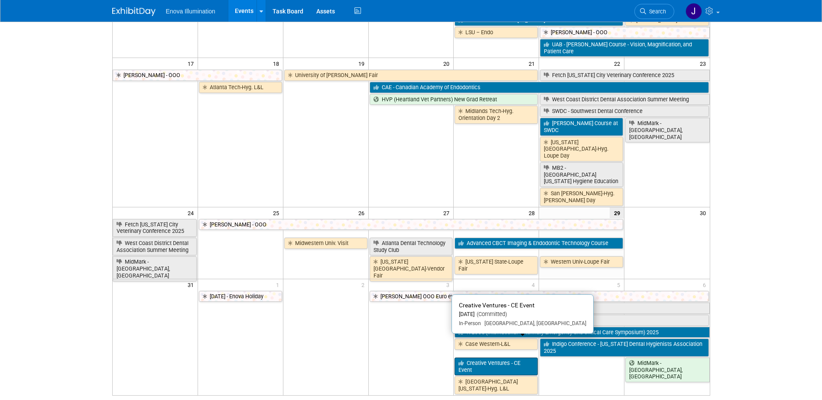
click at [471, 358] on link "Creative Ventures - CE Event" at bounding box center [496, 367] width 83 height 18
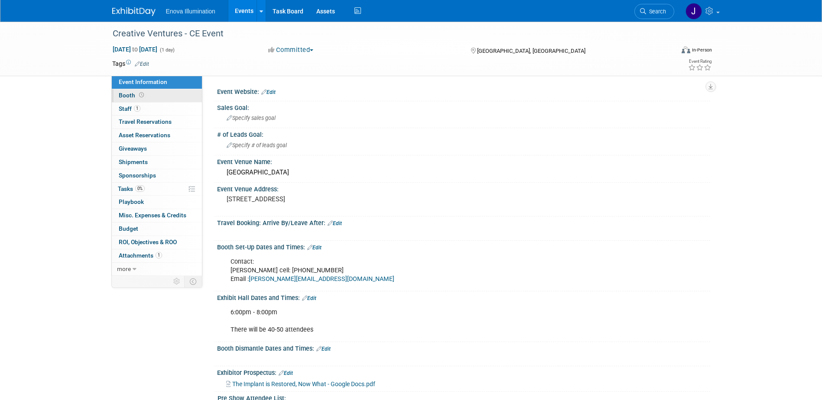
click at [165, 95] on link "Booth" at bounding box center [157, 95] width 90 height 13
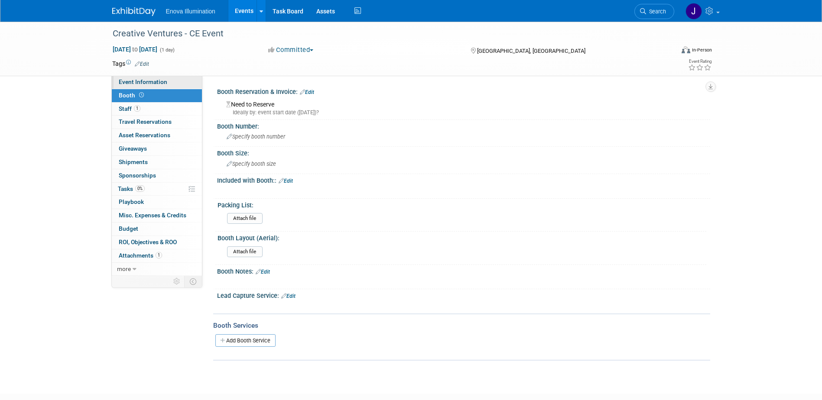
click at [165, 77] on link "Event Information" at bounding box center [157, 82] width 90 height 13
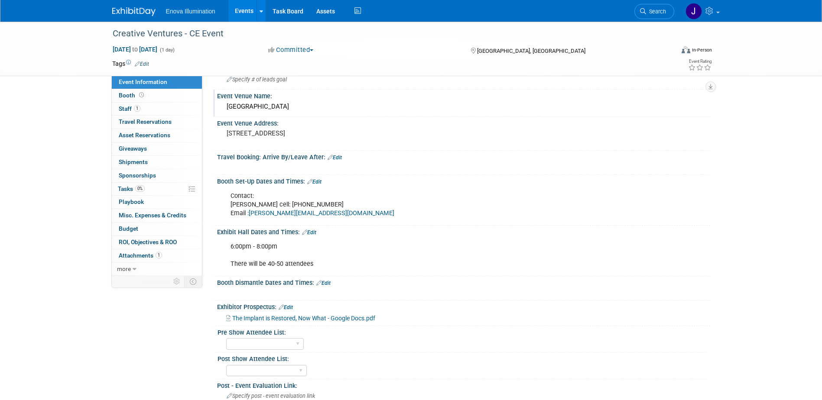
scroll to position [87, 0]
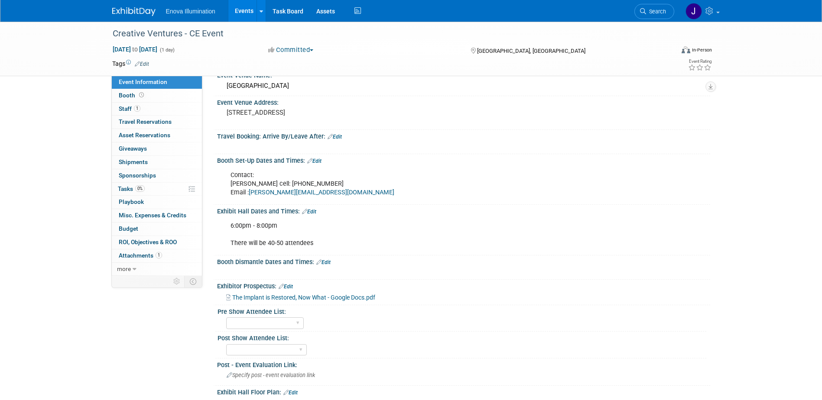
click at [133, 11] on img at bounding box center [133, 11] width 43 height 9
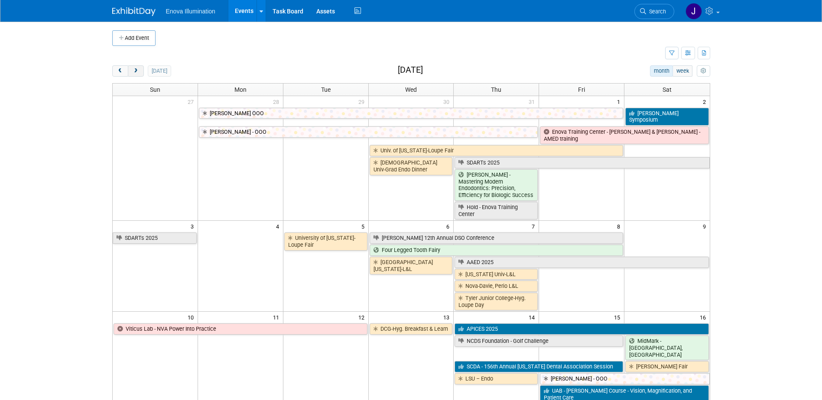
click at [138, 71] on span "next" at bounding box center [136, 71] width 7 height 6
